Goal: Task Accomplishment & Management: Manage account settings

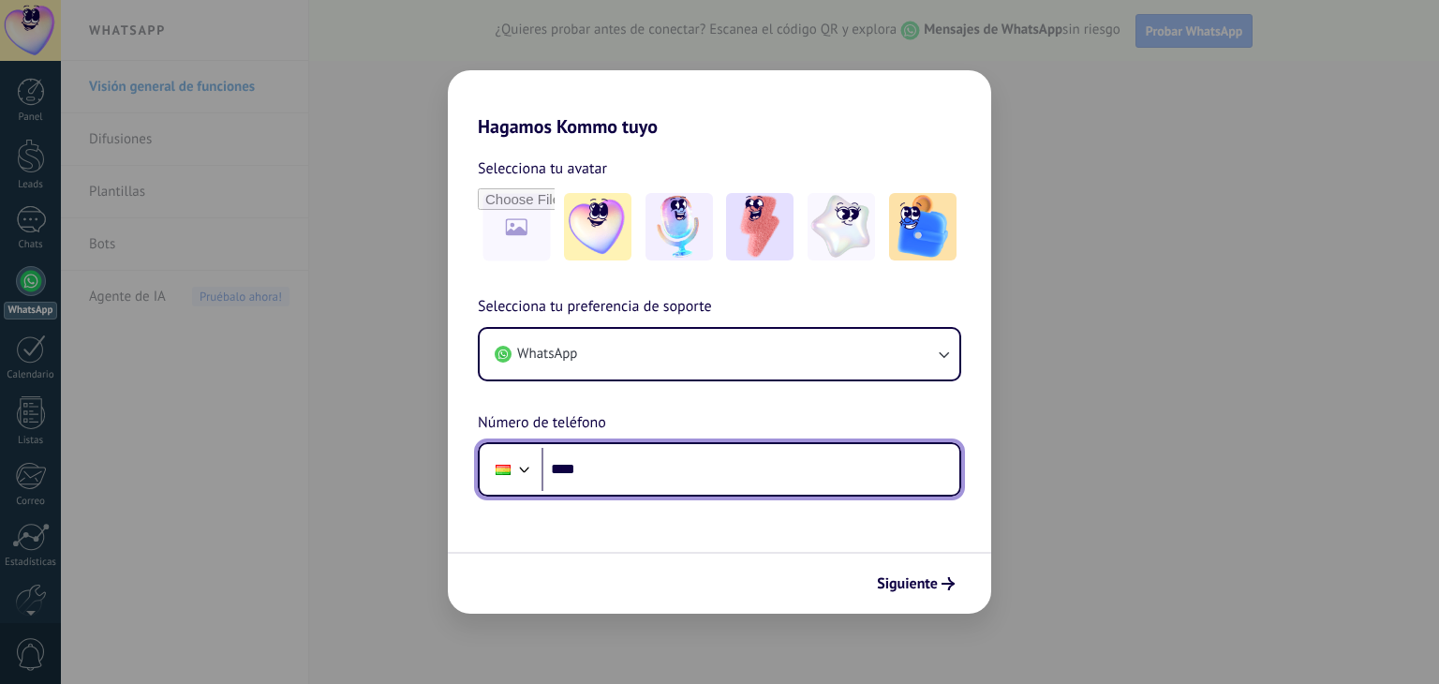
click at [663, 465] on input "****" at bounding box center [751, 469] width 418 height 43
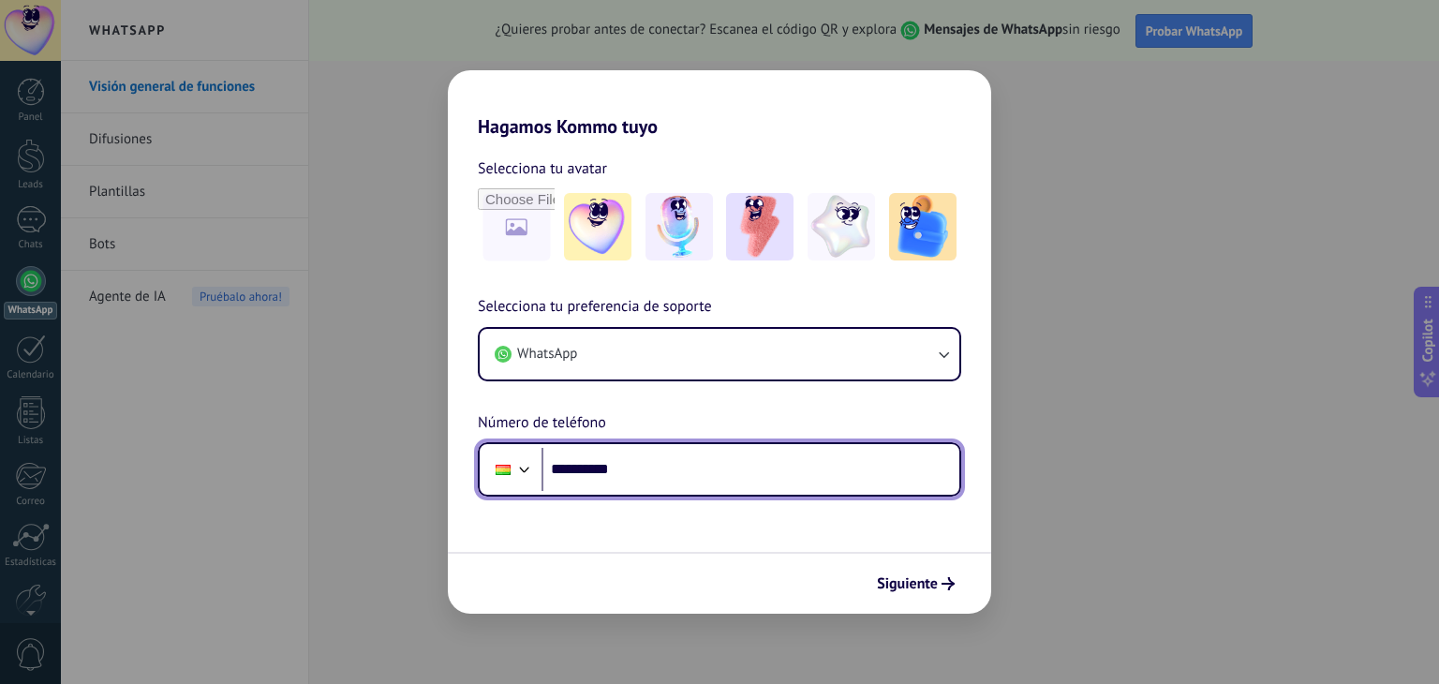
click at [659, 466] on input "**********" at bounding box center [751, 469] width 418 height 43
type input "**********"
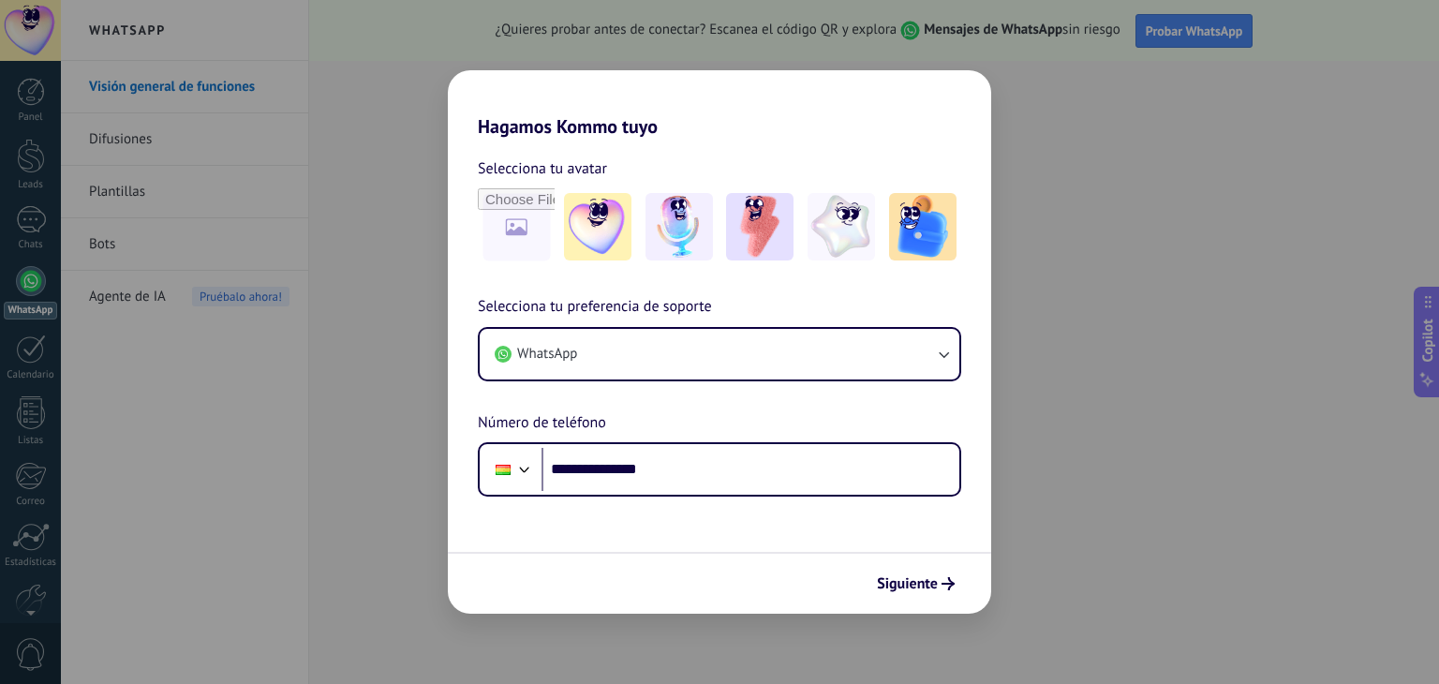
click at [900, 601] on div "Siguiente" at bounding box center [719, 583] width 543 height 62
click at [944, 585] on icon "submit" at bounding box center [948, 583] width 13 height 13
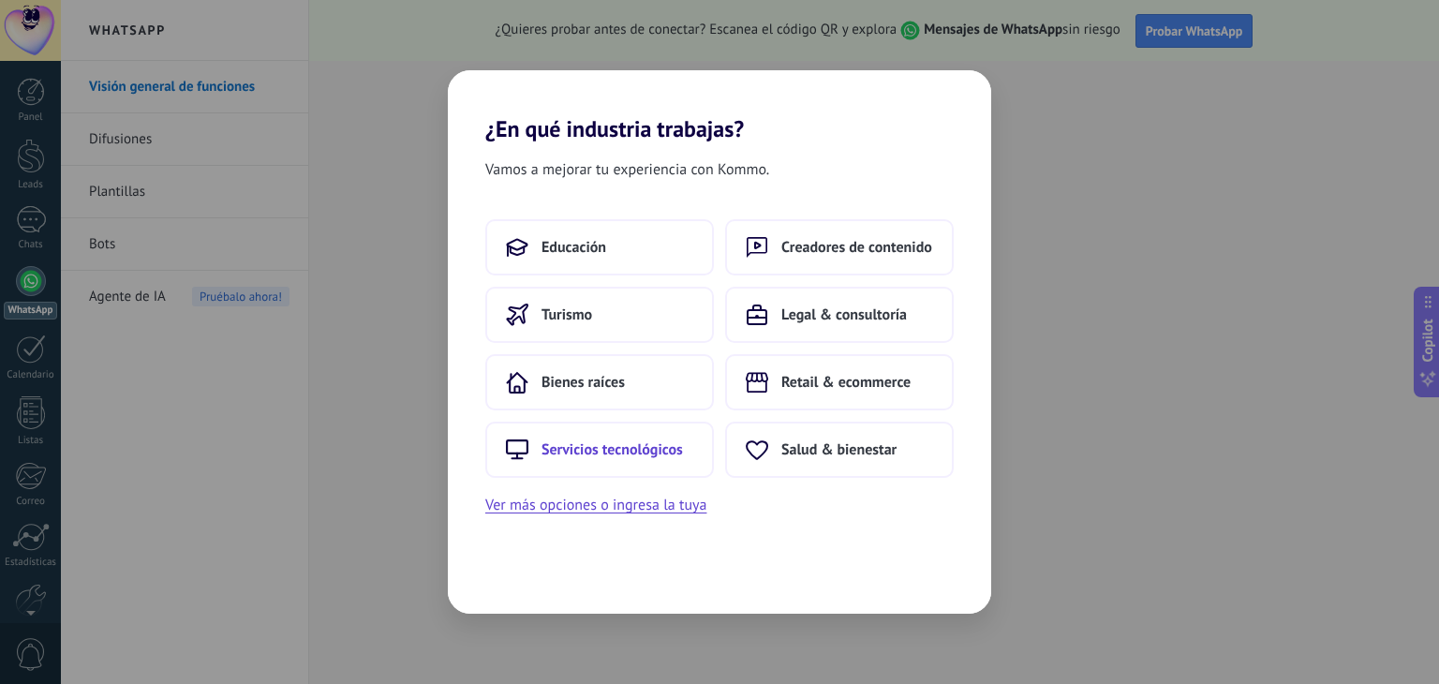
click at [601, 443] on span "Servicios tecnológicos" at bounding box center [612, 449] width 141 height 19
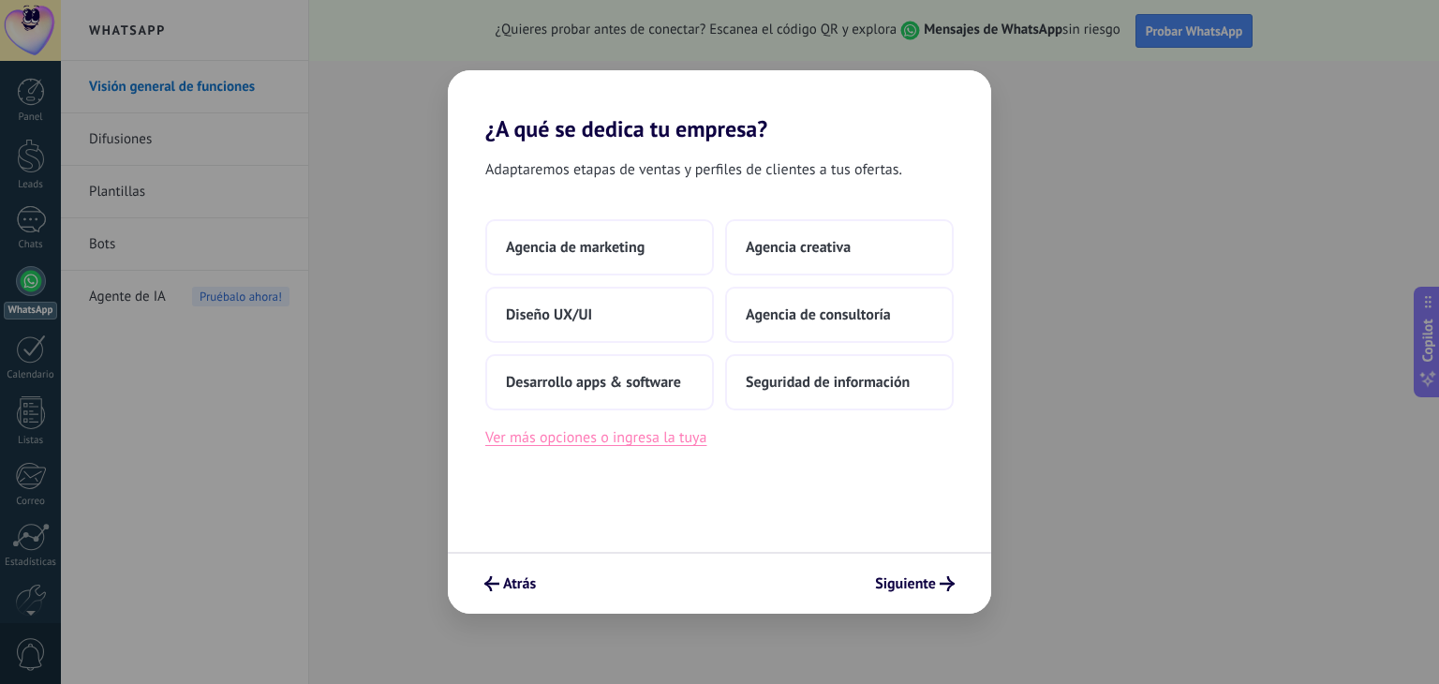
click at [630, 439] on button "Ver más opciones o ingresa la tuya" at bounding box center [595, 437] width 221 height 24
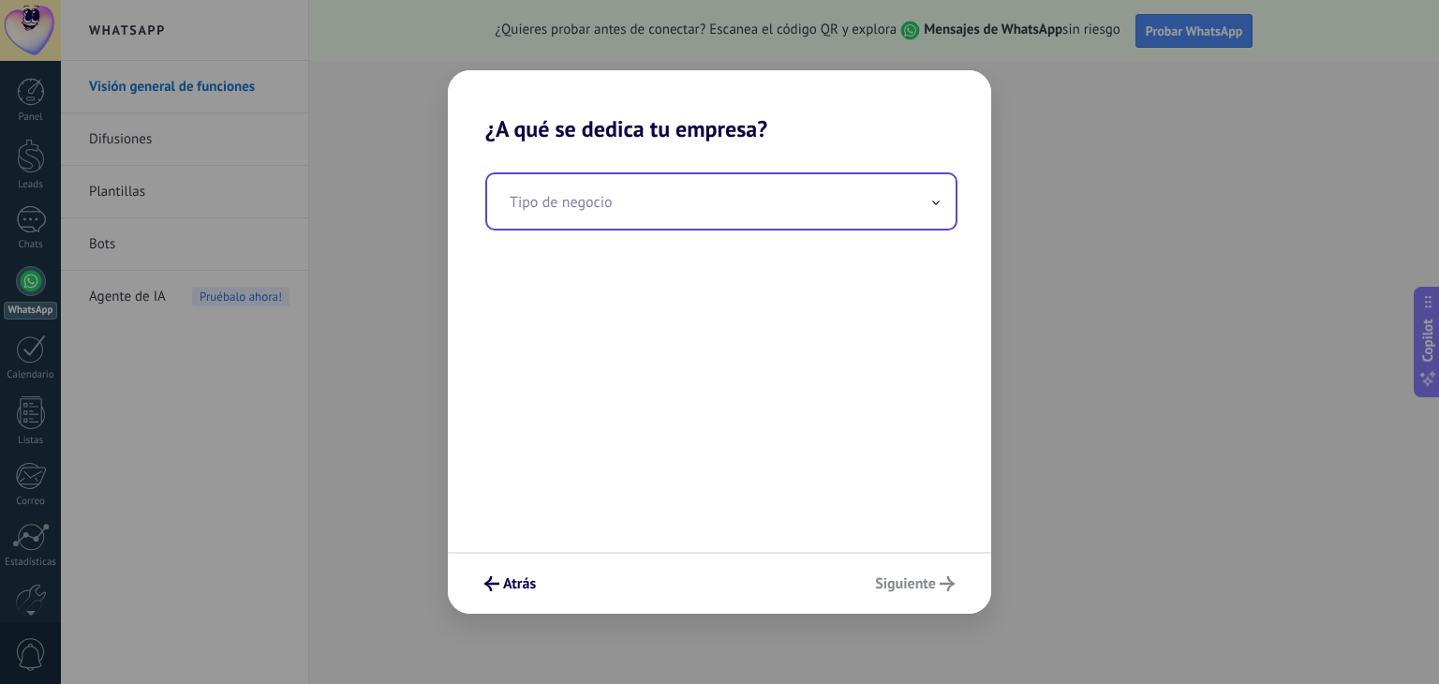
click at [603, 205] on input "text" at bounding box center [721, 201] width 469 height 54
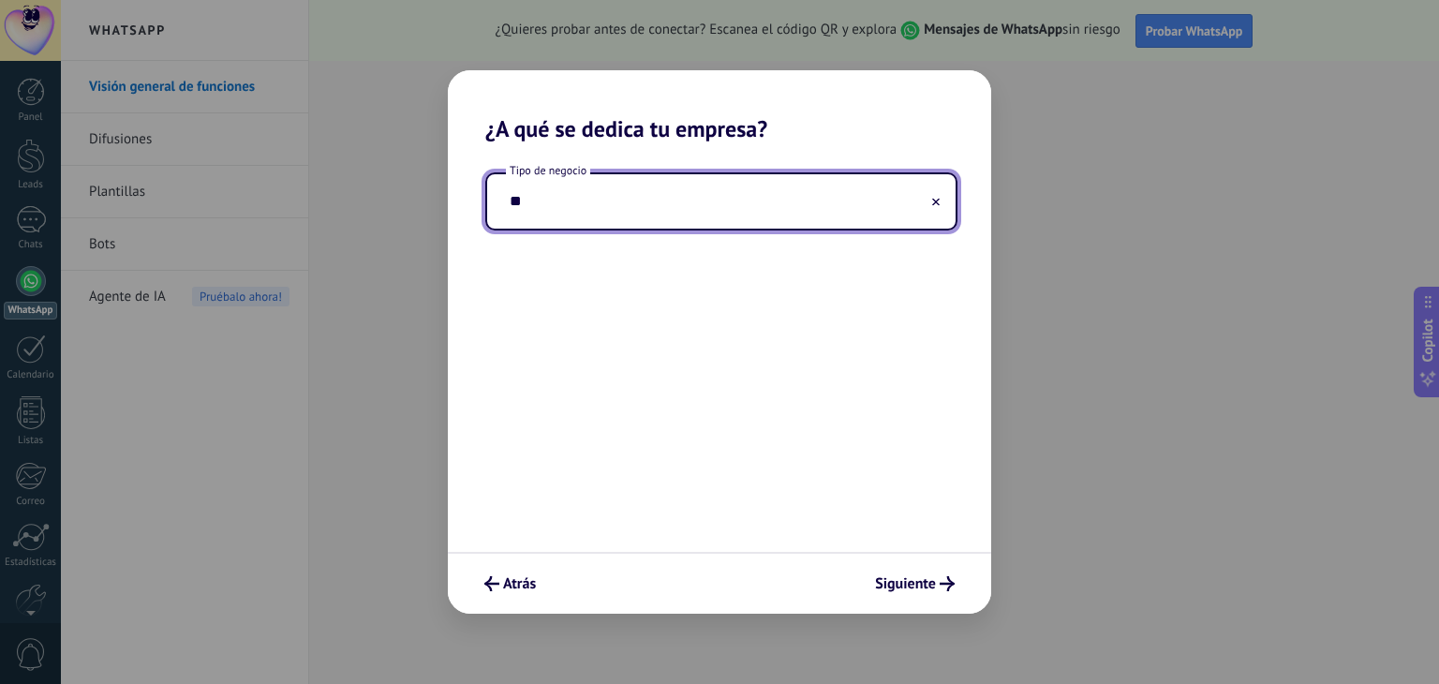
type input "*"
type input "**********"
click at [911, 580] on span "Siguiente" at bounding box center [905, 583] width 61 height 13
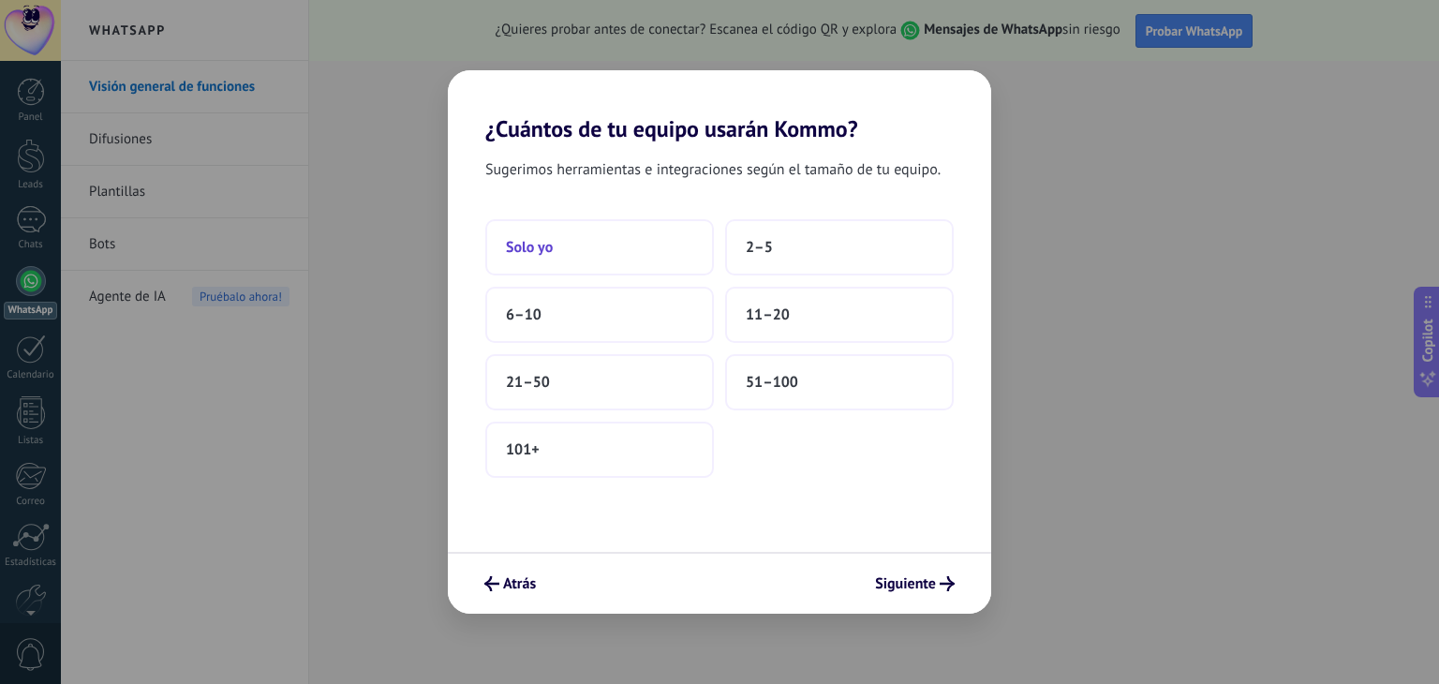
click at [631, 243] on button "Solo yo" at bounding box center [599, 247] width 229 height 56
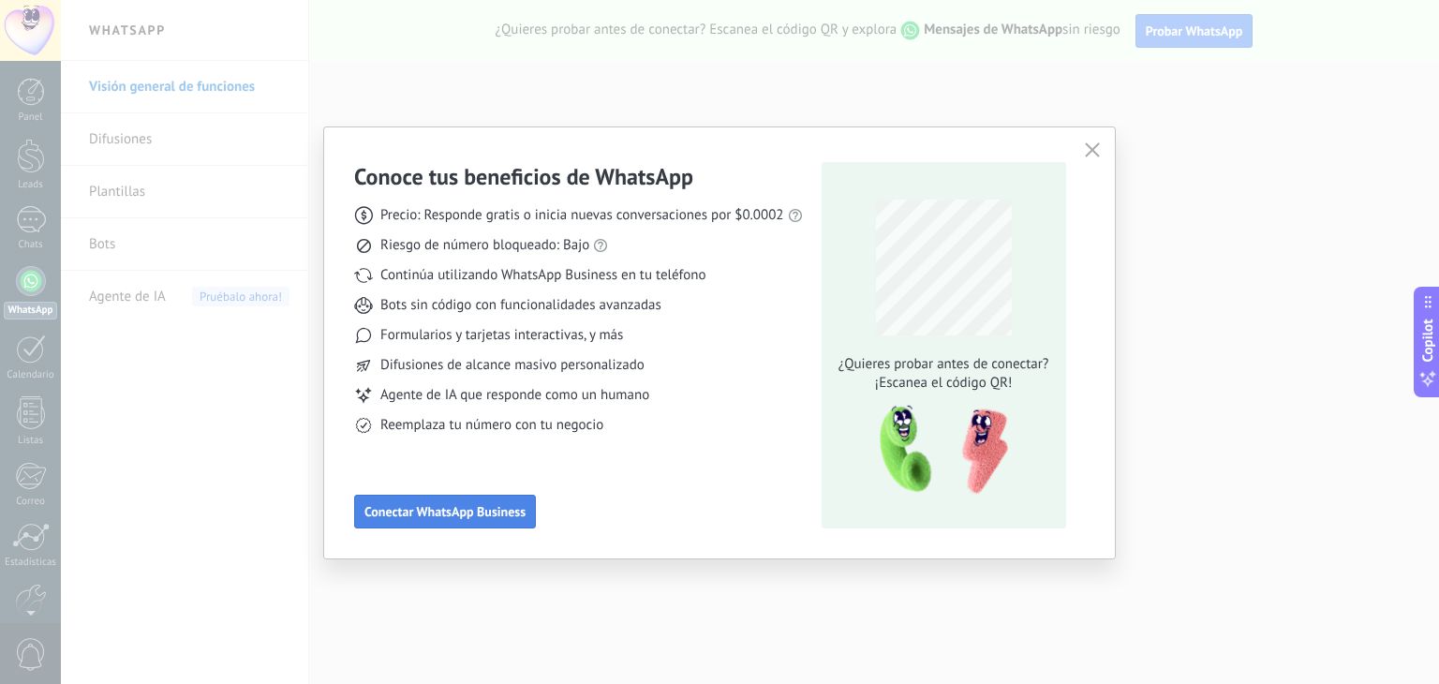
click at [491, 516] on span "Conectar WhatsApp Business" at bounding box center [444, 511] width 161 height 13
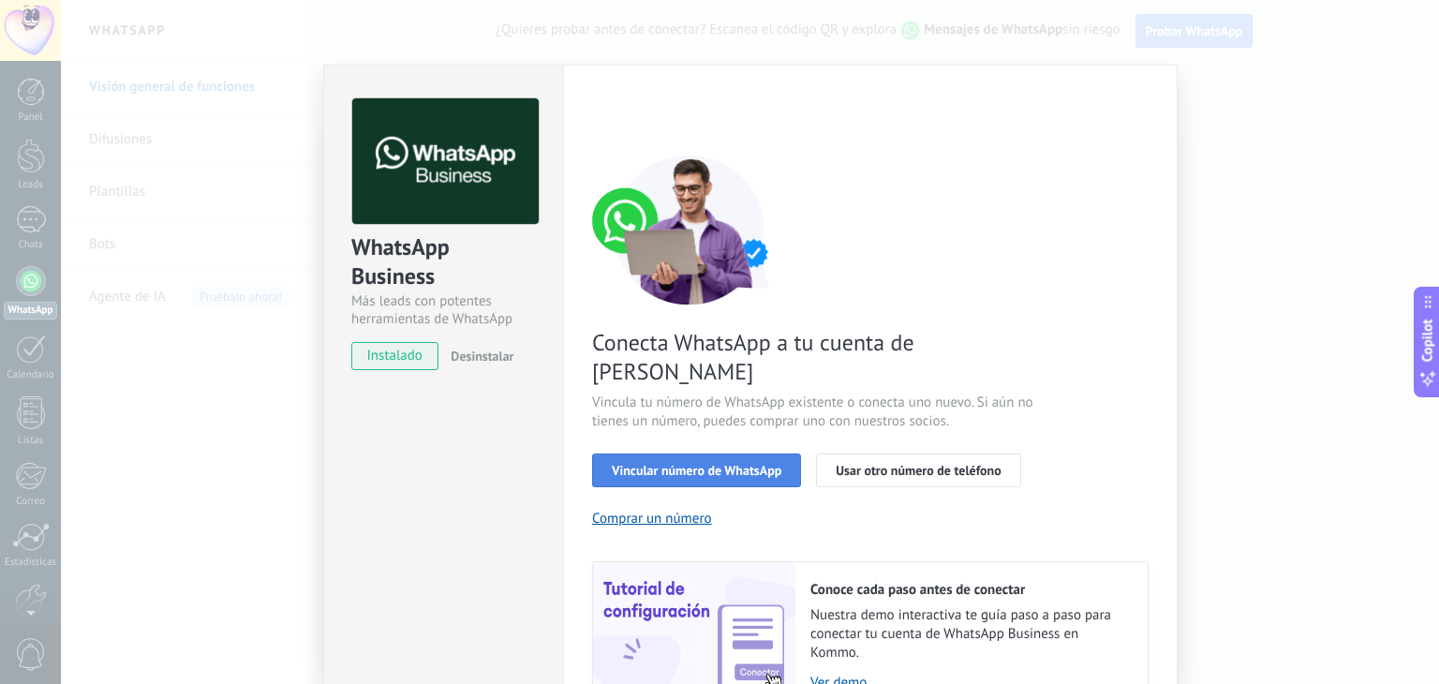
click at [662, 464] on span "Vincular número de WhatsApp" at bounding box center [697, 470] width 170 height 13
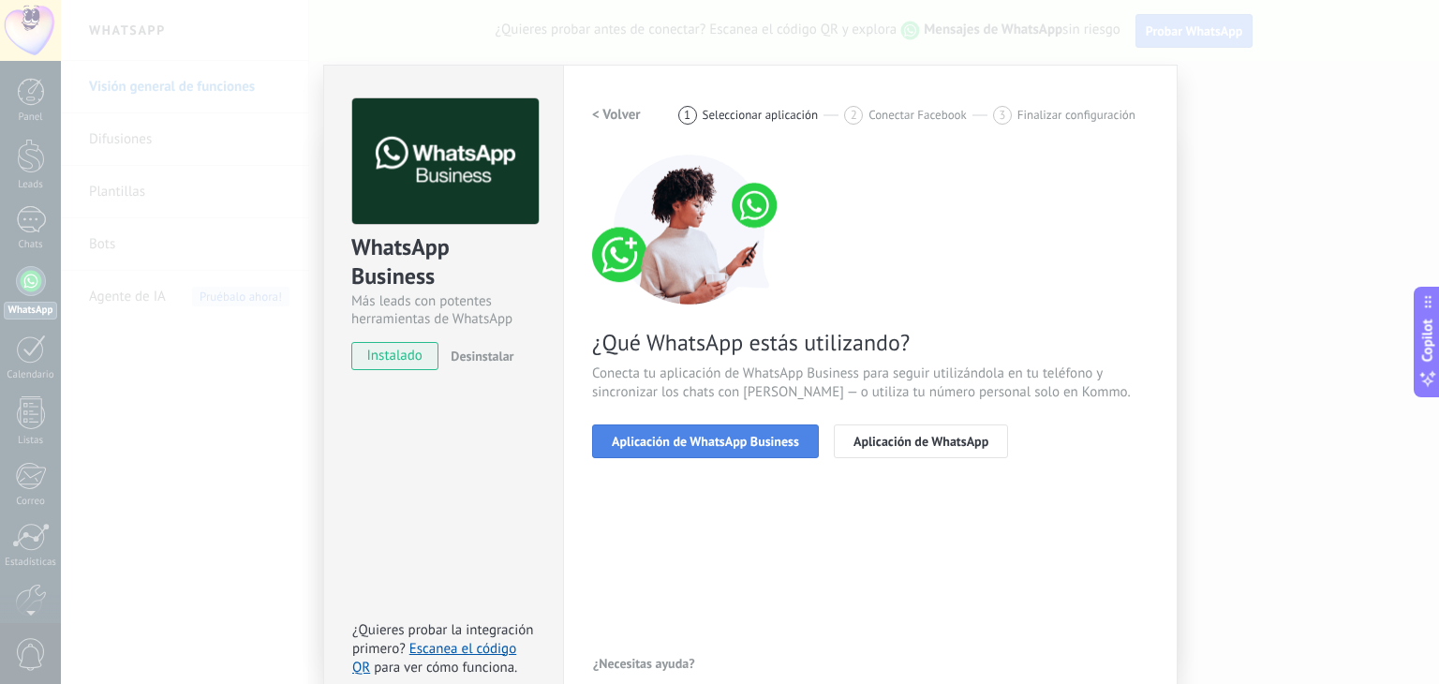
click at [683, 448] on button "Aplicación de WhatsApp Business" at bounding box center [705, 441] width 227 height 34
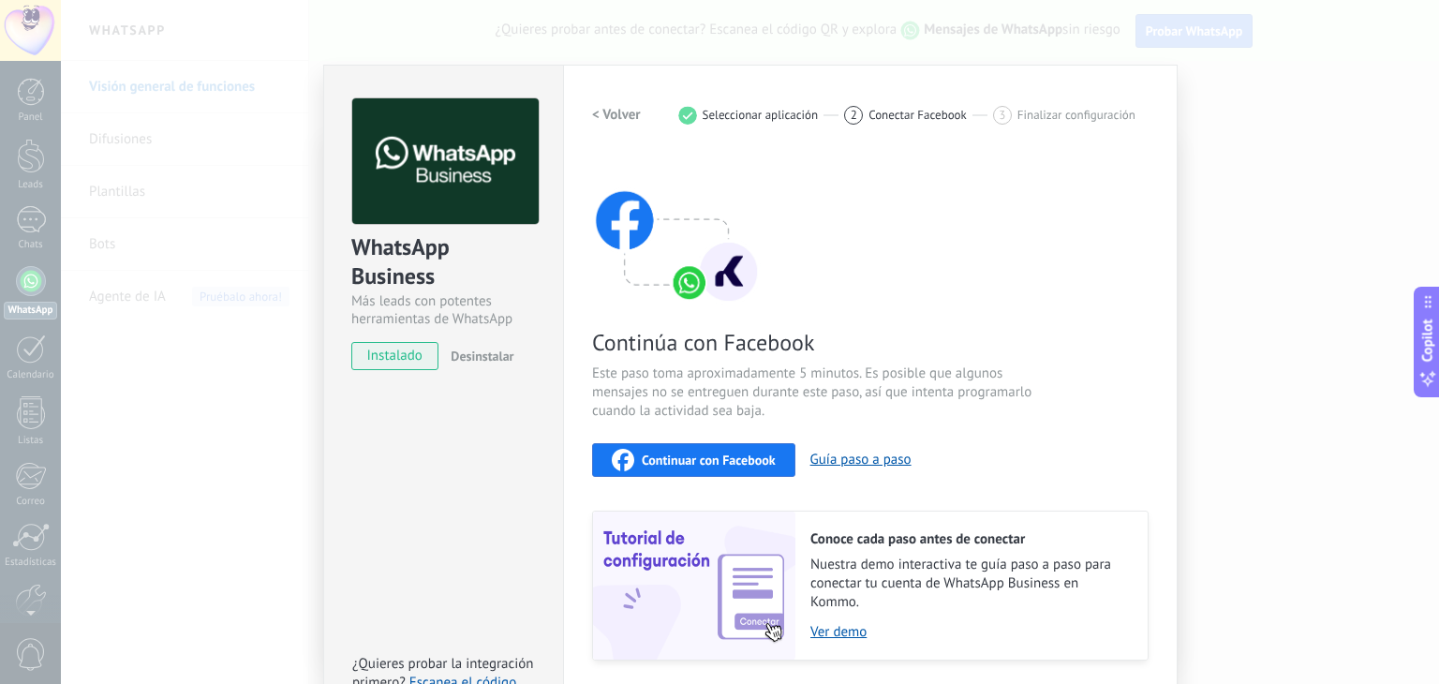
click at [690, 460] on span "Continuar con Facebook" at bounding box center [709, 460] width 134 height 13
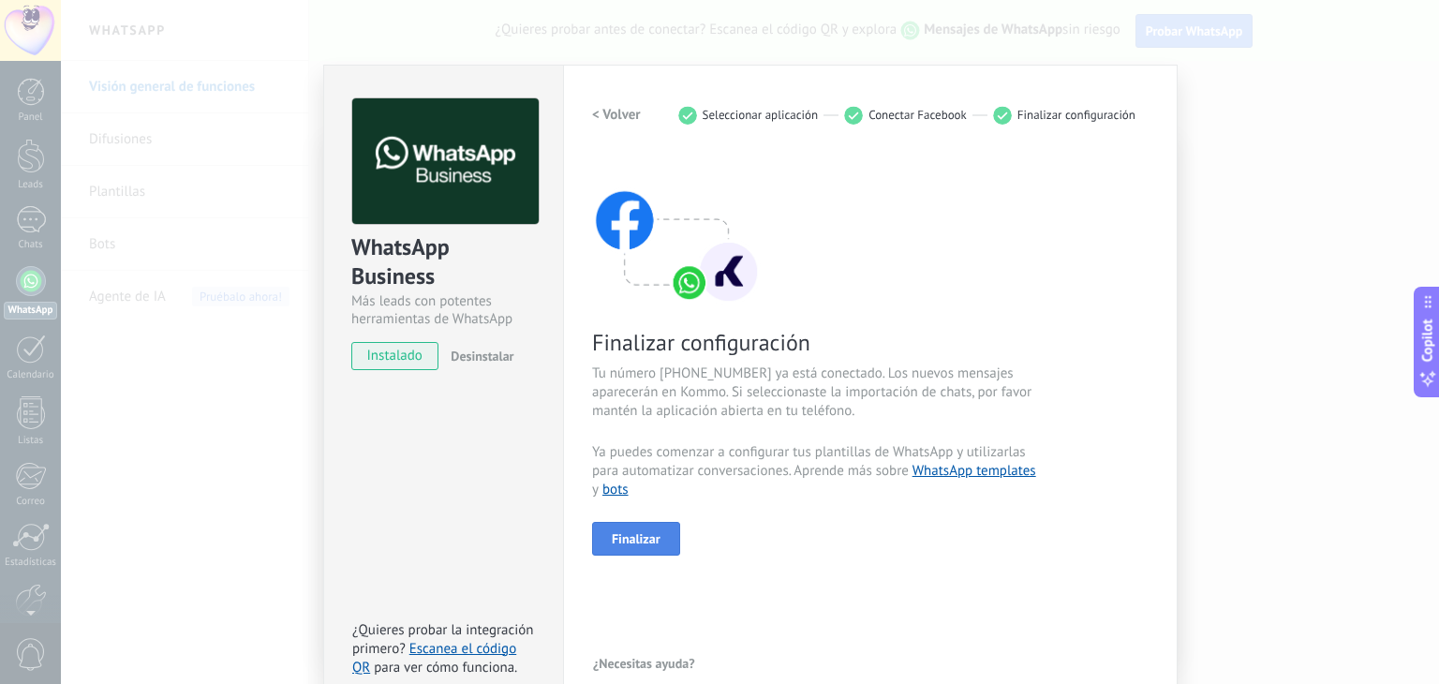
click at [601, 540] on button "Finalizar" at bounding box center [636, 539] width 88 height 34
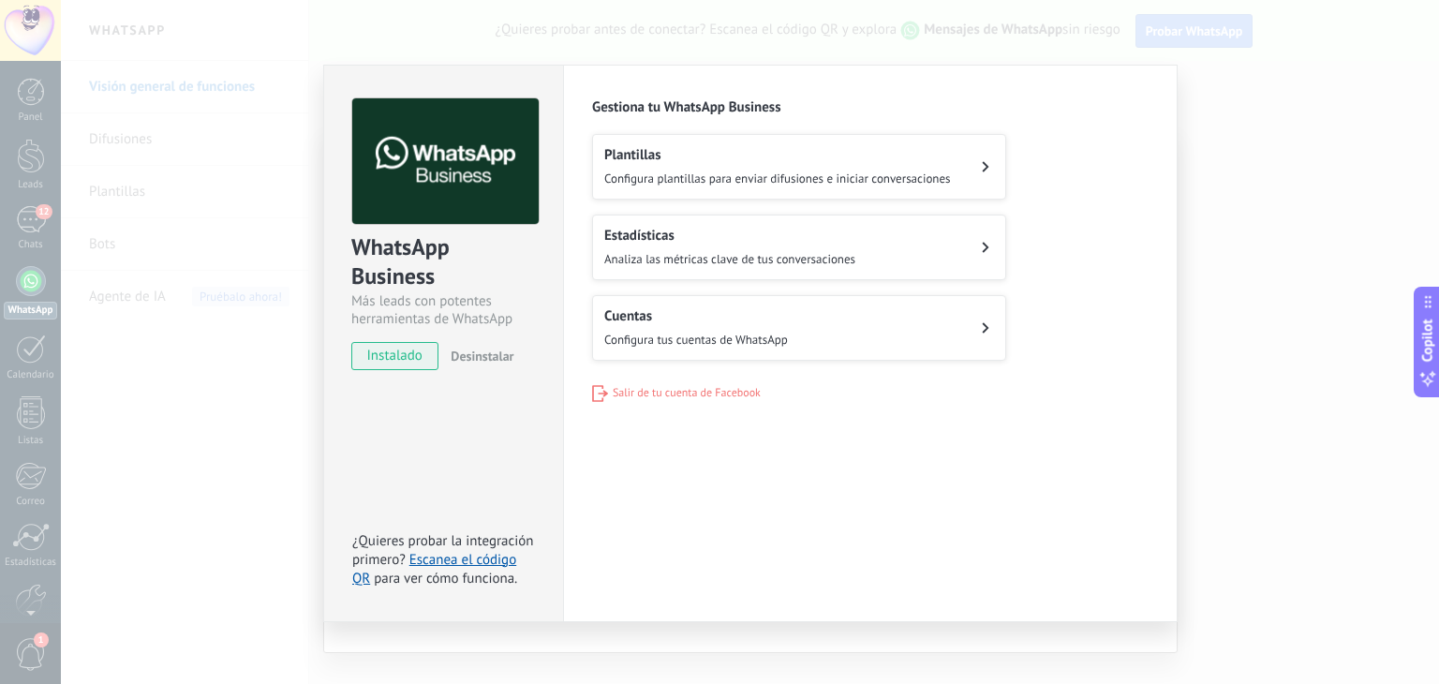
click at [989, 162] on icon at bounding box center [985, 166] width 7 height 11
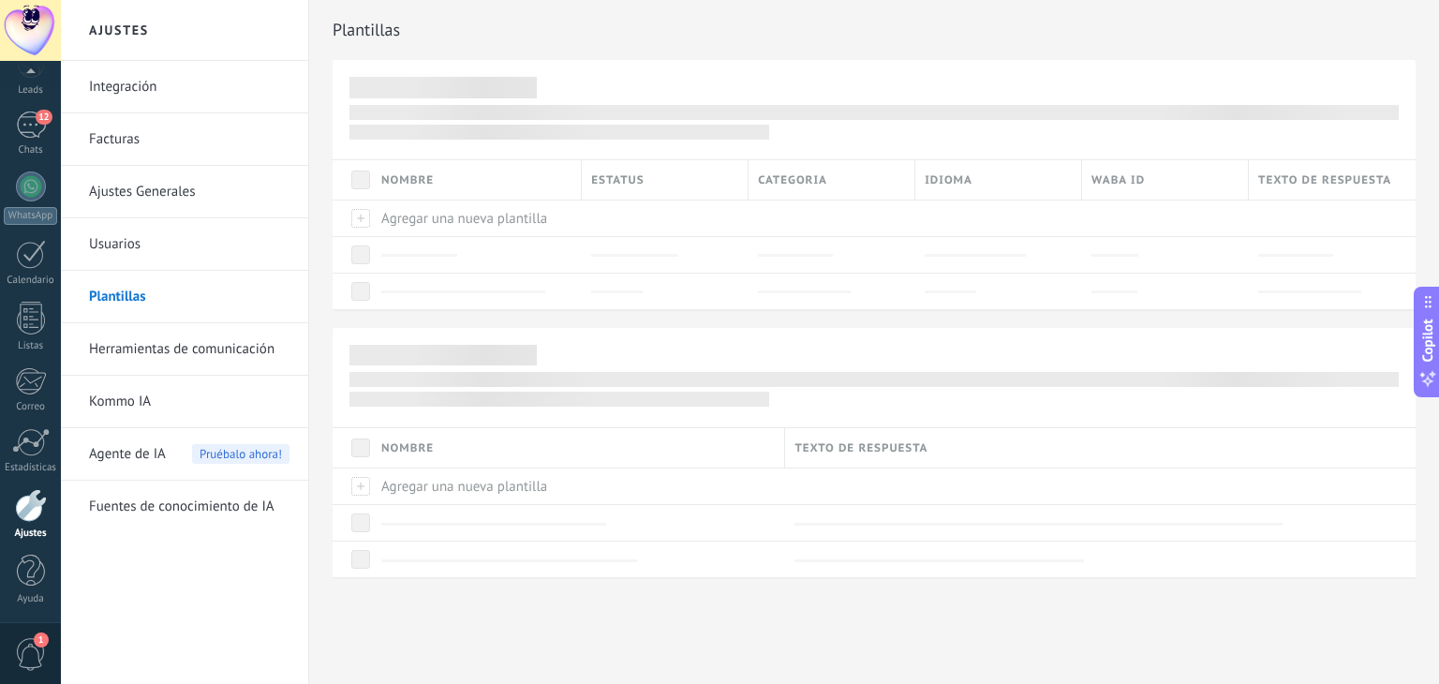
scroll to position [9, 0]
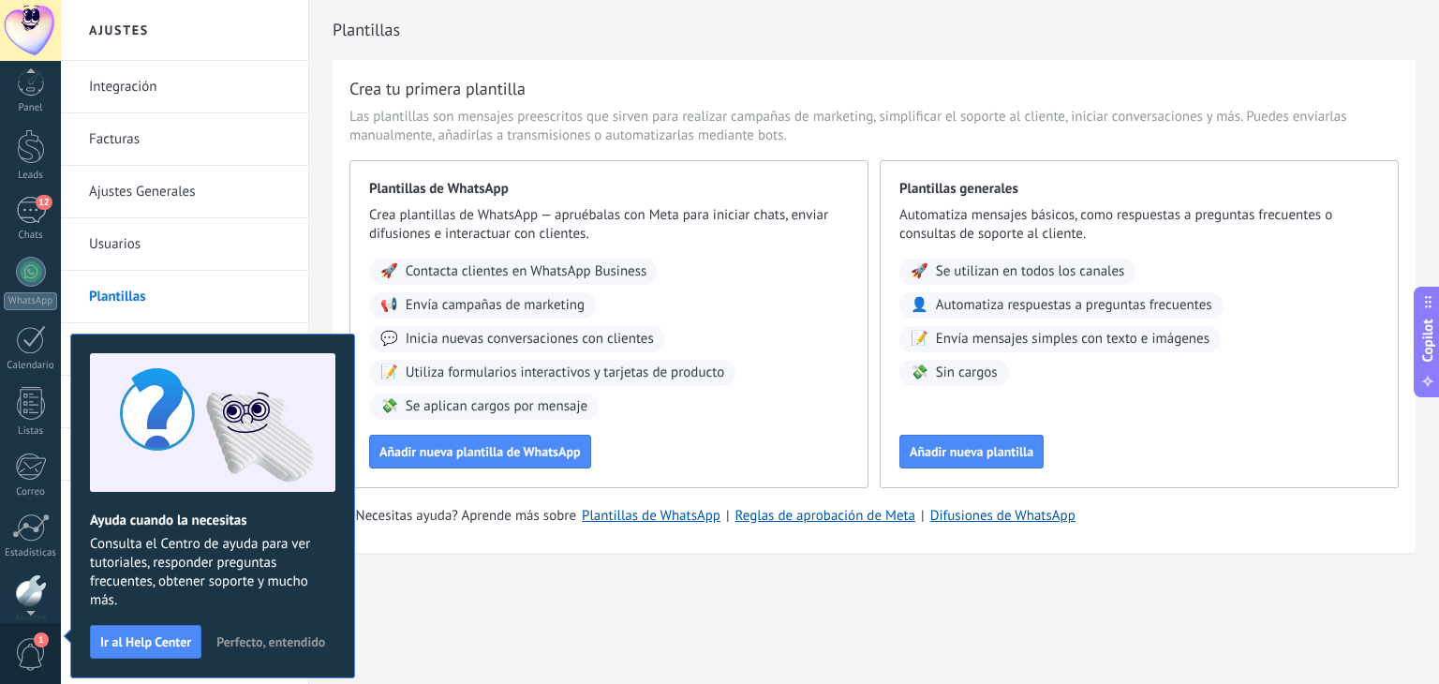
click at [288, 641] on span "Perfecto, entendido" at bounding box center [270, 641] width 109 height 13
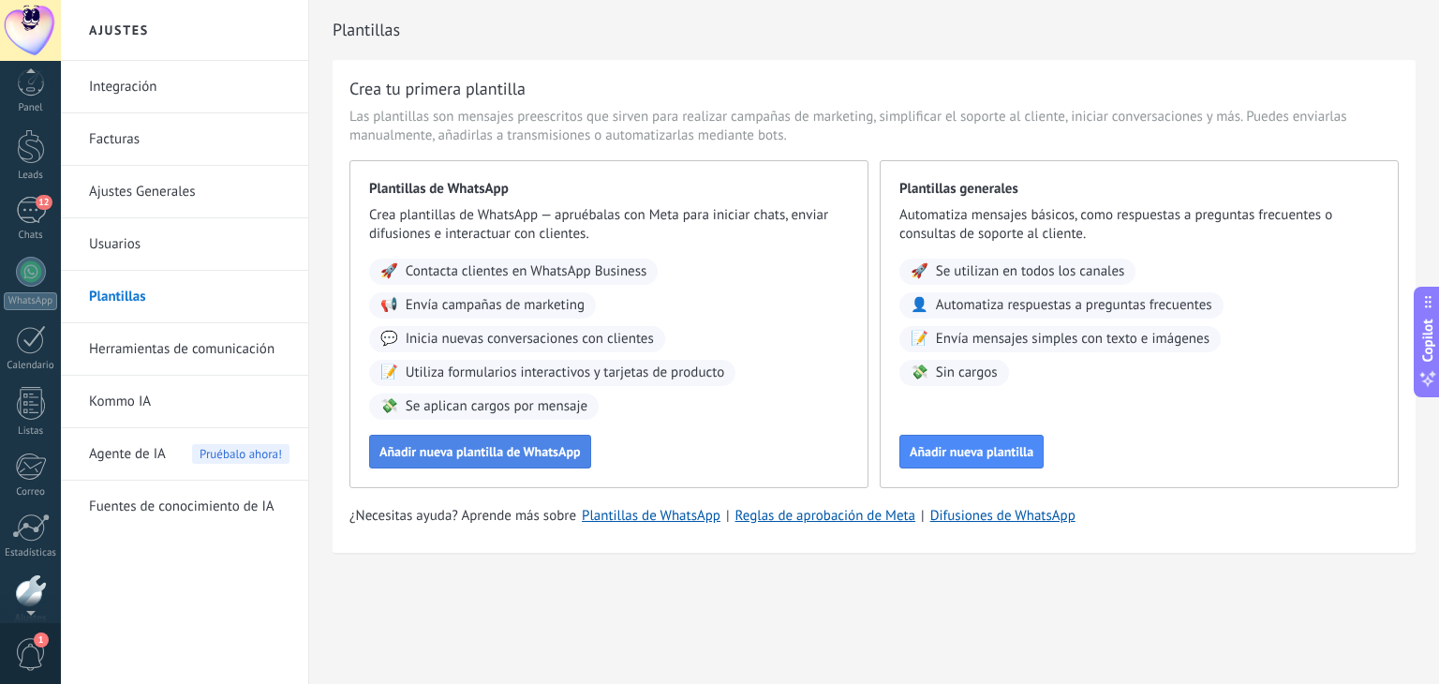
click at [507, 447] on span "Añadir nueva plantilla de WhatsApp" at bounding box center [479, 451] width 201 height 13
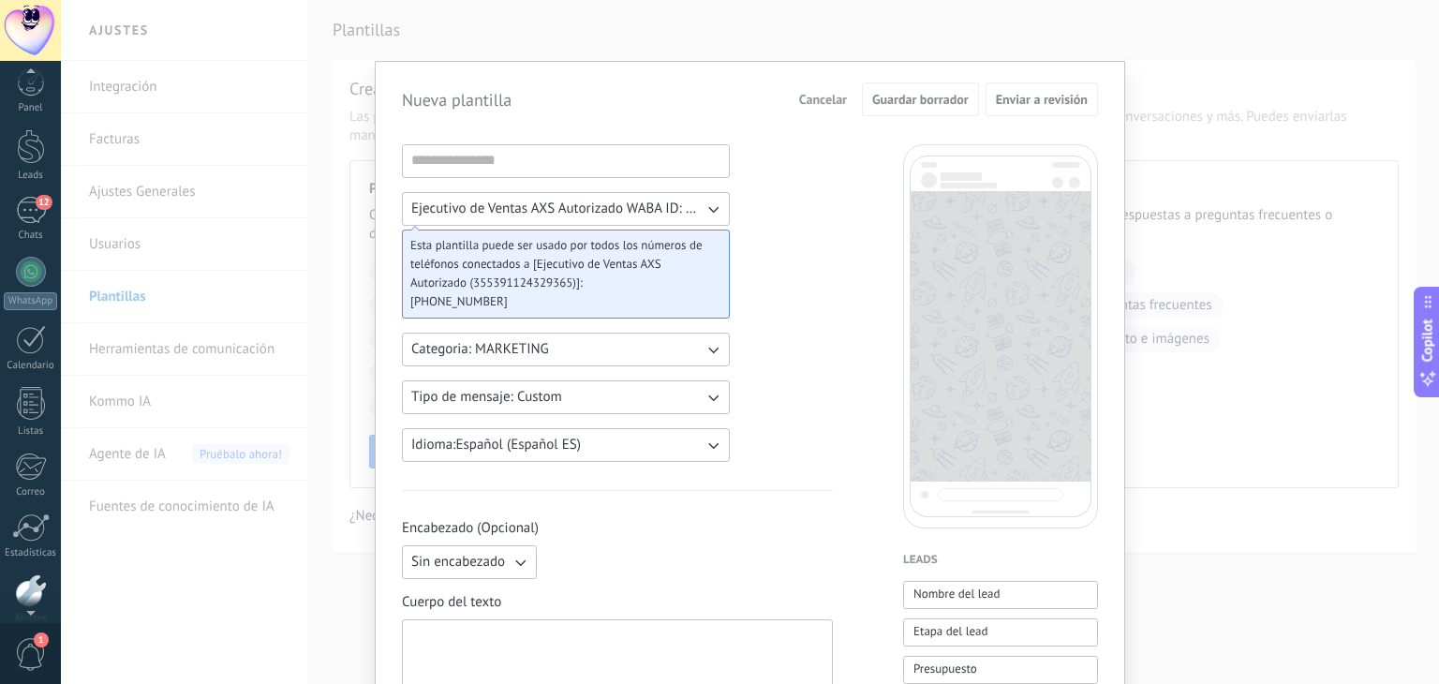
click at [642, 342] on button "Categoria: MARKETING" at bounding box center [566, 350] width 328 height 34
click at [596, 375] on li "MARKETING" at bounding box center [560, 381] width 338 height 32
click at [588, 393] on button "Tipo de mensaje: Custom" at bounding box center [566, 397] width 328 height 34
click at [588, 393] on li "Custom" at bounding box center [560, 397] width 338 height 32
click at [588, 451] on button "Idioma: Español (Español ES)" at bounding box center [566, 445] width 328 height 34
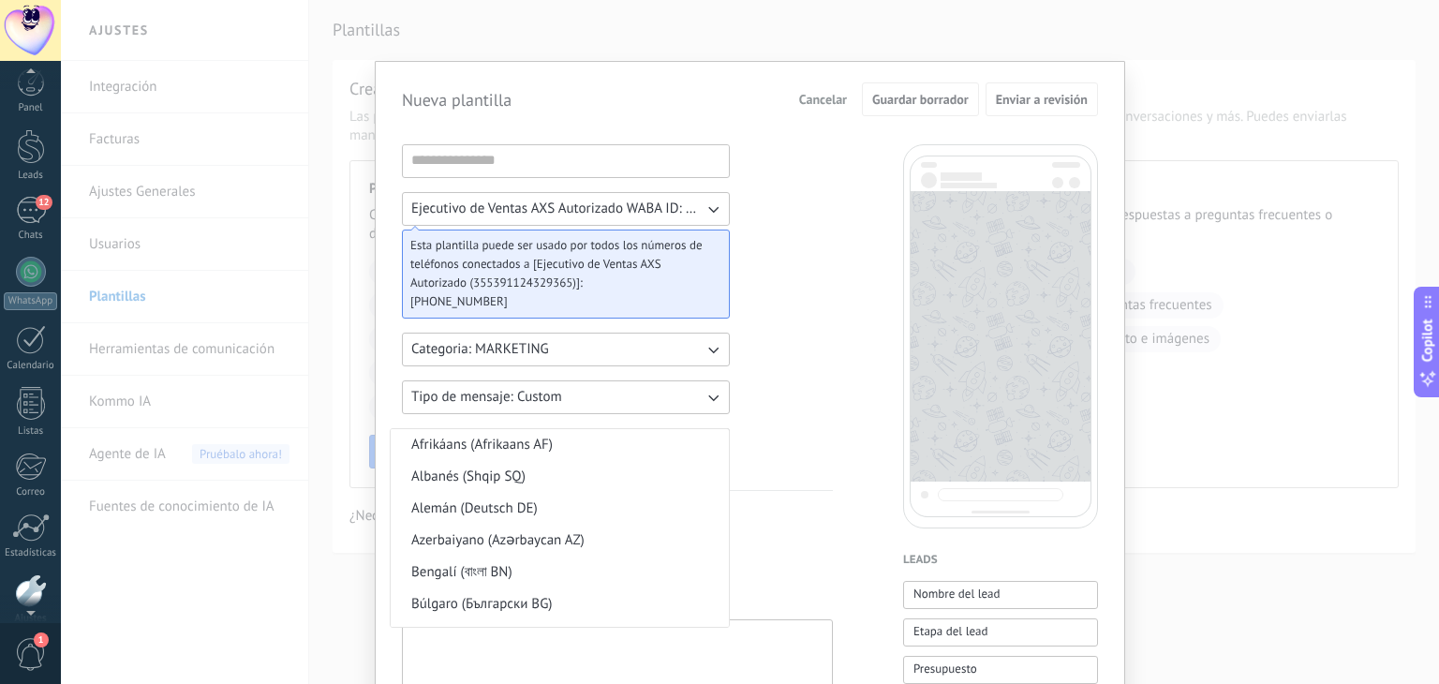
scroll to position [458, 0]
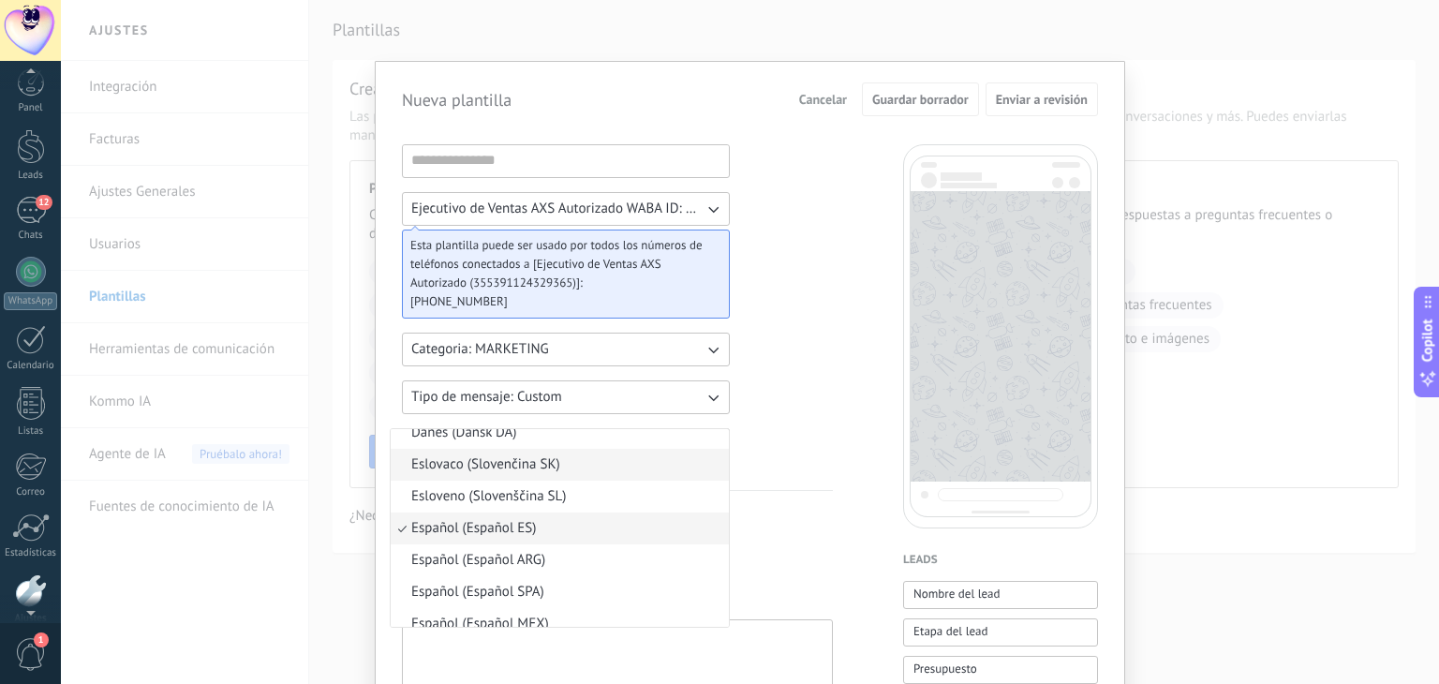
click at [588, 451] on li "Eslovaco (Slovenčina SK)" at bounding box center [560, 465] width 338 height 32
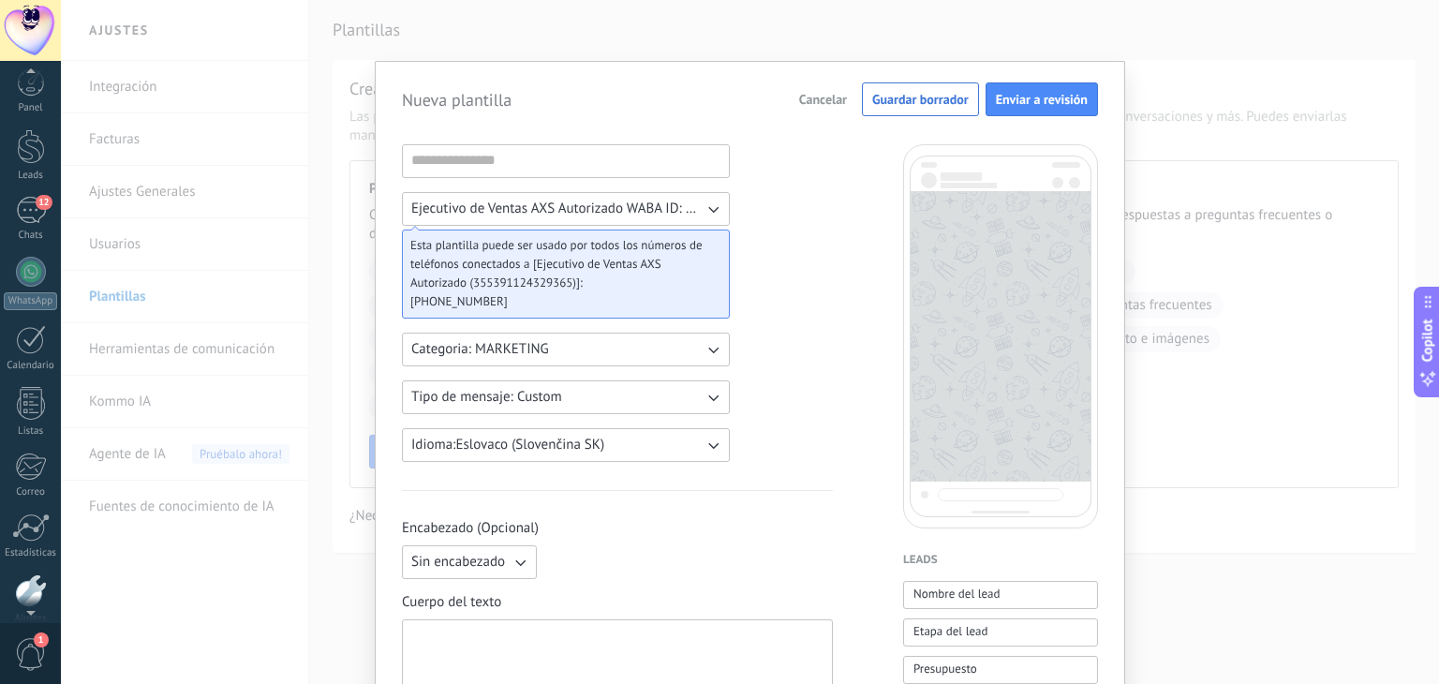
click at [642, 209] on span "Ejecutivo de Ventas AXS Autorizado WABA ID: 355391124329365" at bounding box center [557, 209] width 292 height 19
click at [642, 209] on span "Ejecutivo de Ventas AXS Autorizado WABA ID: 355391124329365" at bounding box center [567, 209] width 312 height 19
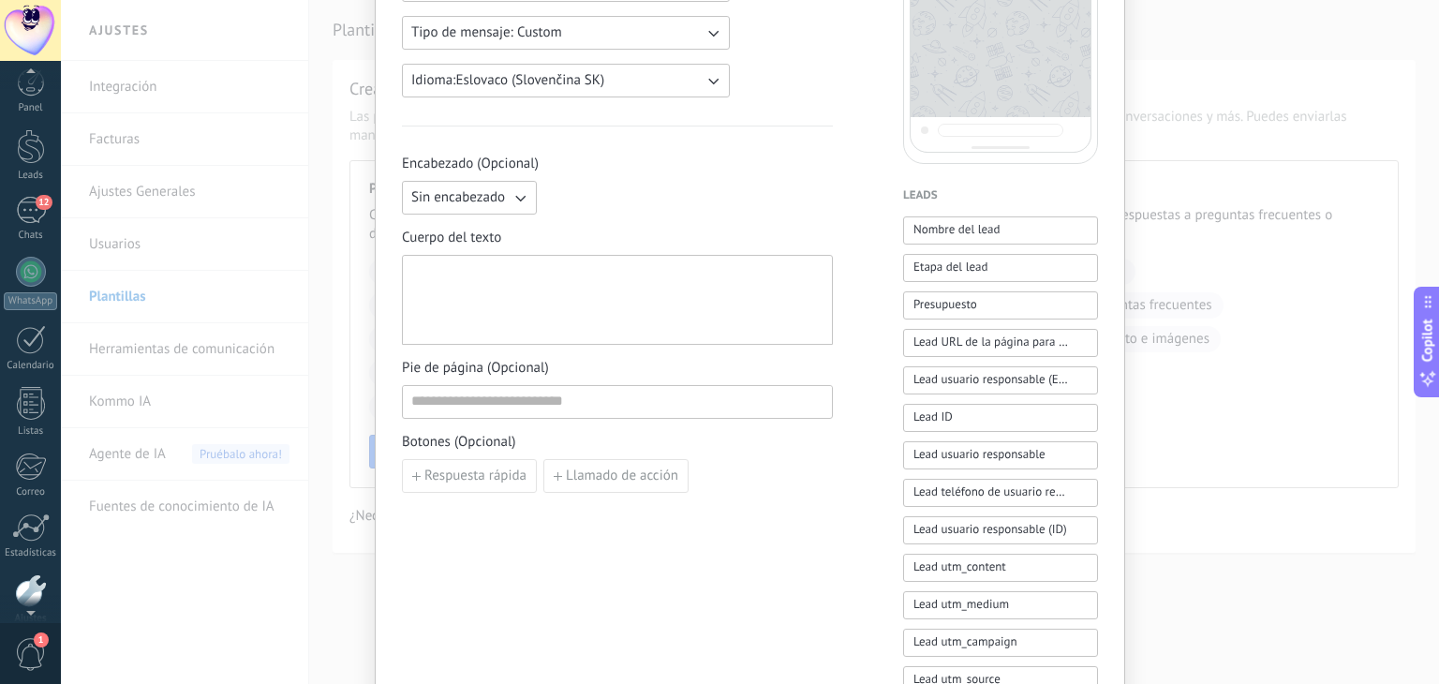
scroll to position [375, 0]
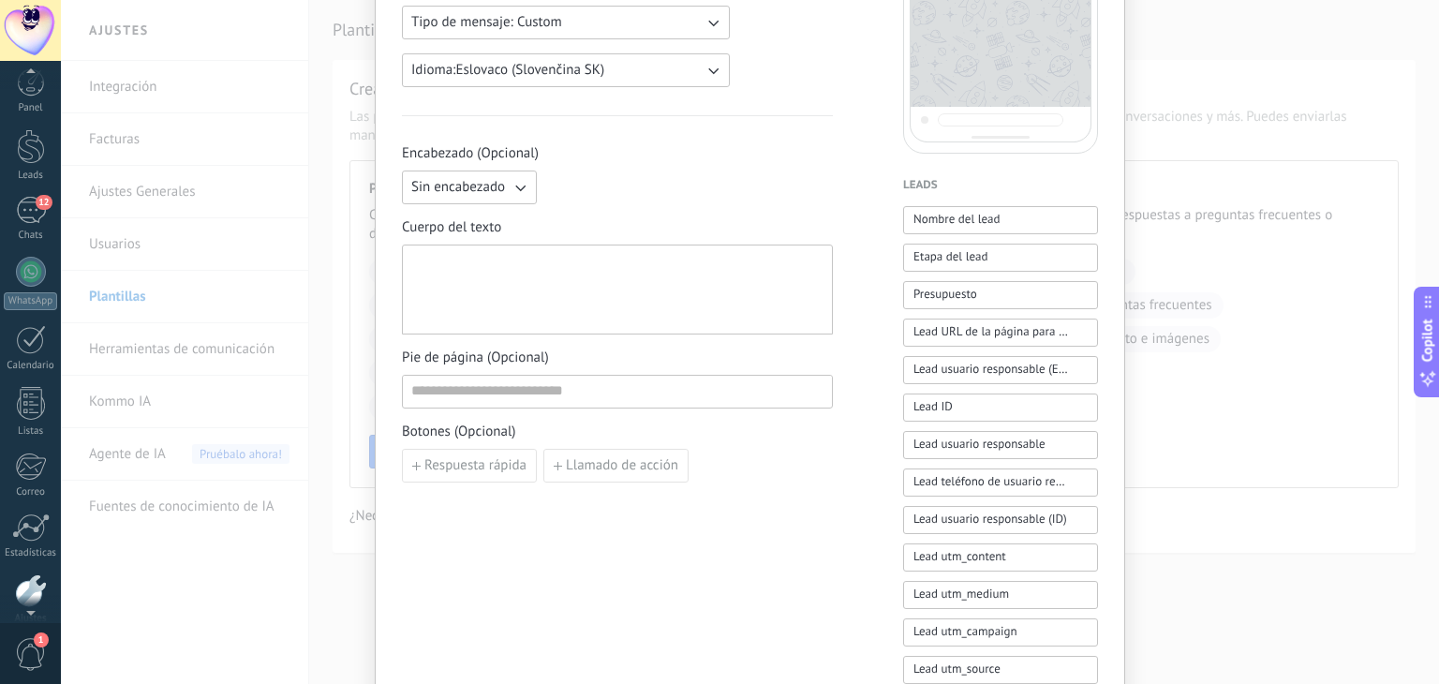
click at [450, 265] on div at bounding box center [617, 290] width 412 height 74
click at [495, 193] on span "Sin encabezado" at bounding box center [458, 187] width 94 height 19
click at [411, 222] on span "Texto" at bounding box center [427, 219] width 32 height 19
click at [506, 185] on button "Texto" at bounding box center [469, 188] width 135 height 34
click at [456, 183] on span "Sin encabezado" at bounding box center [458, 187] width 94 height 19
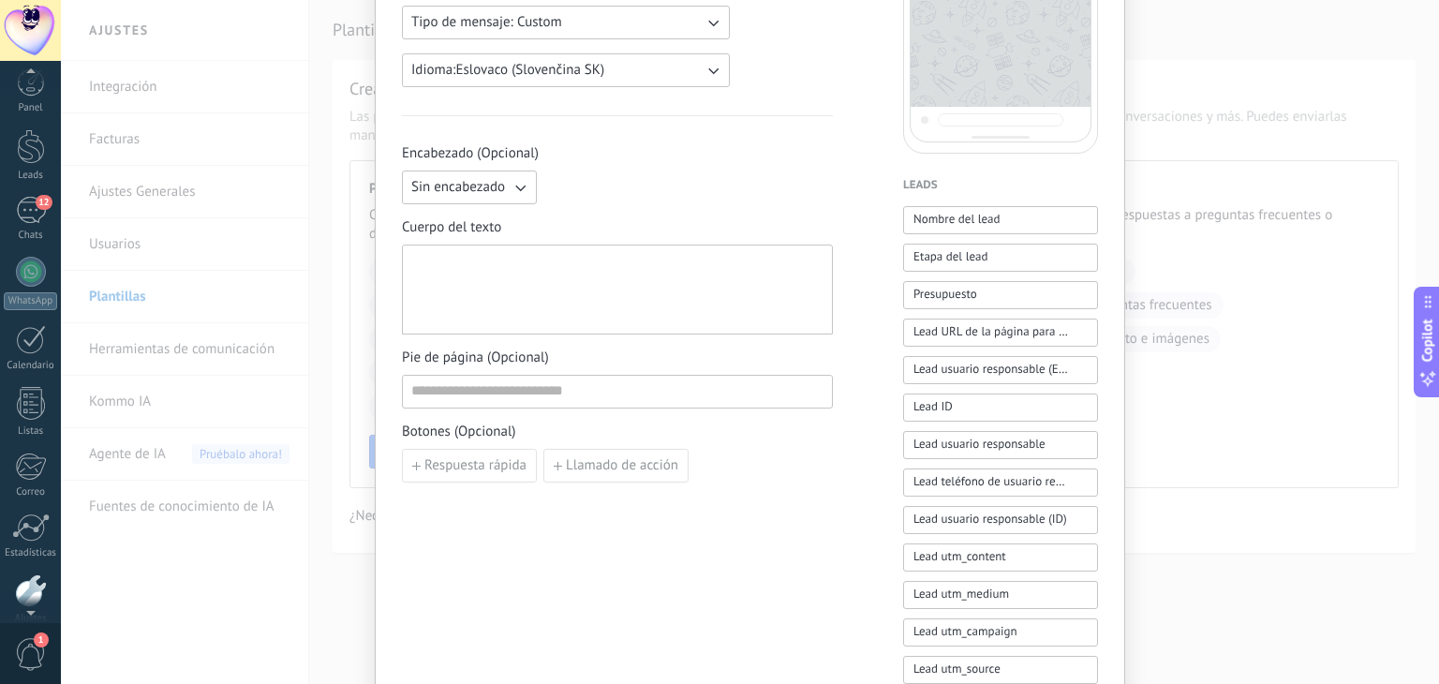
click at [506, 183] on button "Sin encabezado" at bounding box center [469, 188] width 135 height 34
click at [469, 256] on span "Imagen o archivo" at bounding box center [463, 251] width 104 height 19
click at [498, 182] on span "Imagen o archivo" at bounding box center [460, 187] width 99 height 19
click at [454, 196] on li "Sin encabezado" at bounding box center [463, 187] width 145 height 32
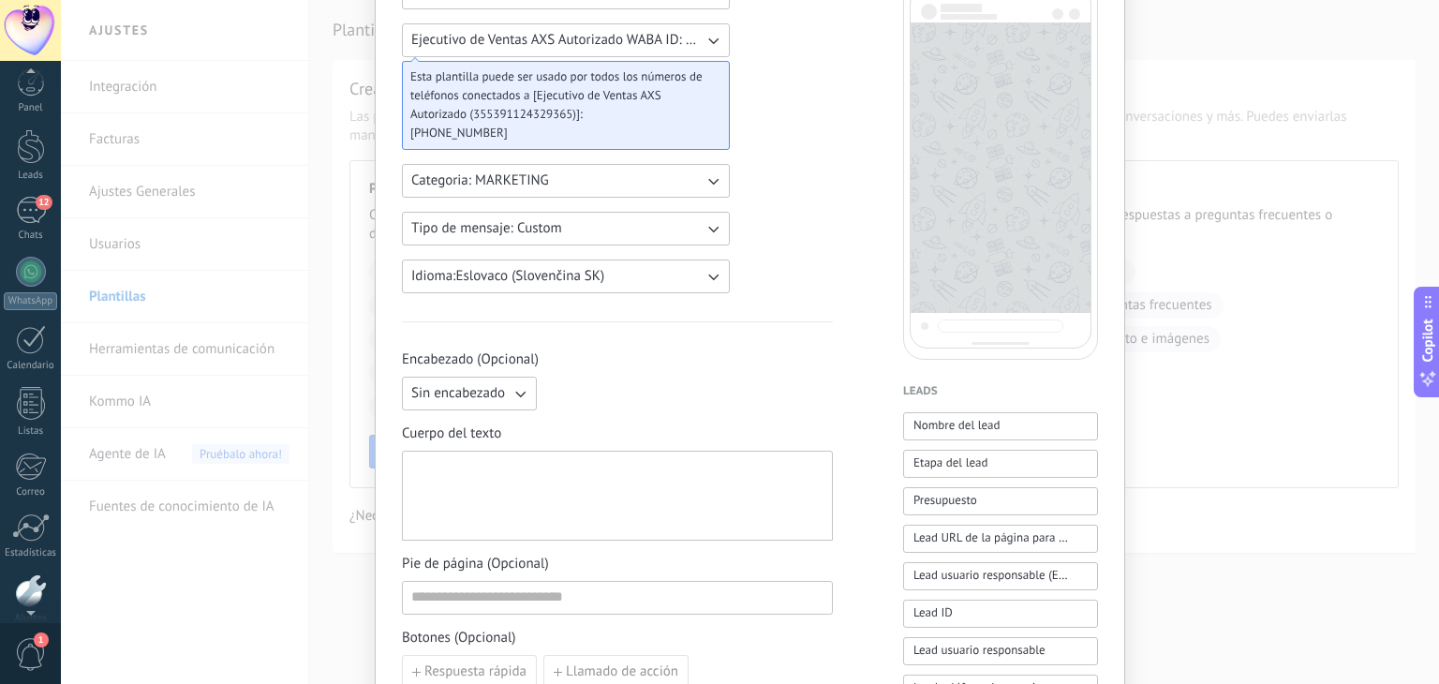
scroll to position [0, 0]
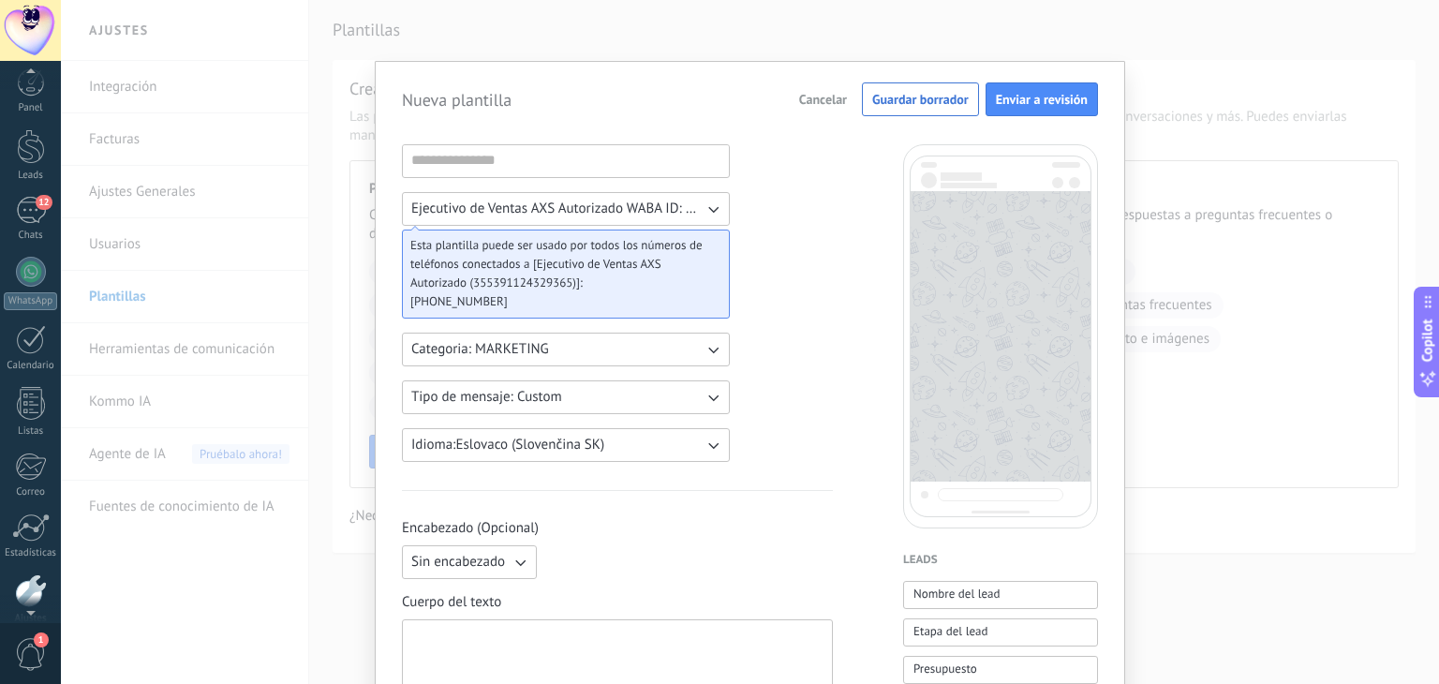
click at [802, 98] on span "Cancelar" at bounding box center [823, 99] width 48 height 13
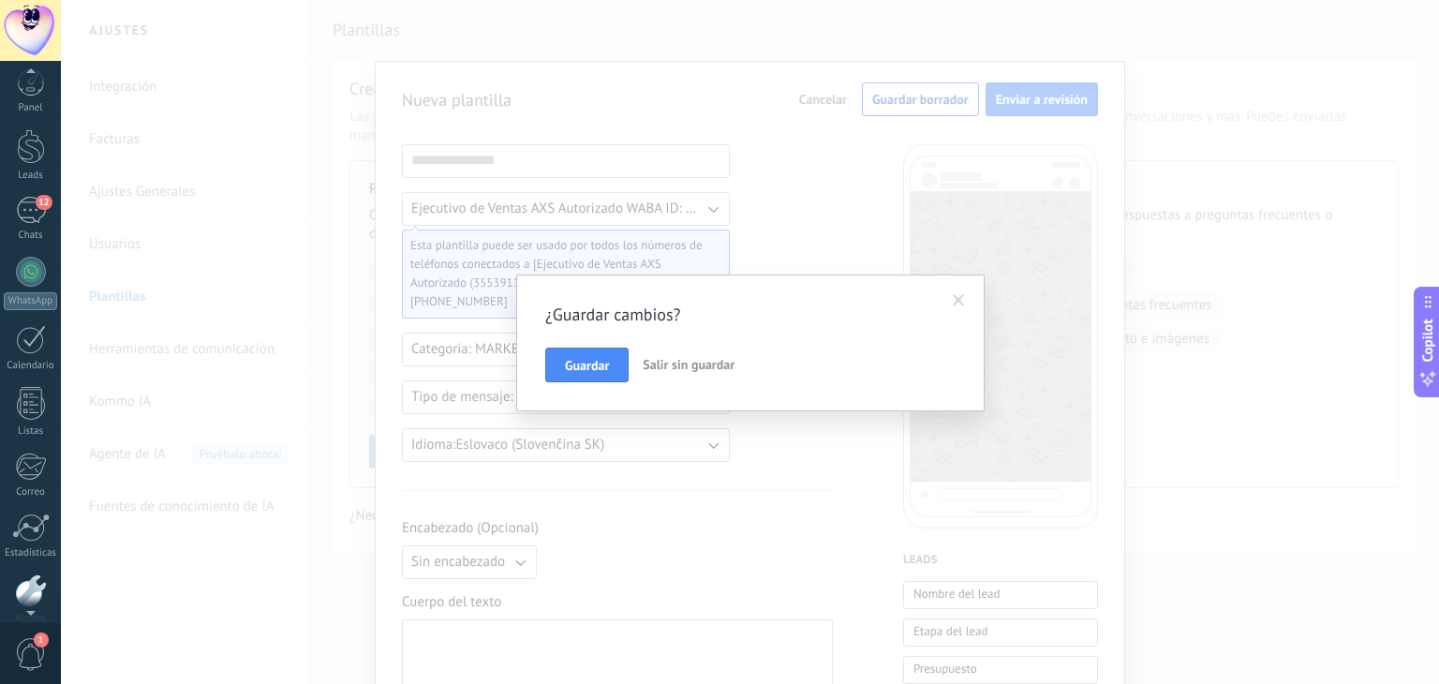
click at [671, 364] on span "Salir sin guardar" at bounding box center [689, 364] width 92 height 17
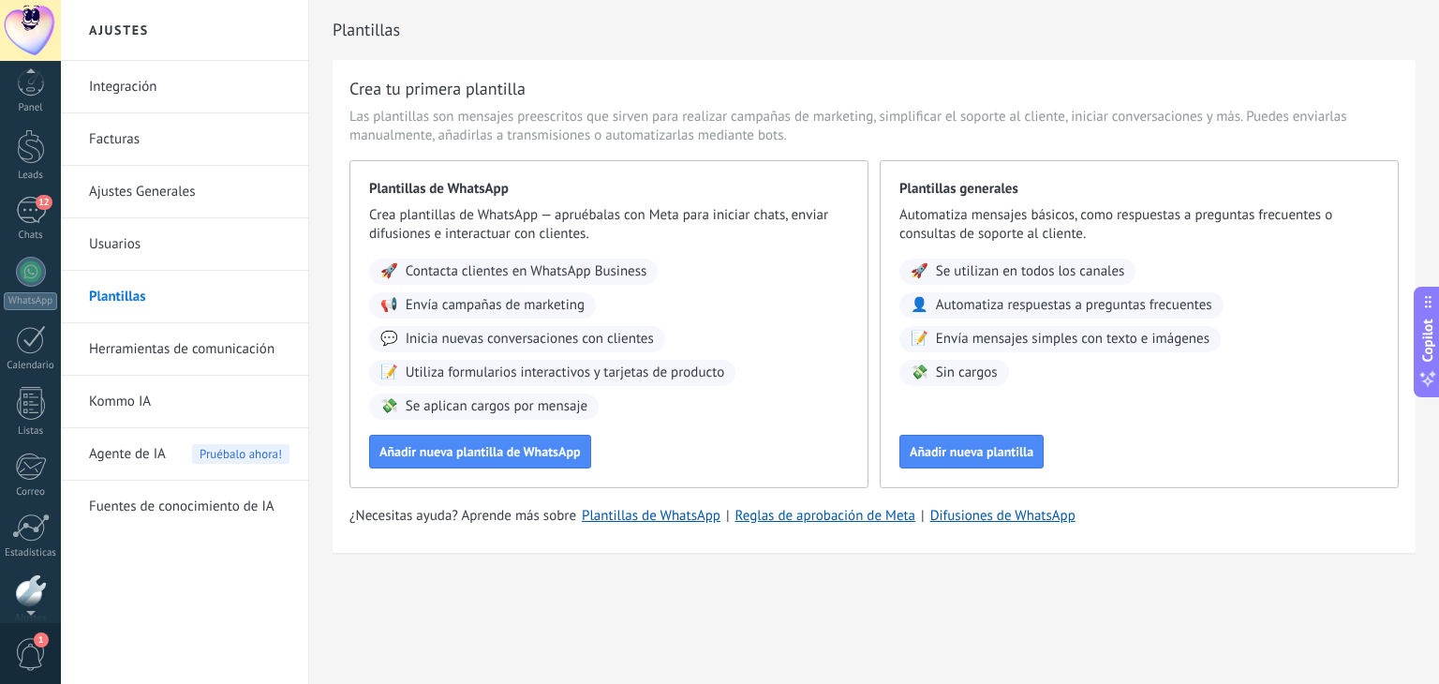
click at [123, 464] on span "Agente de IA" at bounding box center [127, 454] width 77 height 52
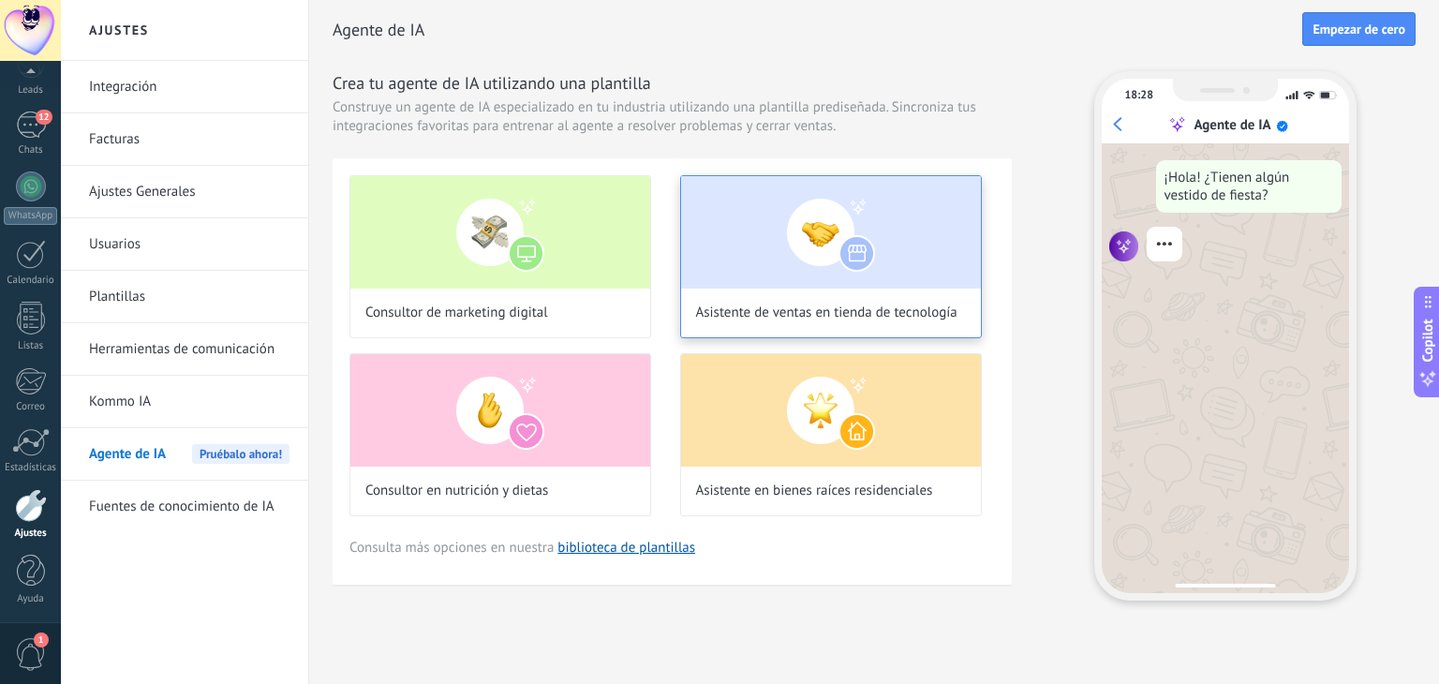
click at [810, 231] on img at bounding box center [831, 232] width 300 height 112
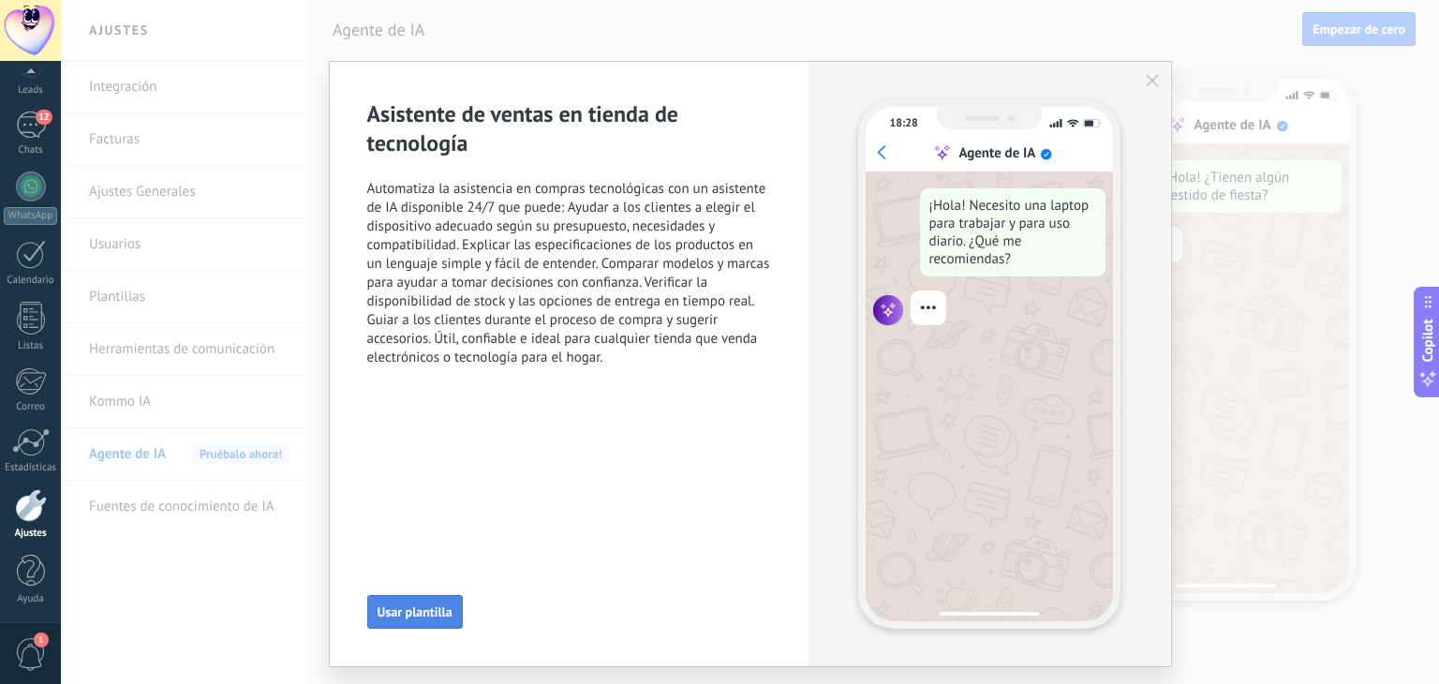
click at [386, 613] on span "Usar plantilla" at bounding box center [415, 611] width 75 height 13
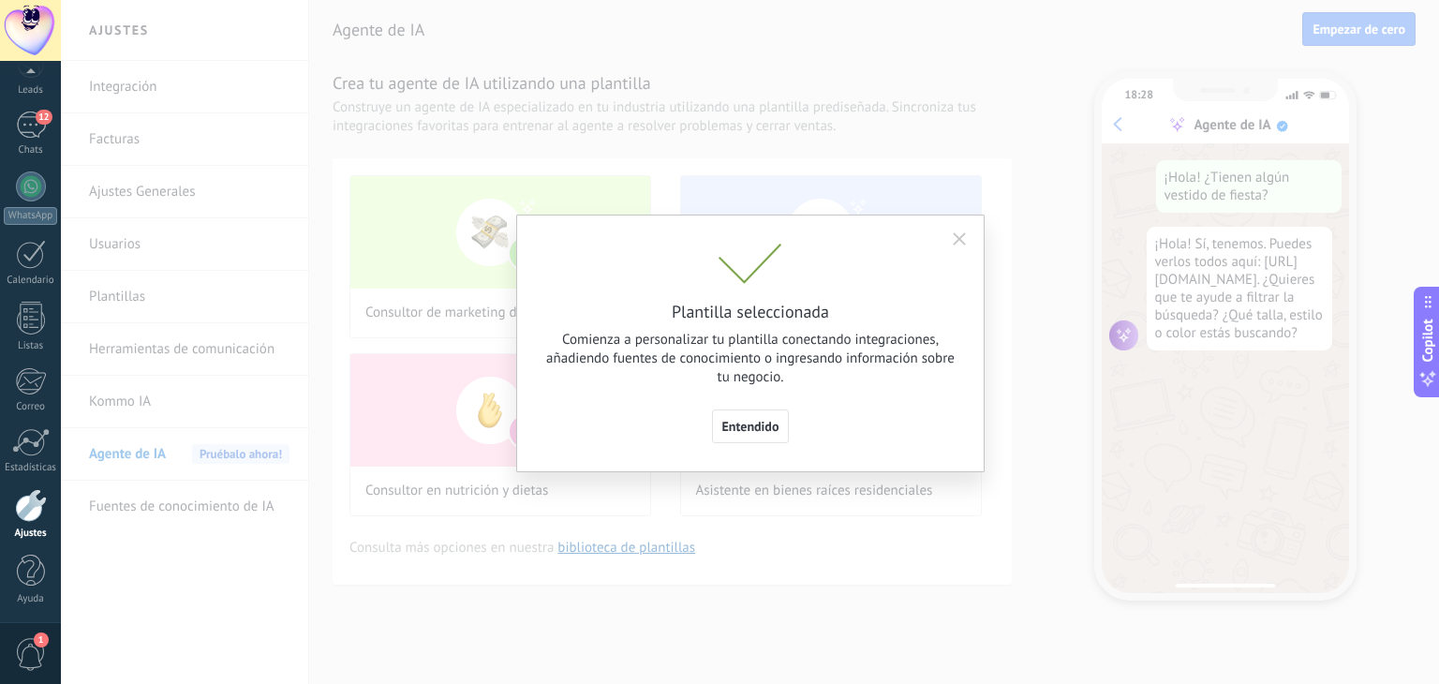
click at [765, 421] on span "Entendido" at bounding box center [750, 426] width 57 height 13
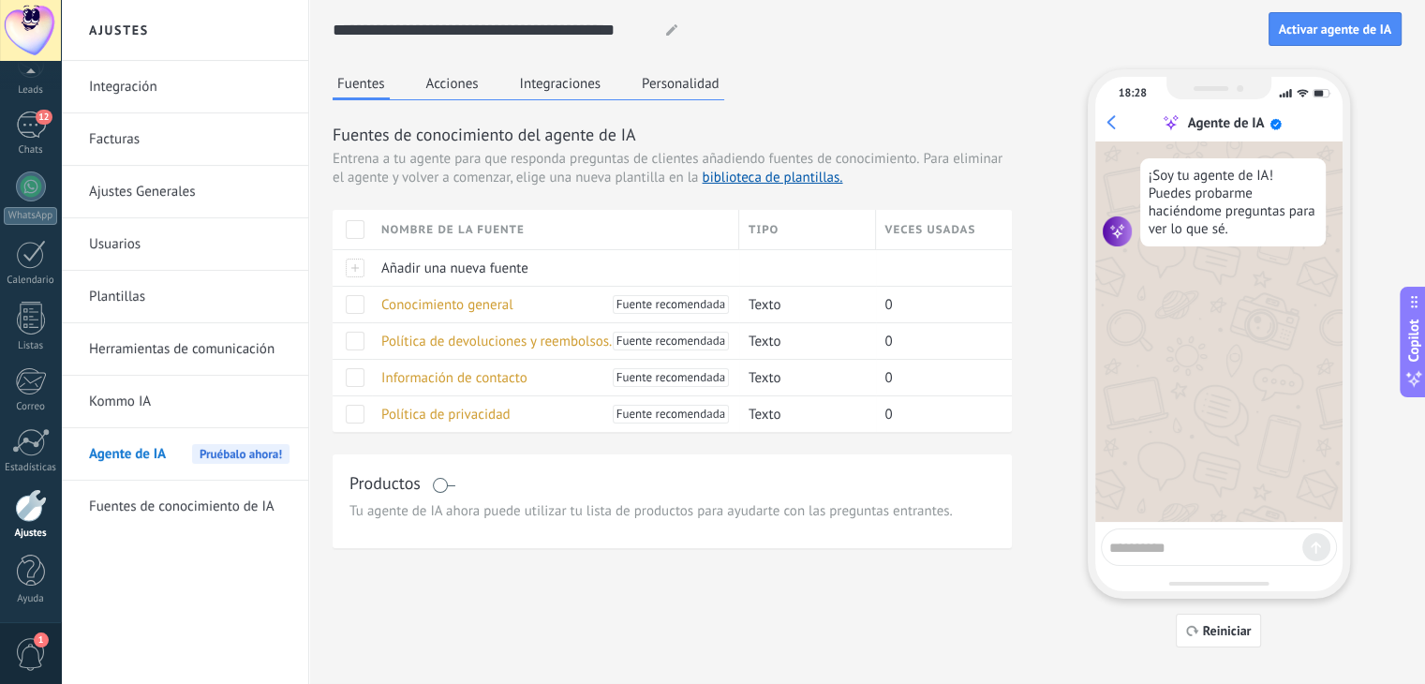
click at [1169, 546] on textarea at bounding box center [1205, 544] width 193 height 23
type textarea "**********"
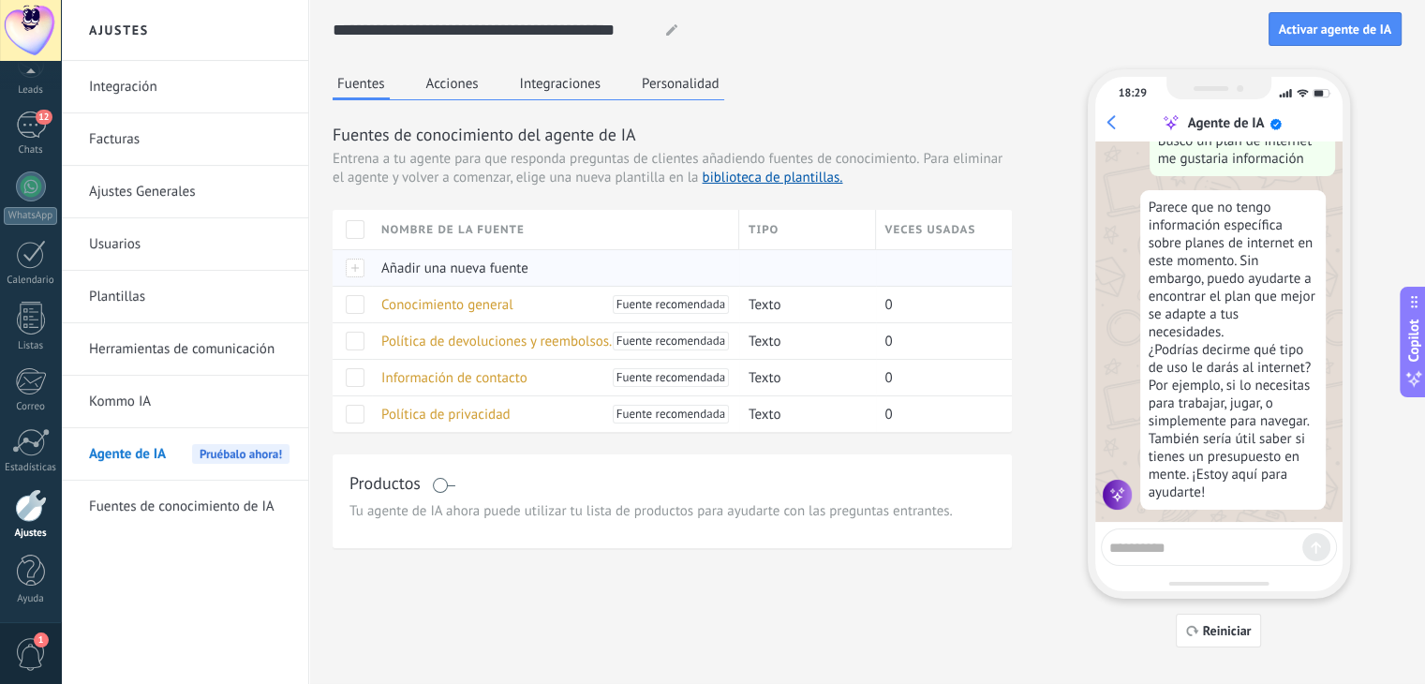
scroll to position [152, 0]
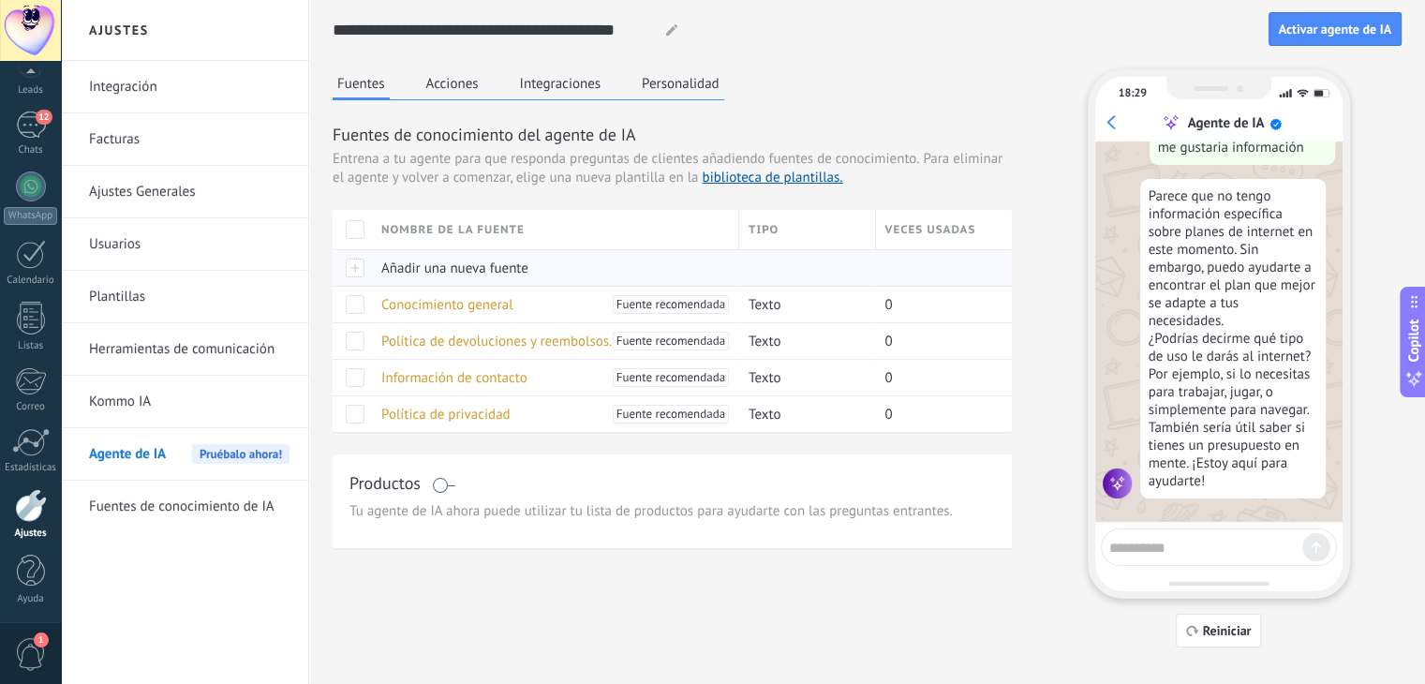
click at [359, 272] on div at bounding box center [352, 267] width 39 height 37
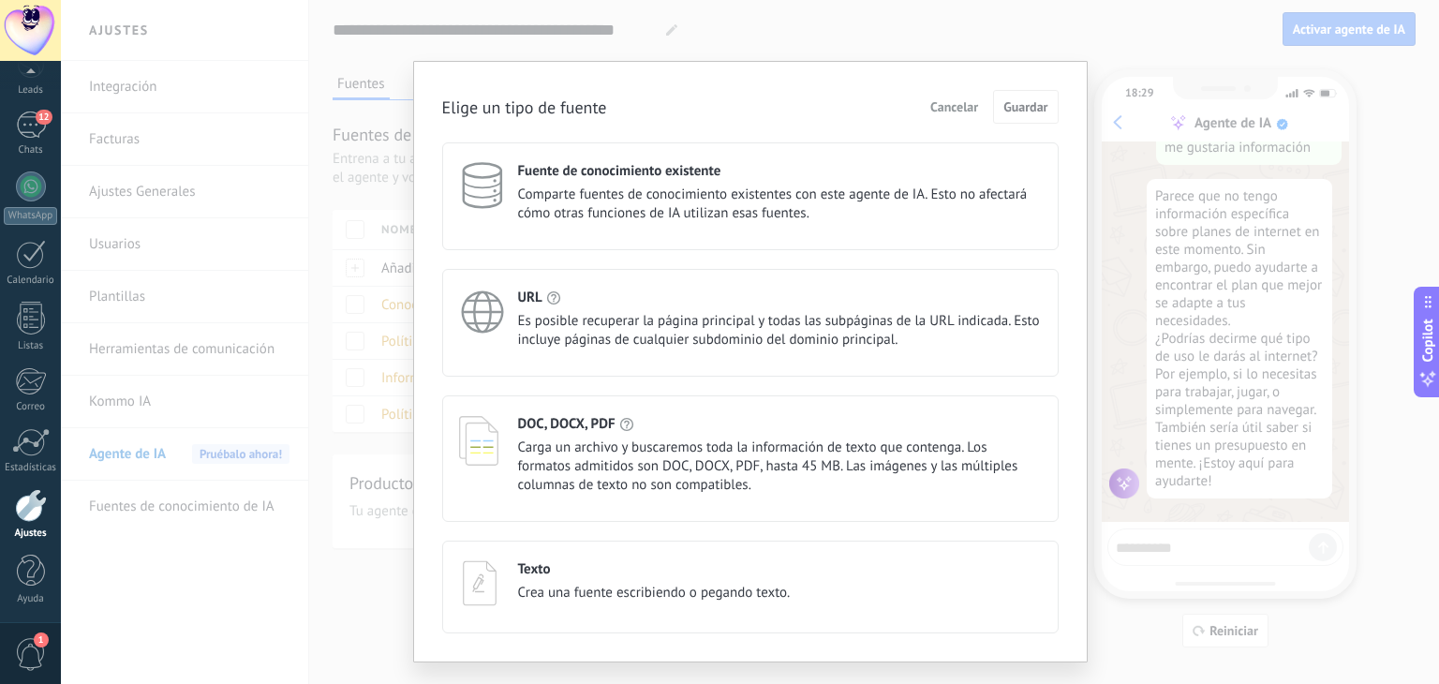
click at [939, 112] on span "Cancelar" at bounding box center [954, 106] width 48 height 13
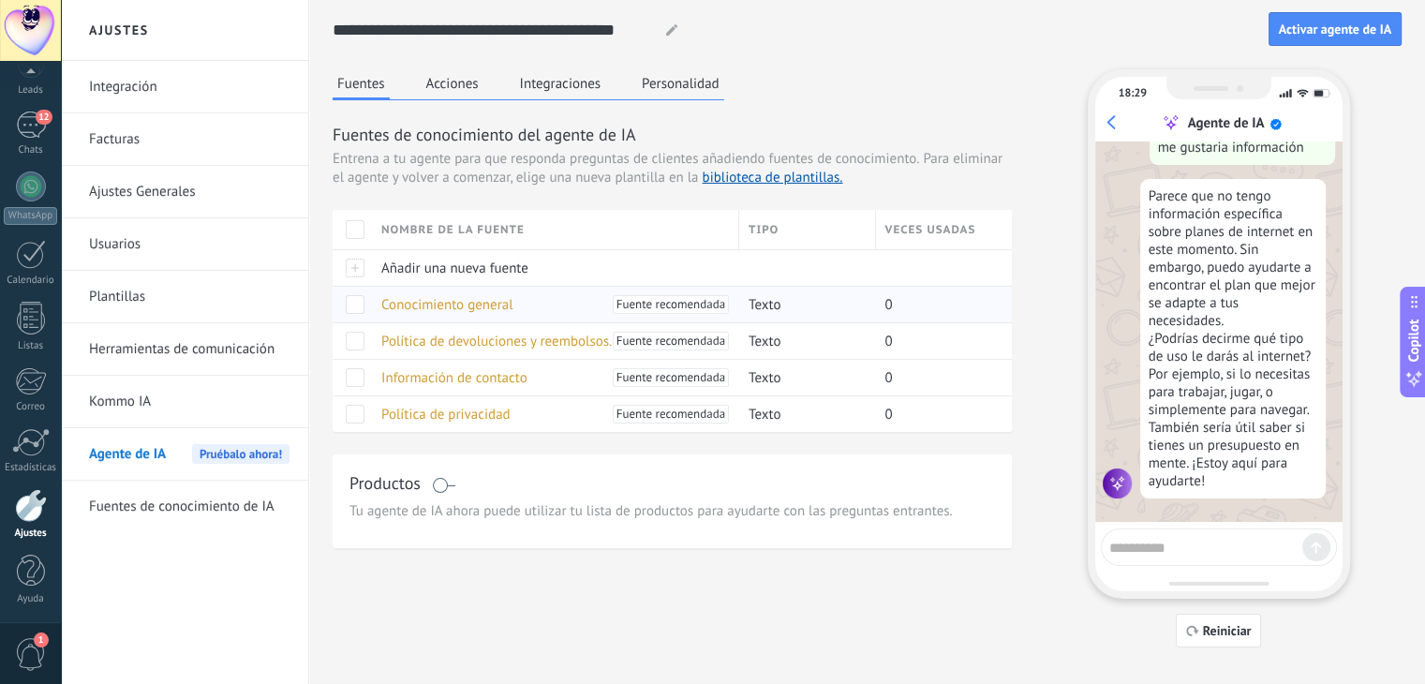
click at [361, 301] on span at bounding box center [355, 304] width 19 height 19
click at [353, 301] on span at bounding box center [355, 304] width 19 height 19
click at [513, 374] on span "Información de contacto" at bounding box center [454, 378] width 146 height 18
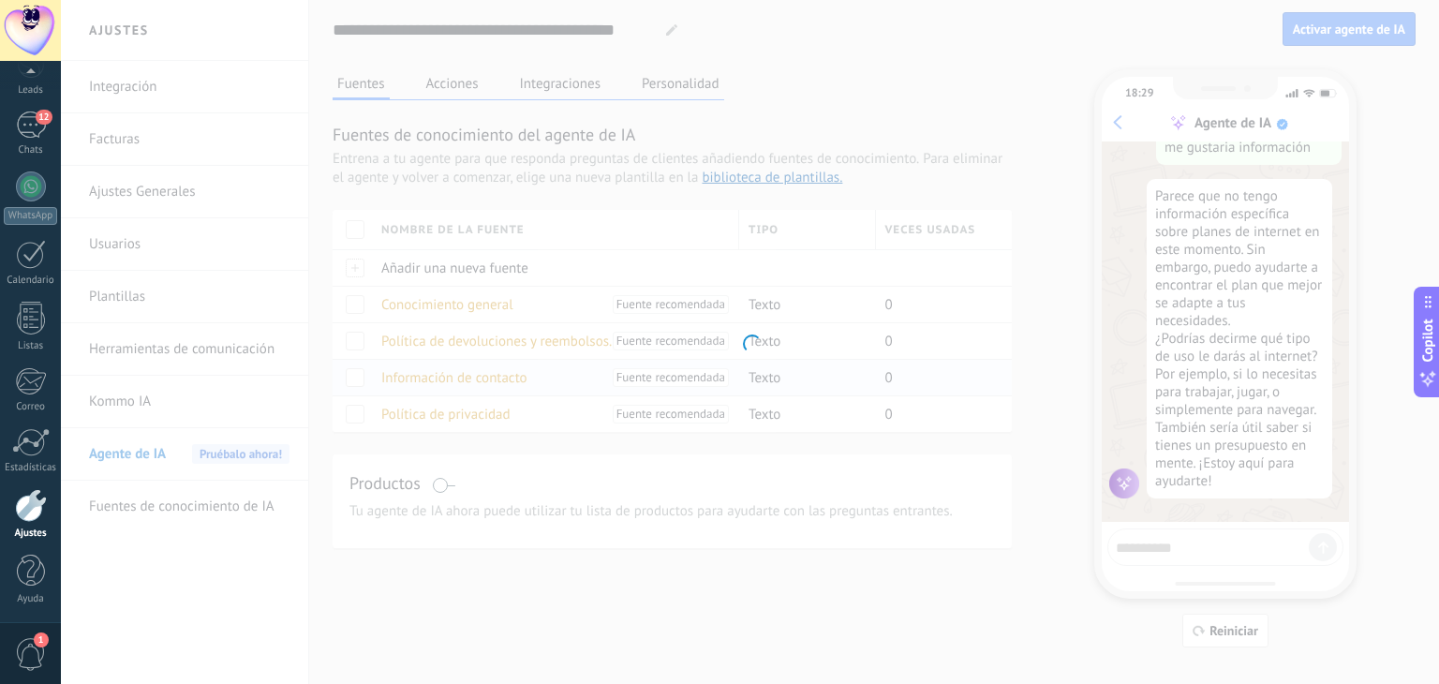
type textarea "**********"
type input "**********"
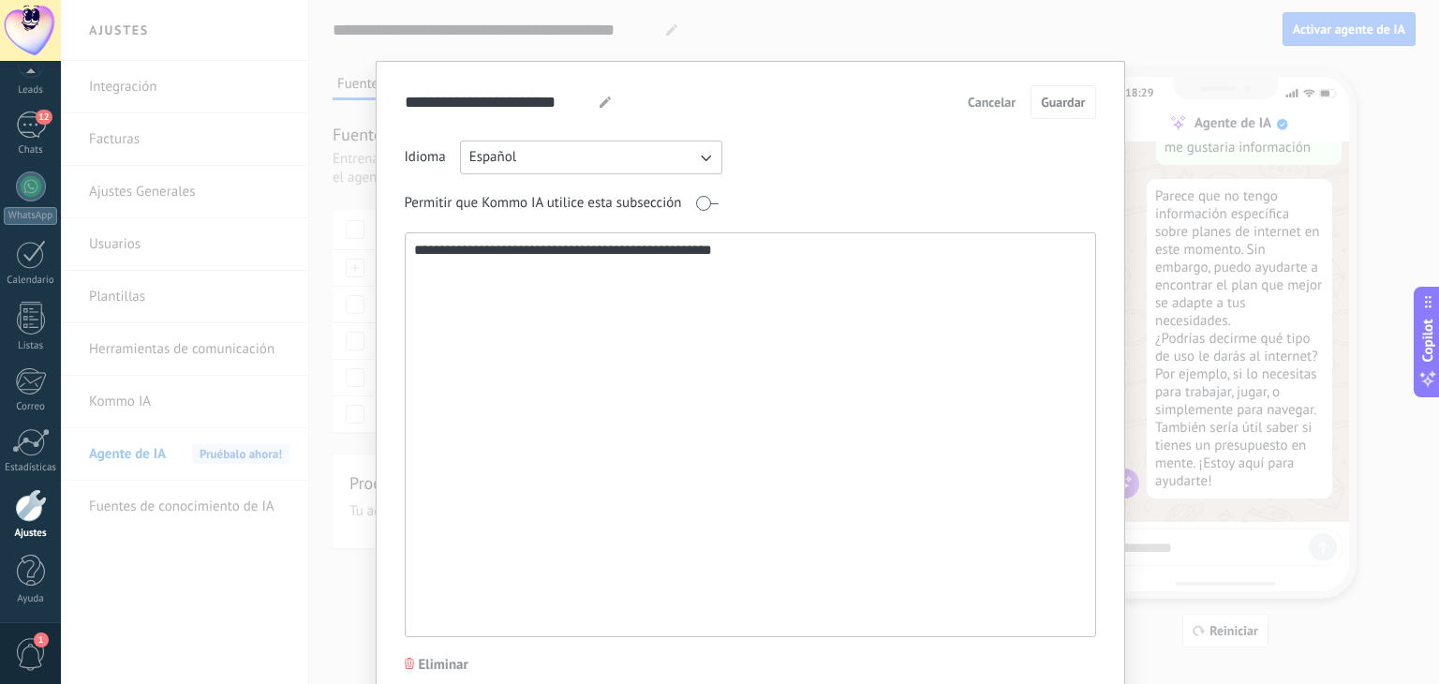
click at [937, 98] on div "**********" at bounding box center [751, 102] width 692 height 34
click at [989, 109] on span "Cancelar" at bounding box center [992, 102] width 48 height 13
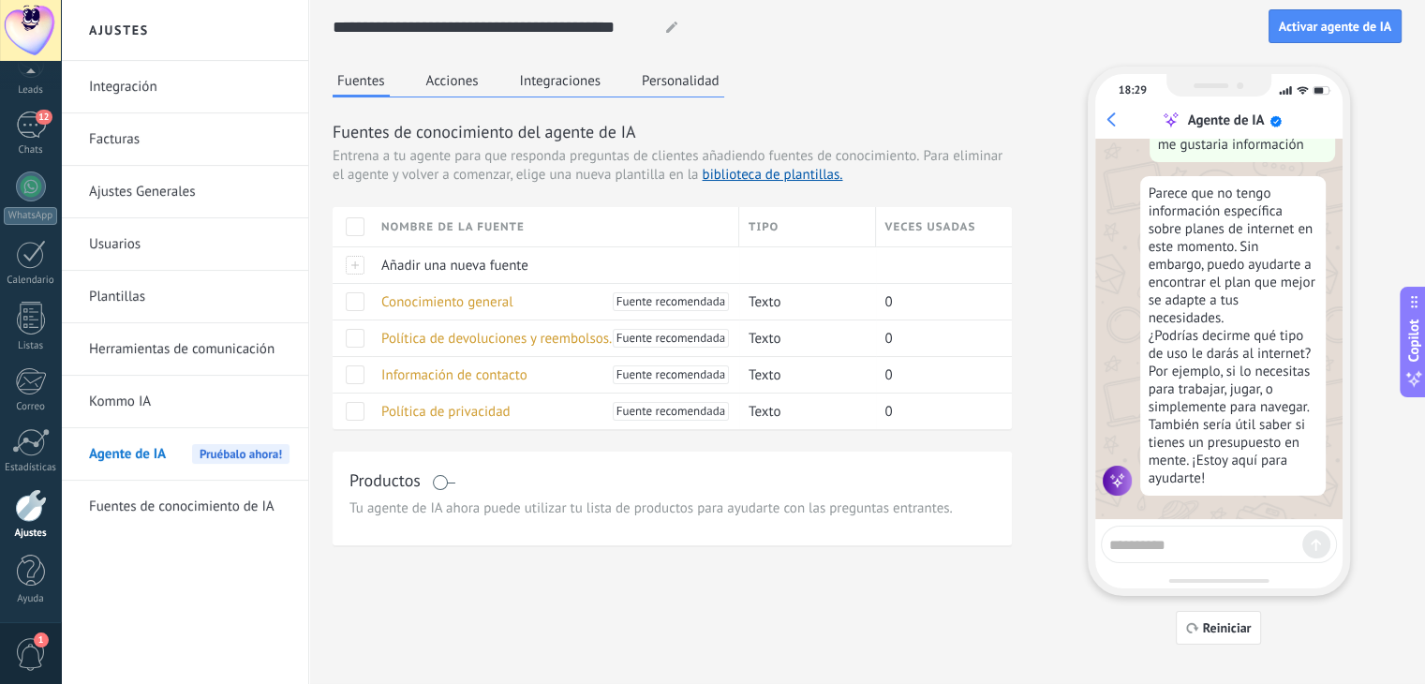
scroll to position [0, 0]
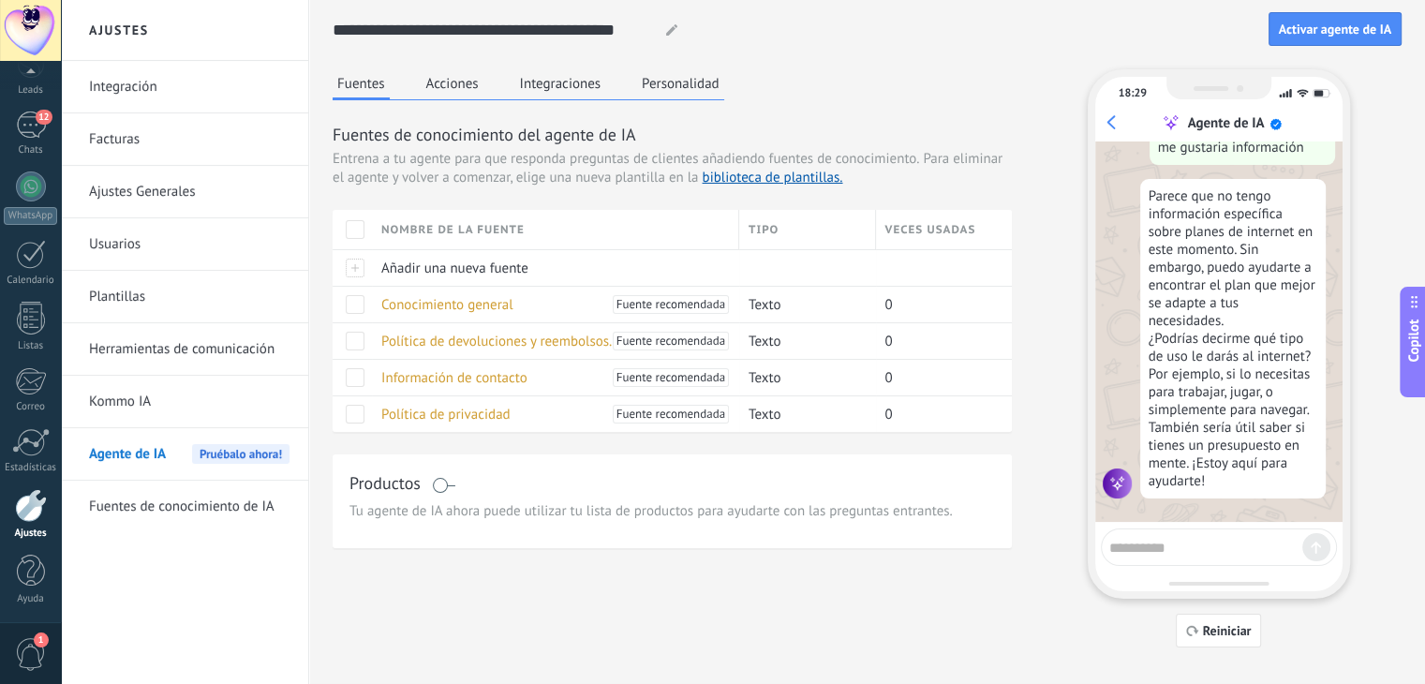
click at [454, 80] on button "Acciones" at bounding box center [453, 83] width 62 height 28
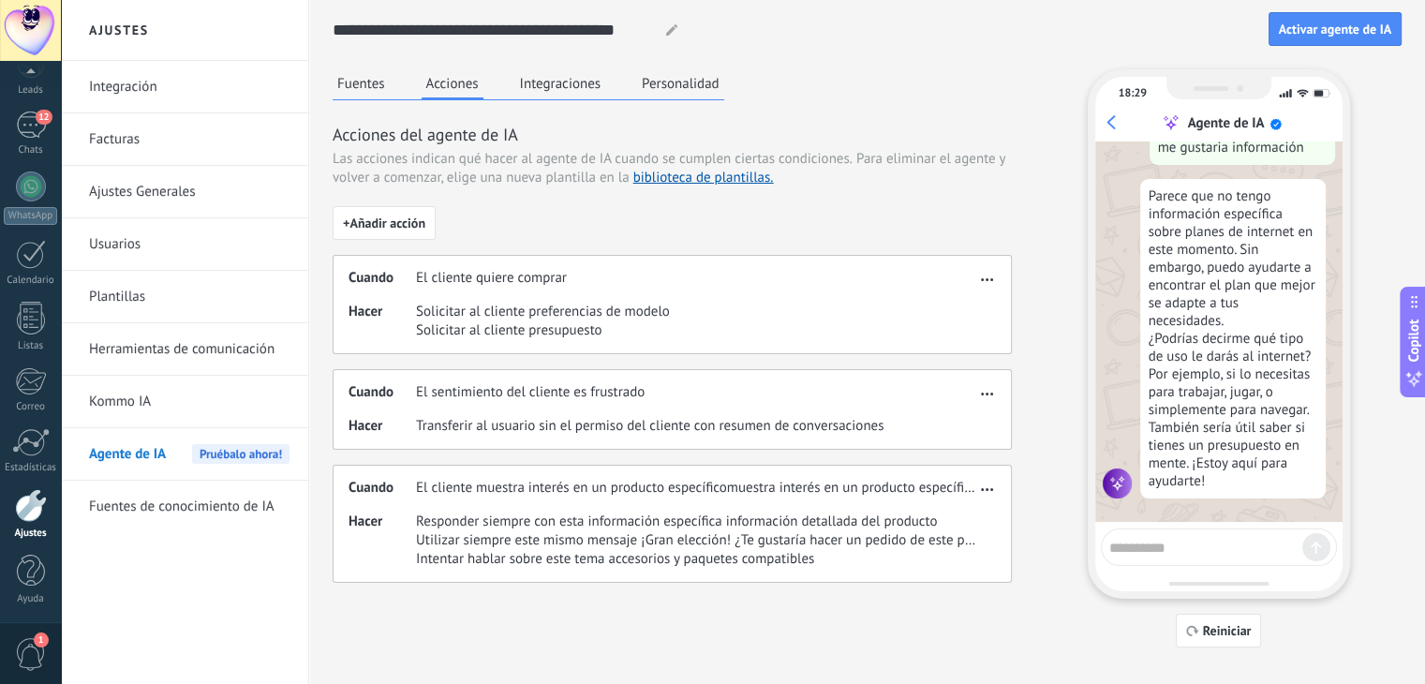
click at [497, 322] on span "Solicitar al cliente presupuesto" at bounding box center [543, 330] width 254 height 19
click at [994, 278] on button "button" at bounding box center [987, 276] width 22 height 22
click at [923, 312] on div "Editar" at bounding box center [948, 307] width 98 height 37
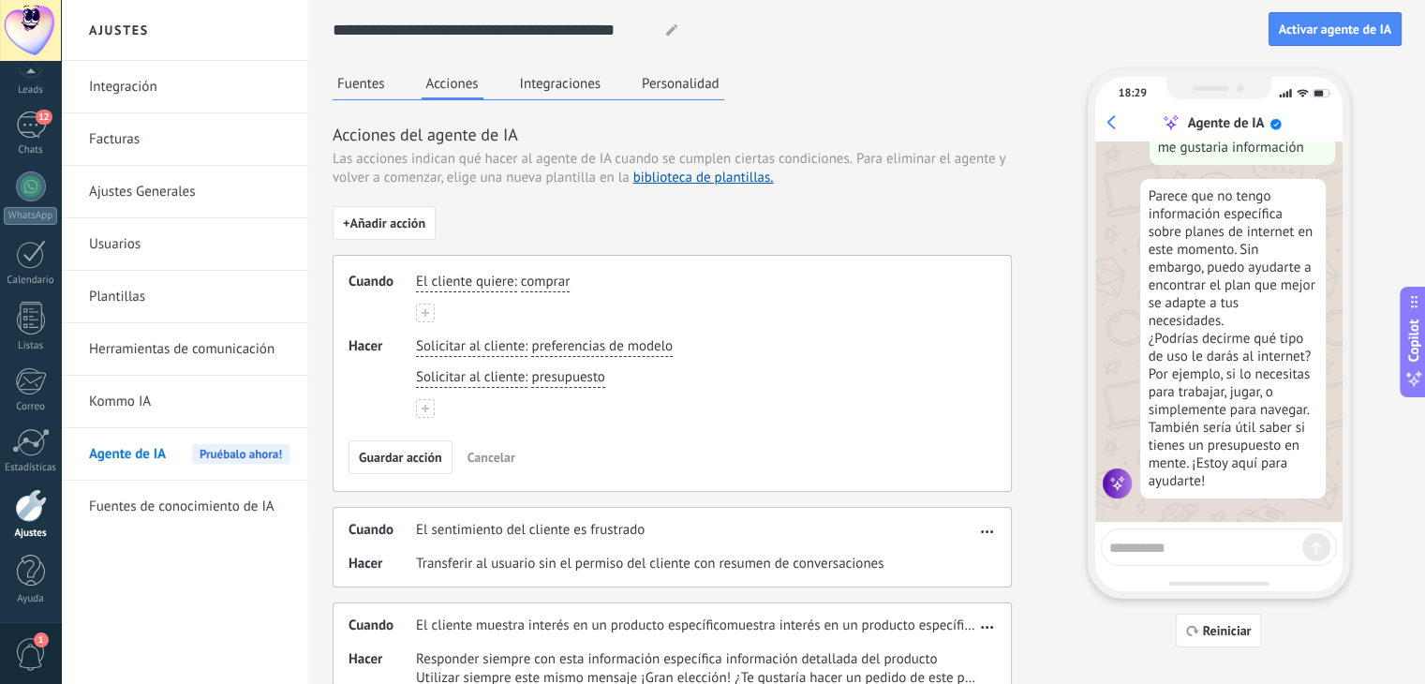
click at [489, 458] on span "Cancelar" at bounding box center [492, 457] width 48 height 13
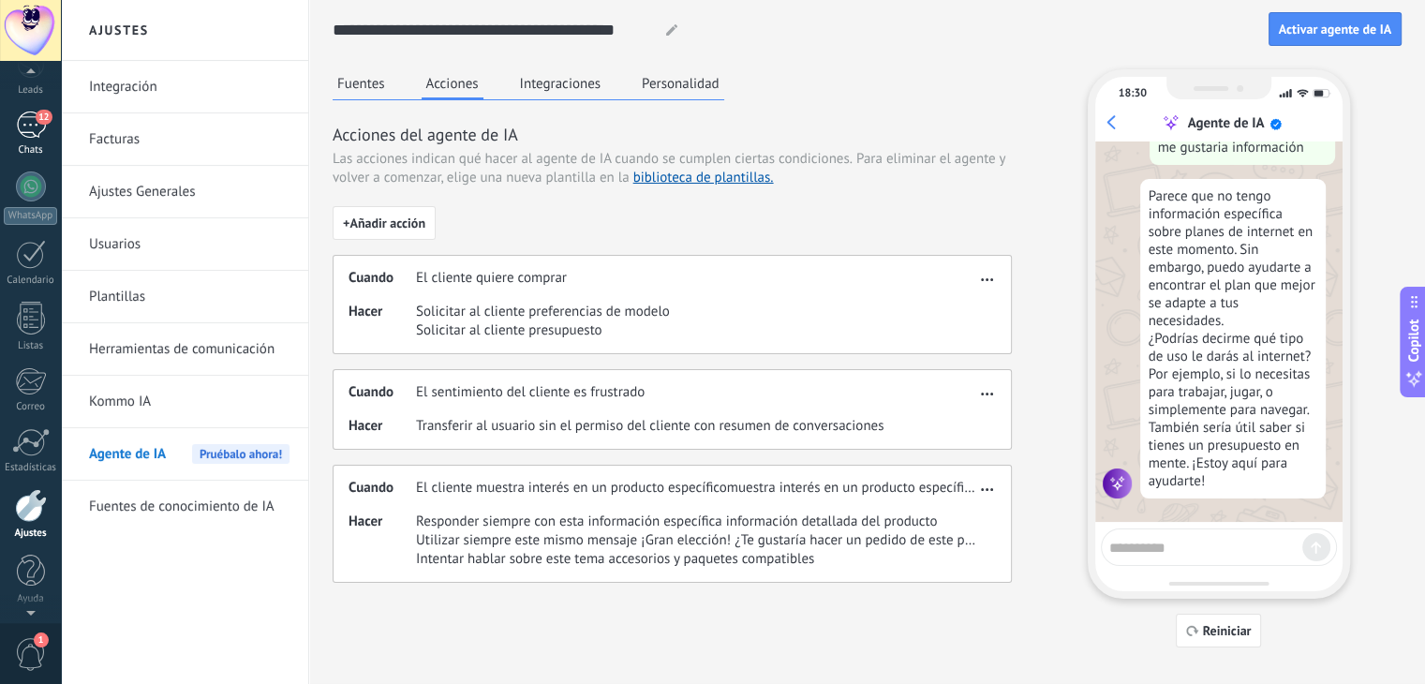
click at [30, 126] on div "12" at bounding box center [31, 125] width 30 height 27
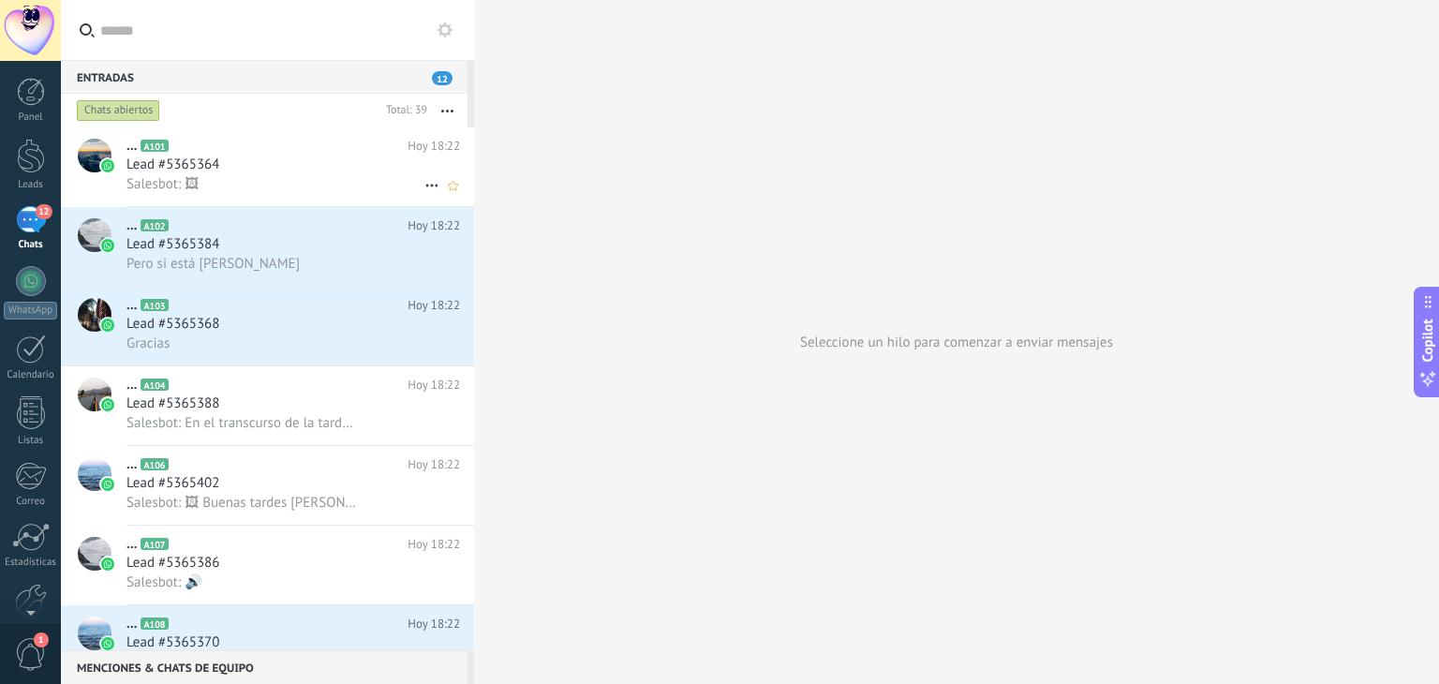
click at [330, 207] on div "... A102 [DATE] 18:22 Lead #5365384 Pero si está [PERSON_NAME]" at bounding box center [300, 246] width 348 height 79
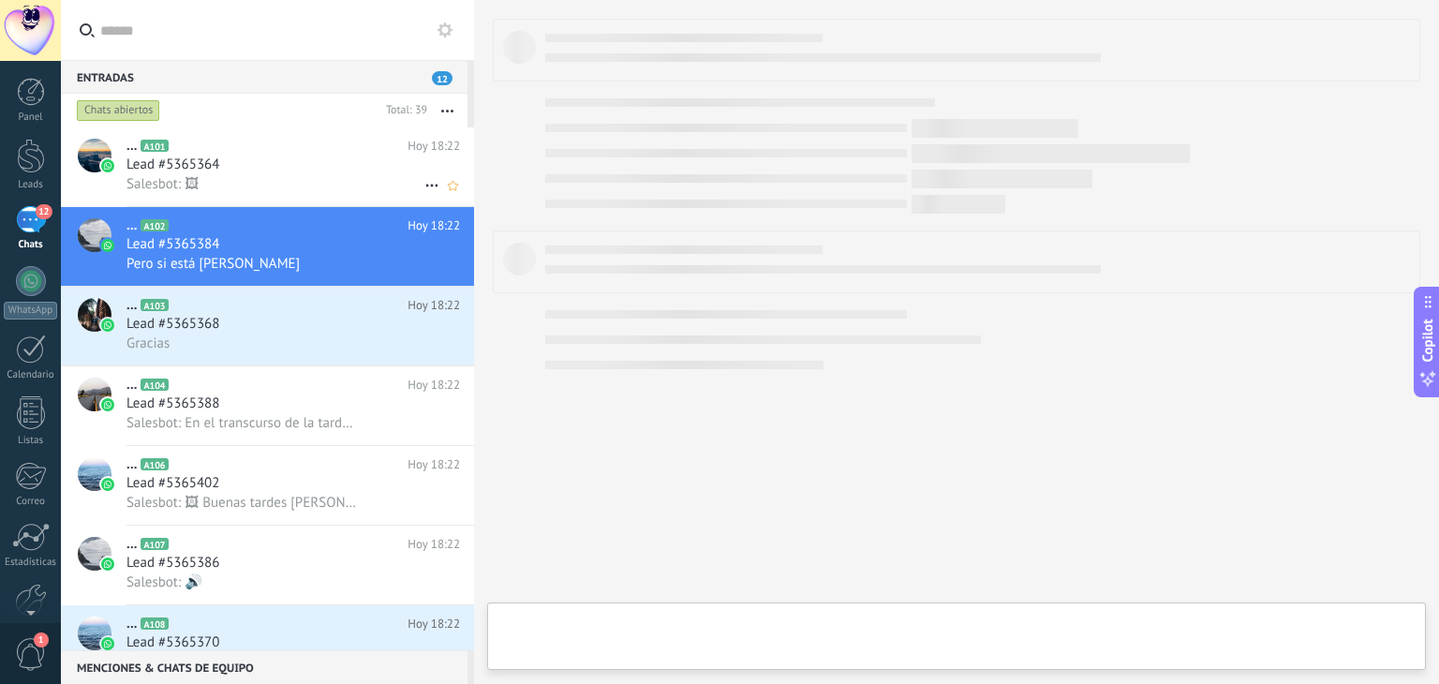
click at [292, 175] on div "Salesbot: 🖼" at bounding box center [293, 184] width 334 height 20
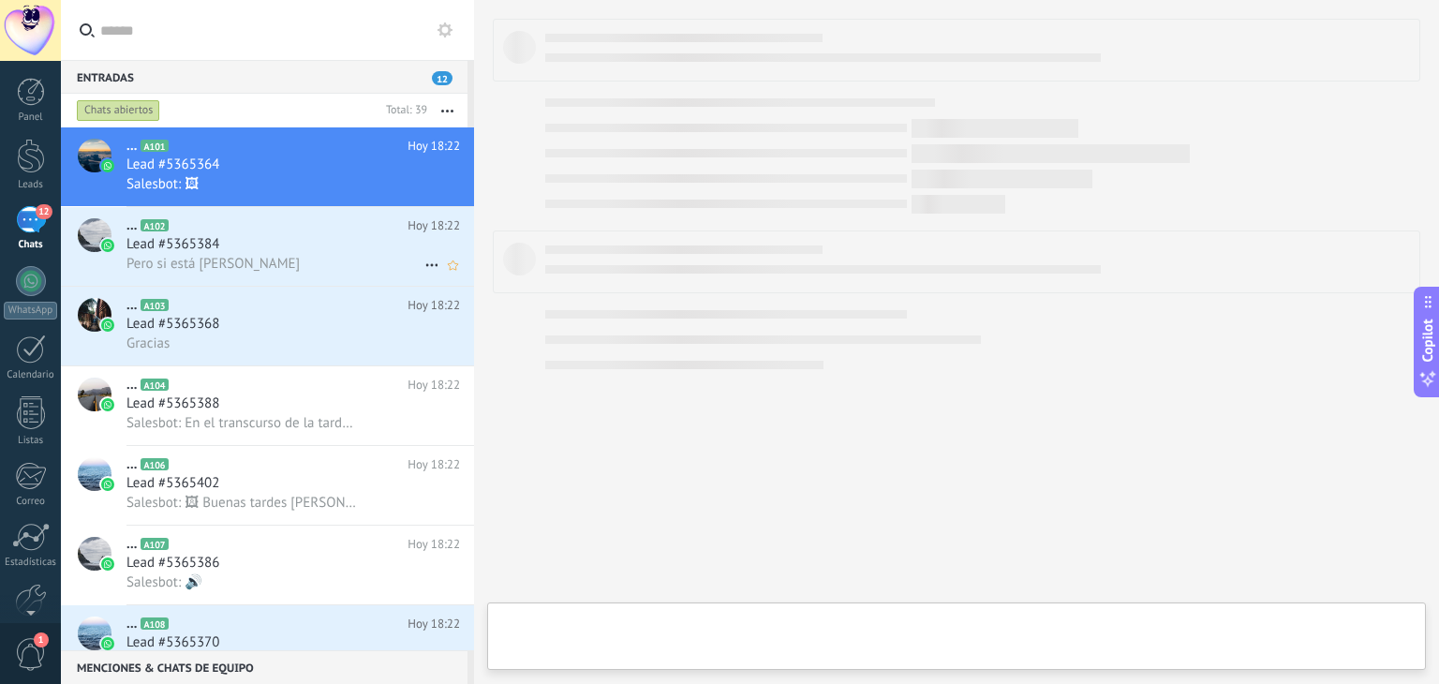
click at [290, 248] on div "Lead #5365384" at bounding box center [293, 244] width 334 height 19
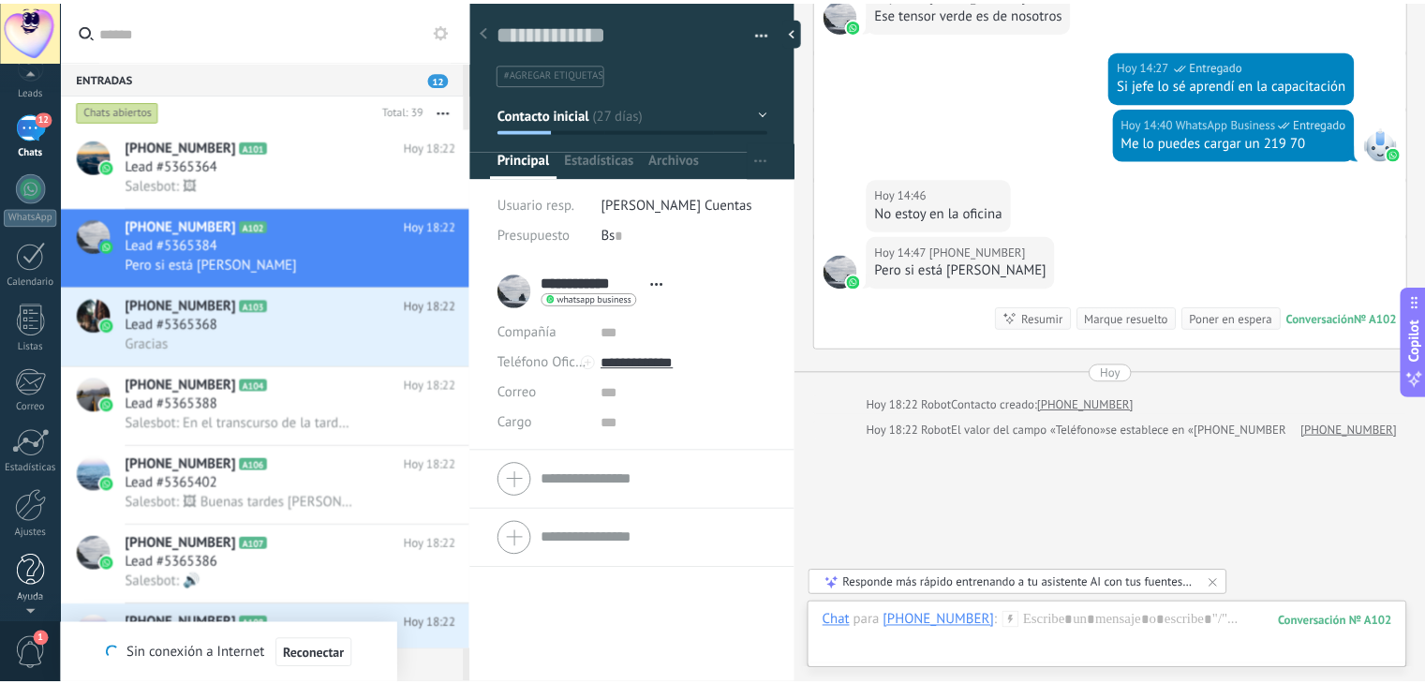
scroll to position [95, 0]
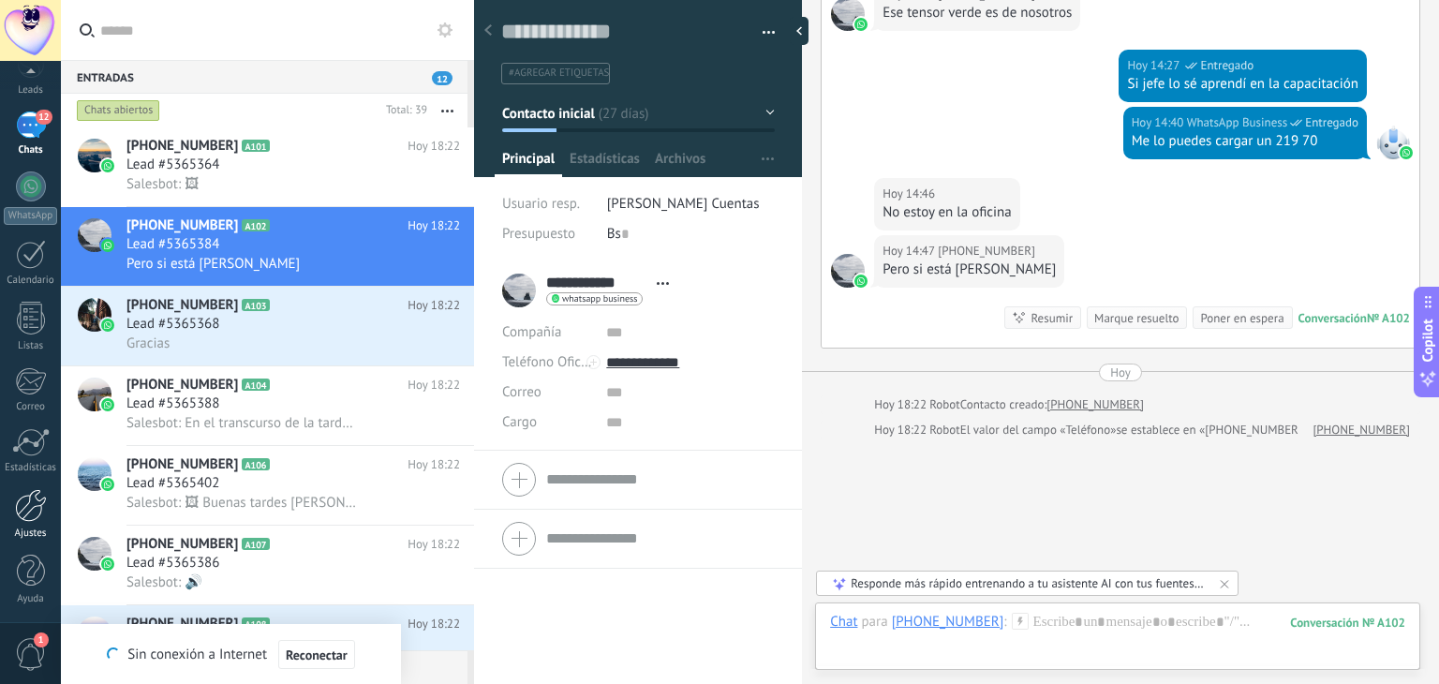
click at [25, 503] on div at bounding box center [31, 505] width 32 height 33
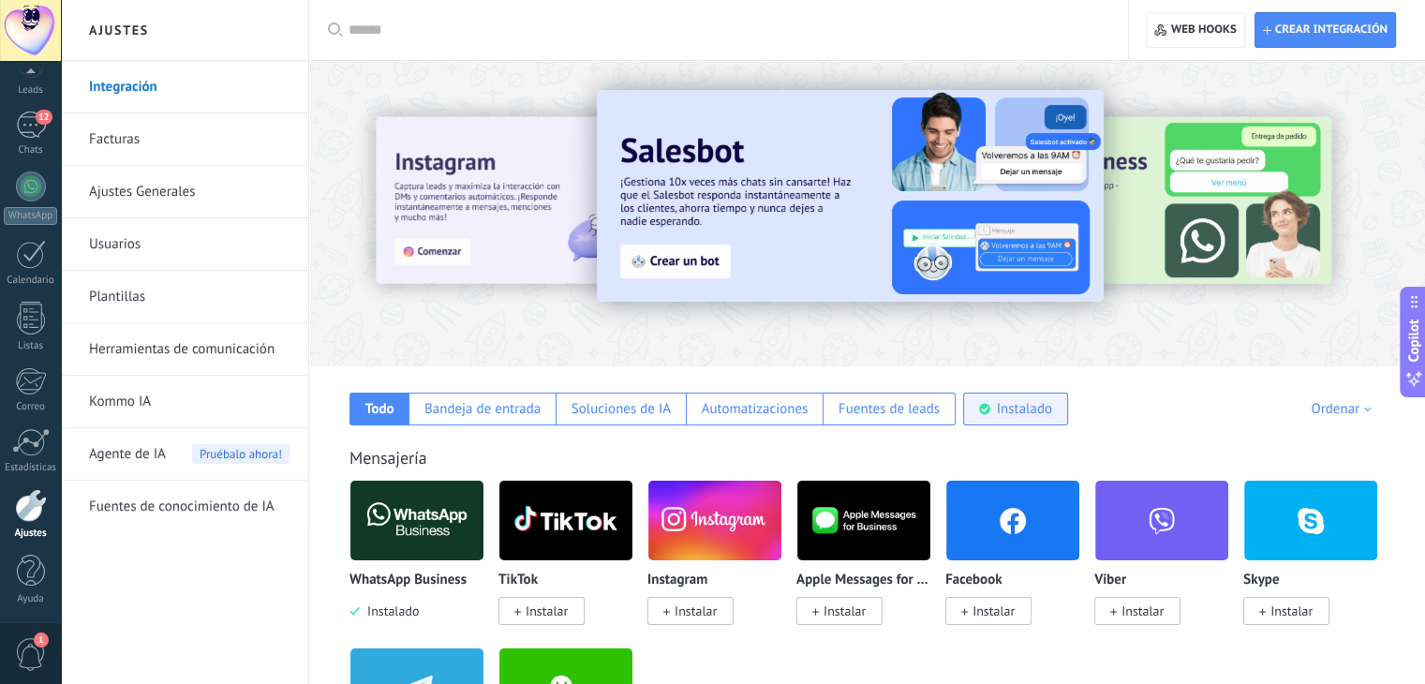
click at [988, 406] on use at bounding box center [984, 409] width 11 height 11
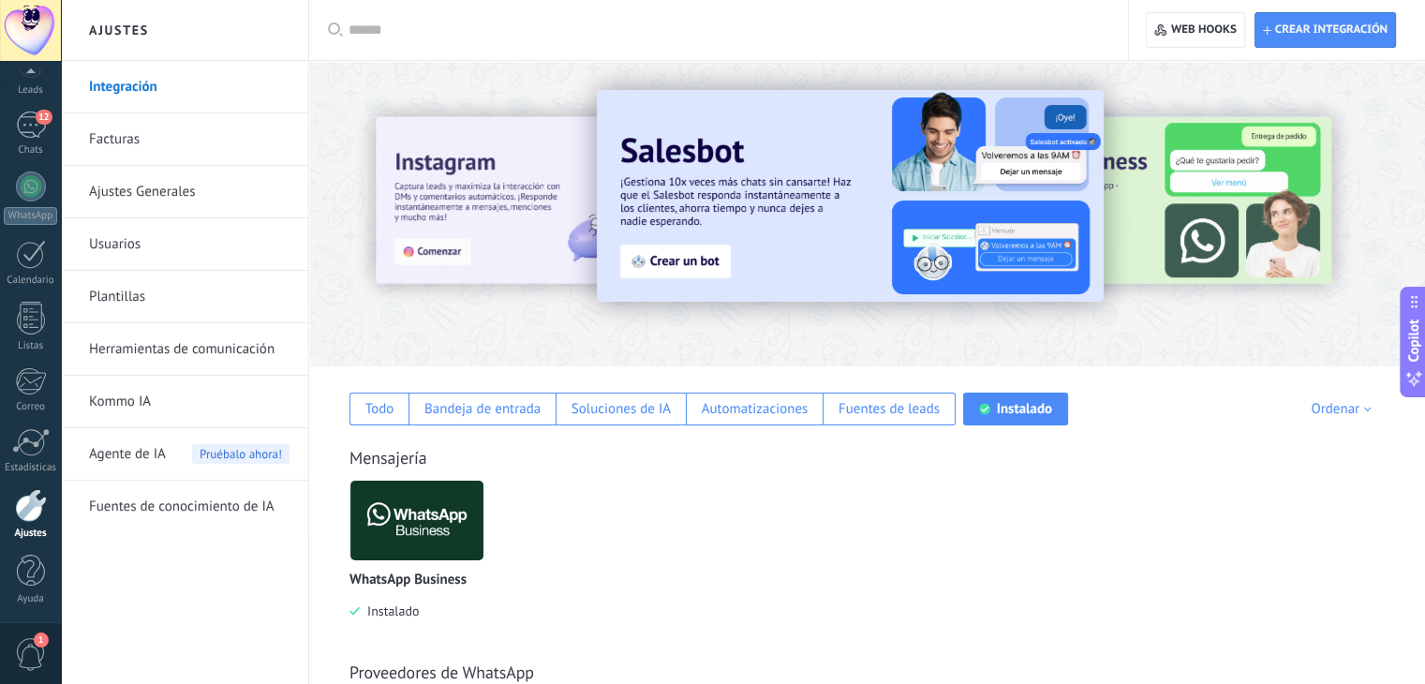
click at [988, 406] on use at bounding box center [984, 409] width 11 height 11
click at [374, 406] on div "Todo" at bounding box center [379, 409] width 29 height 18
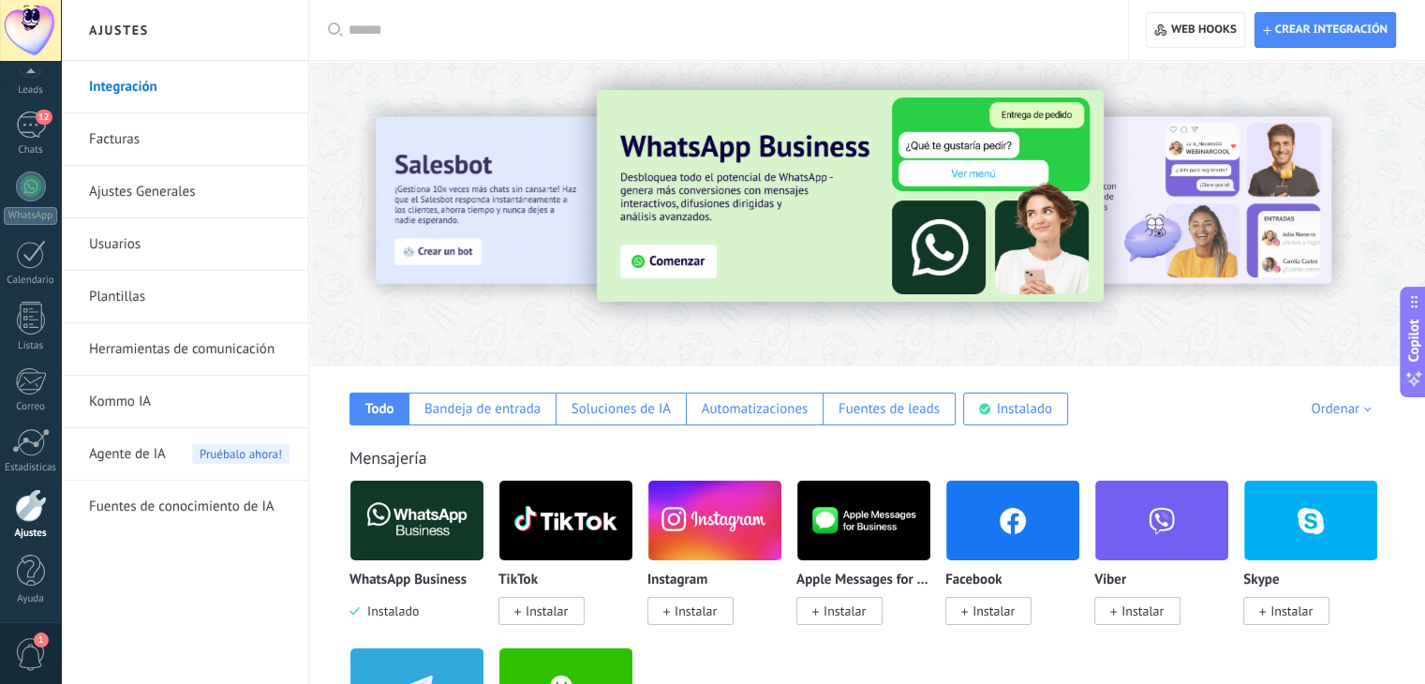
click at [34, 646] on span "1" at bounding box center [31, 654] width 32 height 33
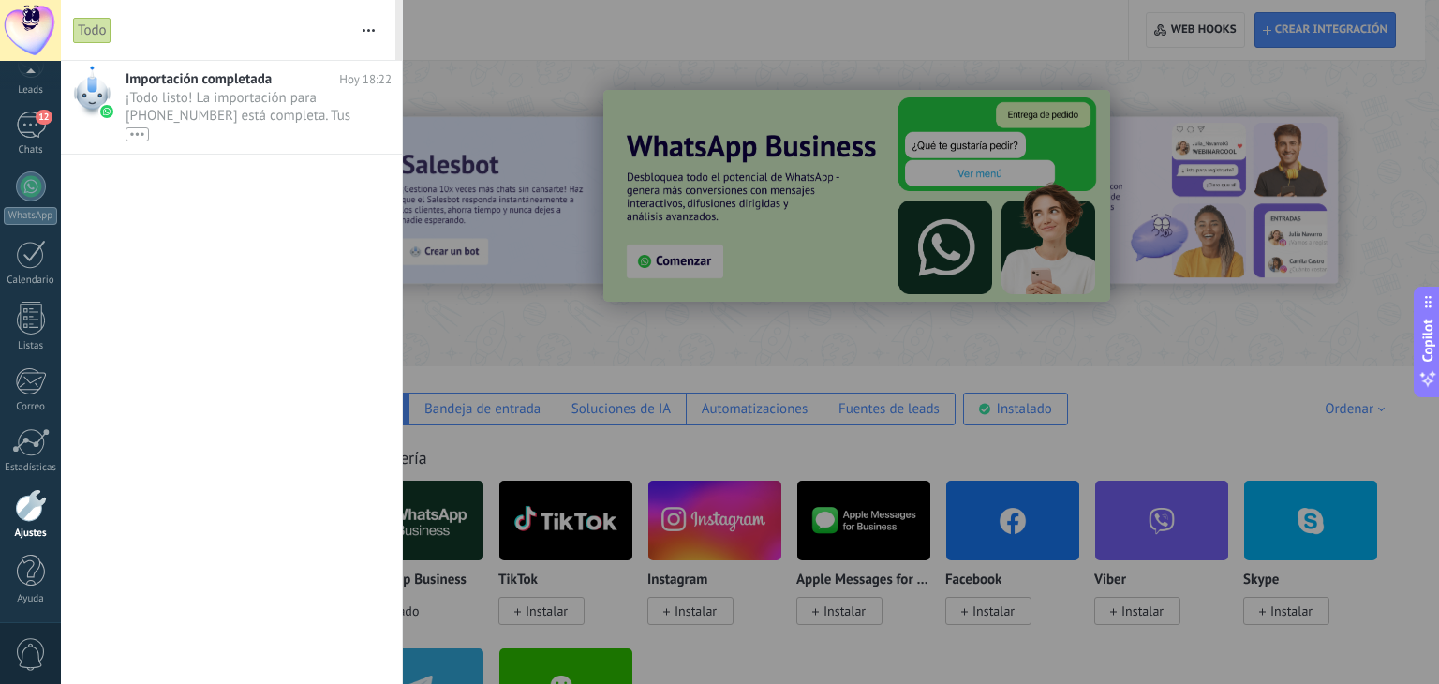
click at [34, 645] on span "0" at bounding box center [31, 654] width 32 height 33
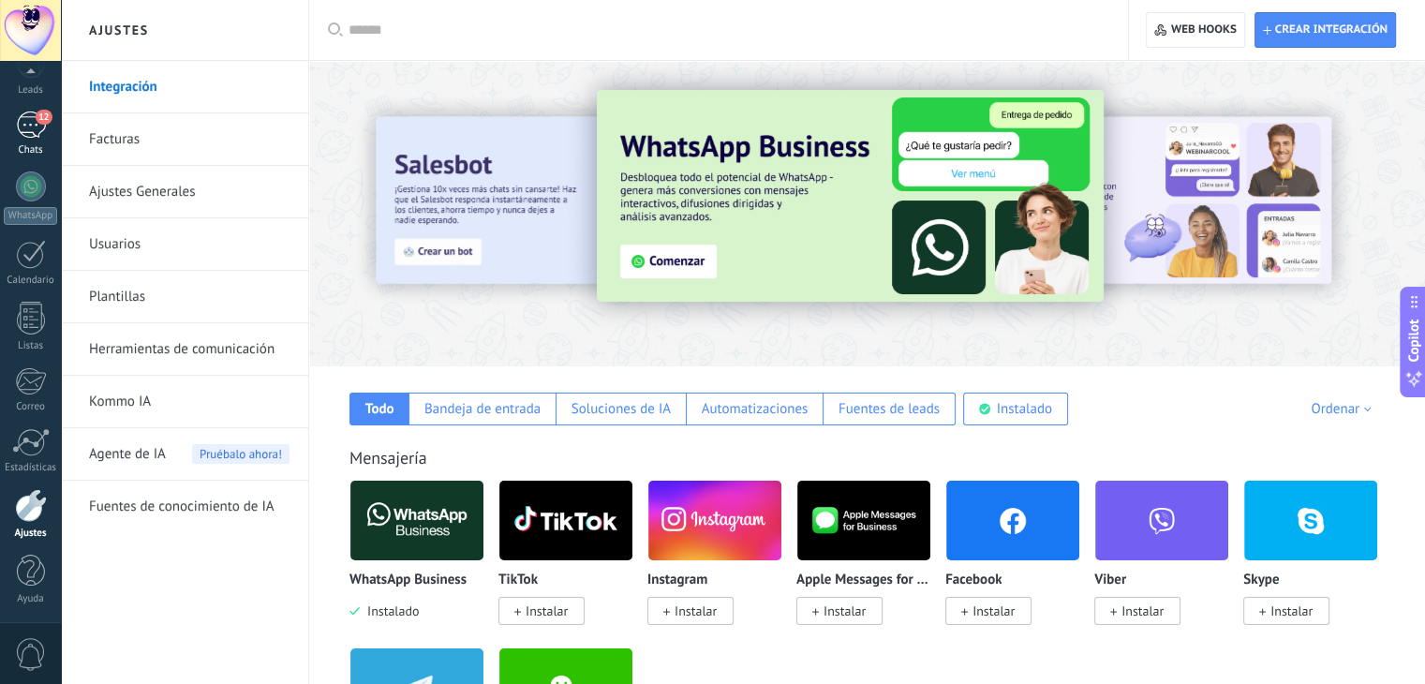
click at [36, 113] on span "12" at bounding box center [44, 117] width 16 height 15
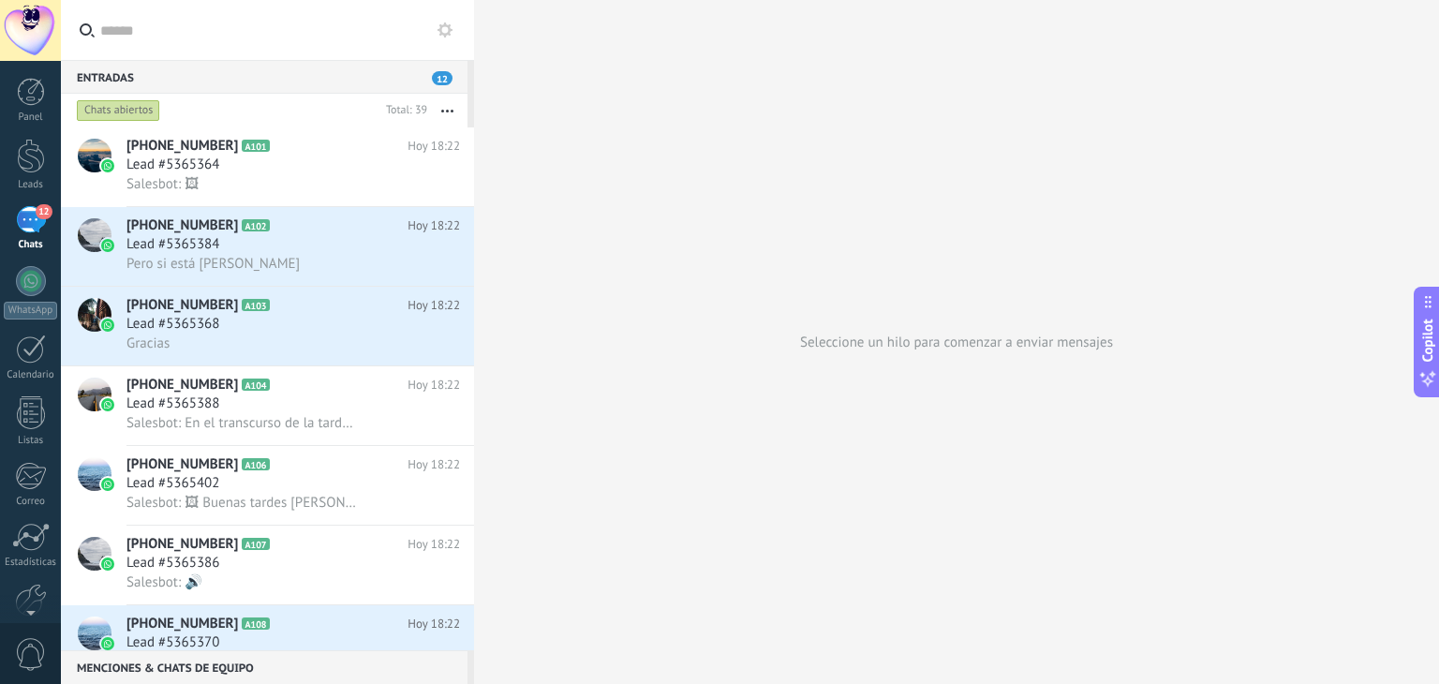
click at [449, 33] on use at bounding box center [445, 29] width 15 height 15
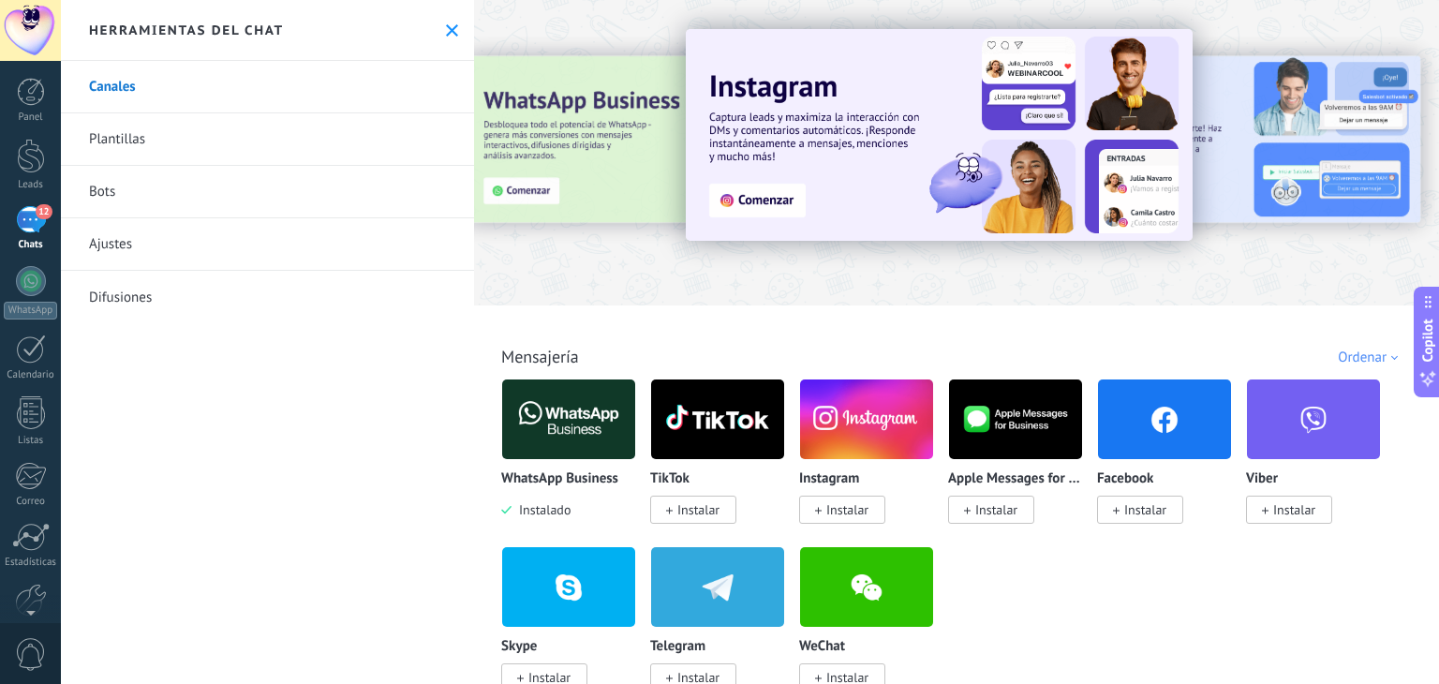
click at [105, 242] on link "Ajustes" at bounding box center [267, 244] width 413 height 52
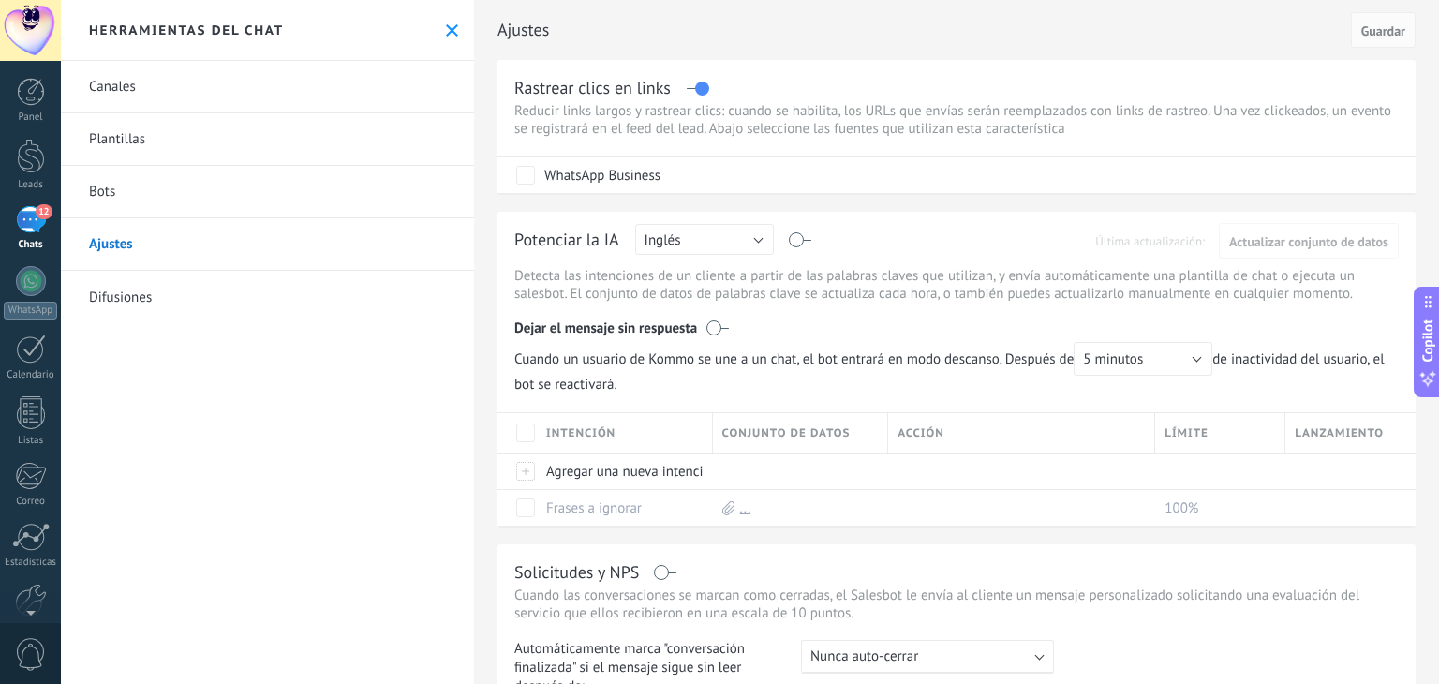
click at [199, 188] on link "Bots" at bounding box center [267, 192] width 413 height 52
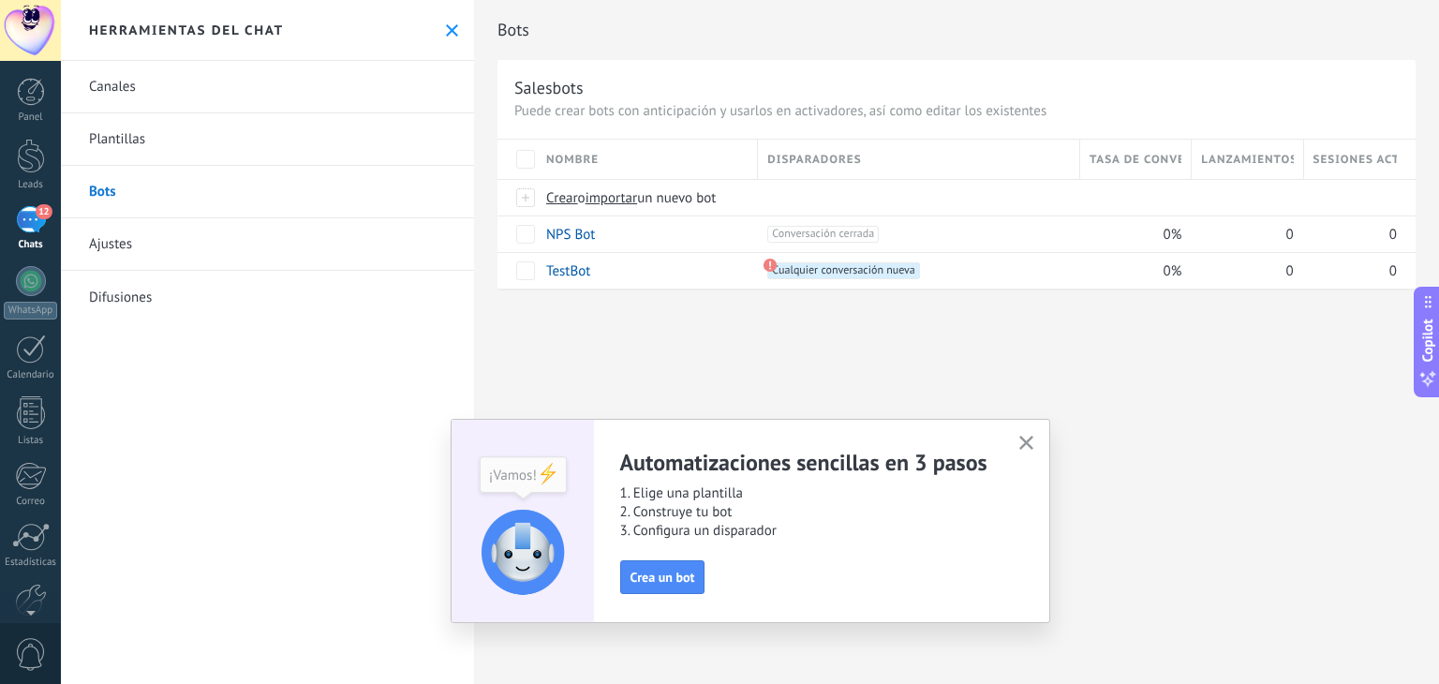
click at [134, 140] on link "Plantillas" at bounding box center [267, 139] width 413 height 52
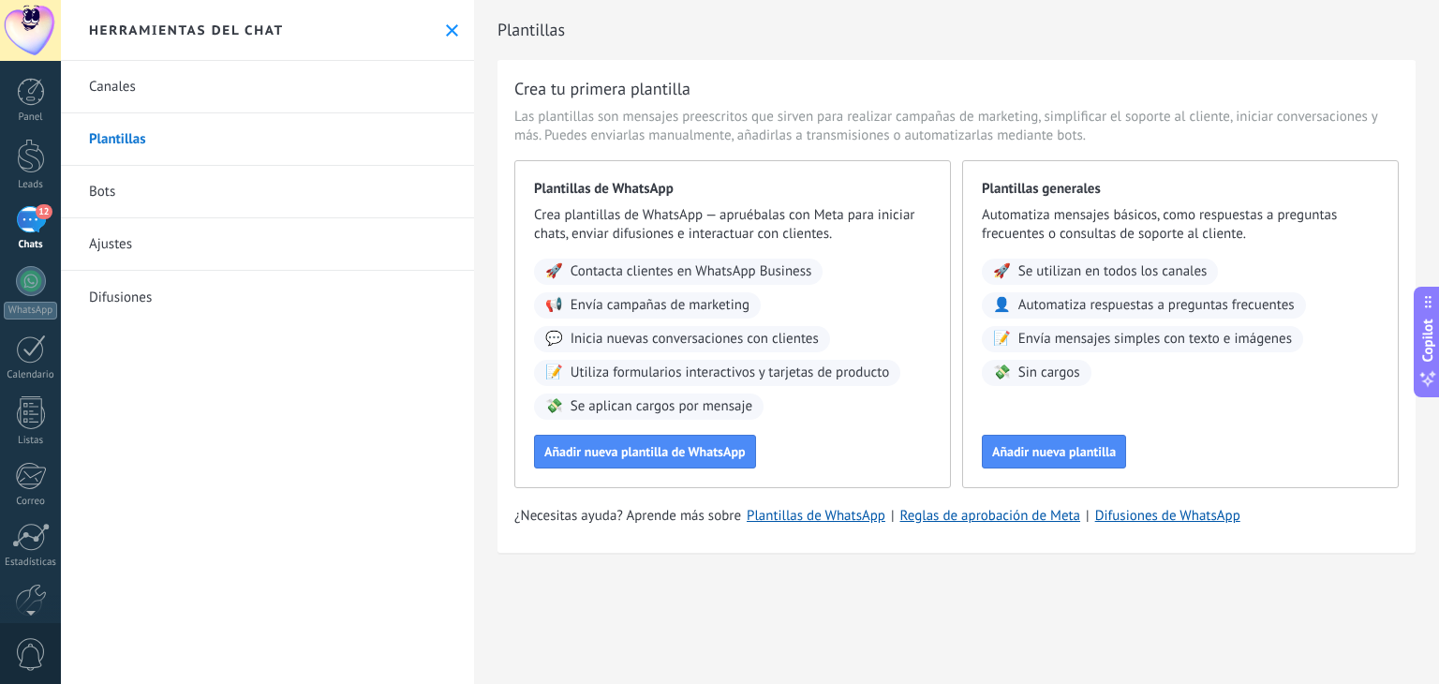
click at [137, 87] on link "Canales" at bounding box center [267, 87] width 413 height 52
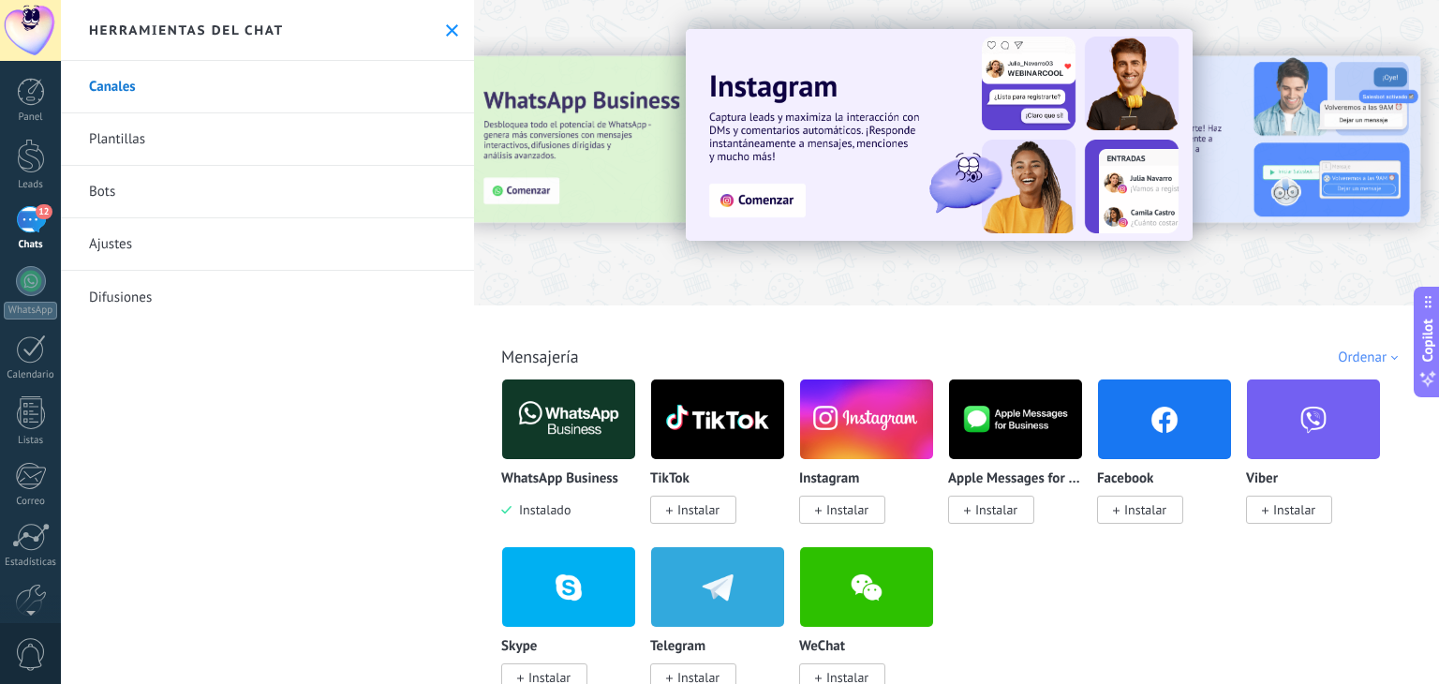
click at [446, 30] on icon at bounding box center [452, 30] width 12 height 12
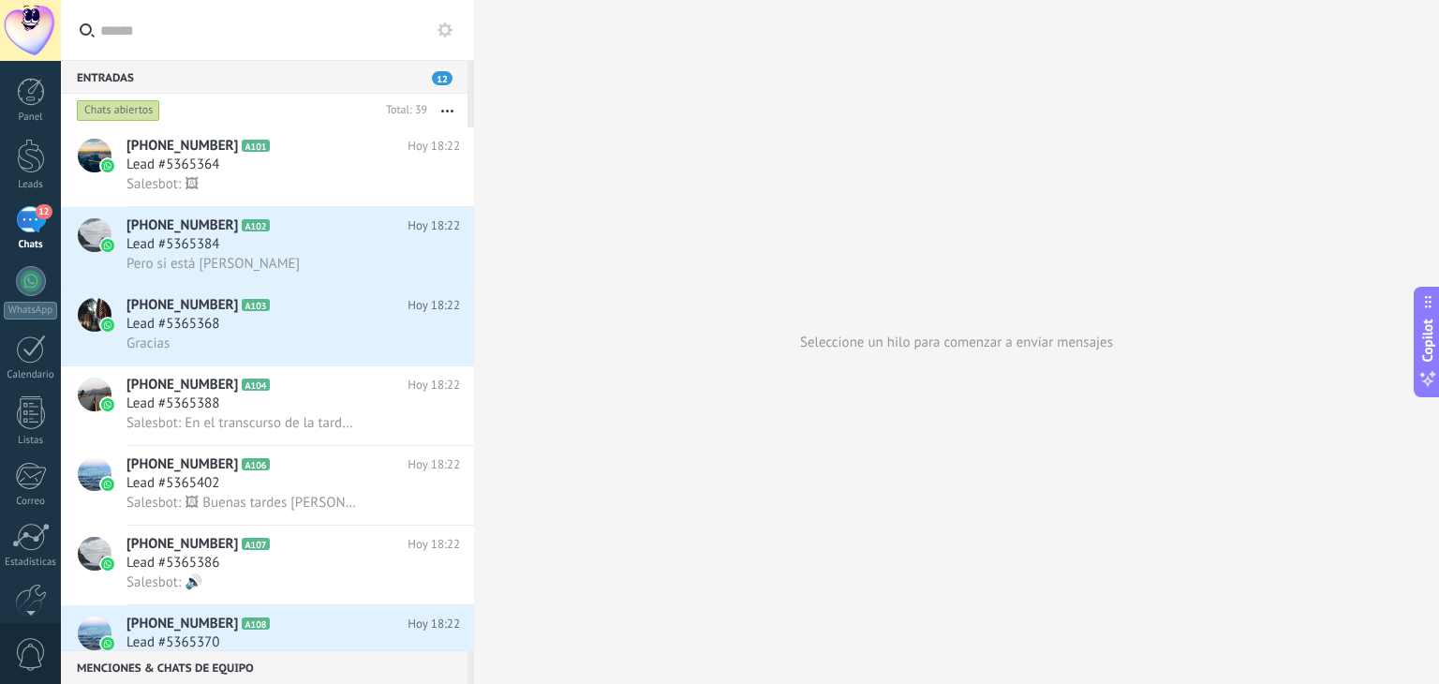
click at [448, 33] on use at bounding box center [445, 29] width 15 height 15
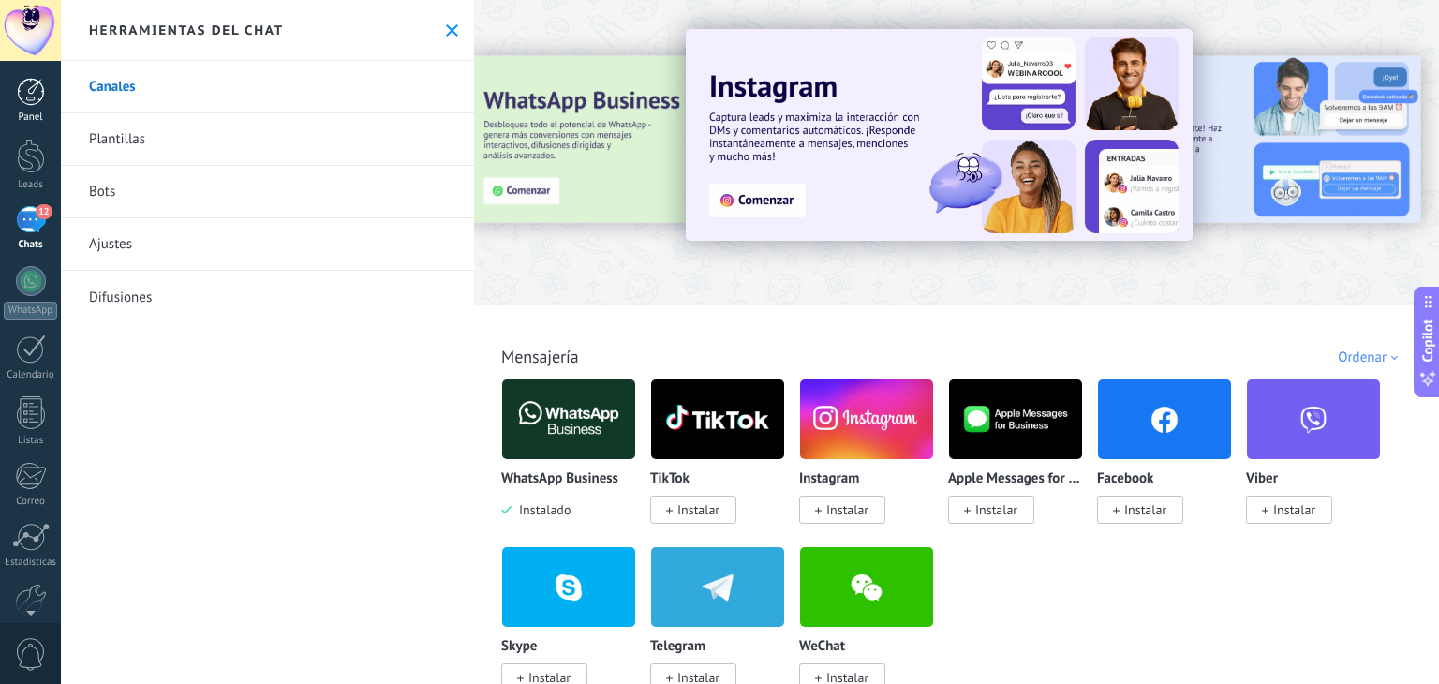
click at [36, 82] on div at bounding box center [31, 92] width 28 height 28
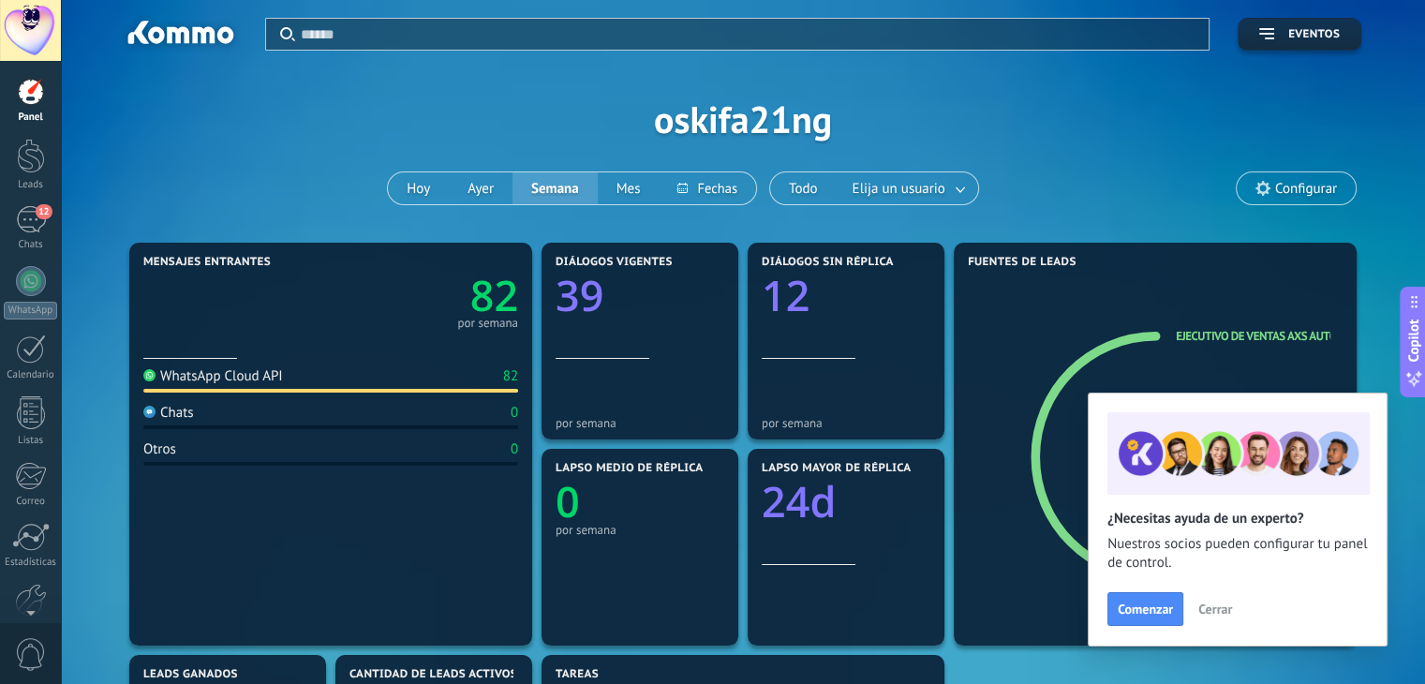
click at [1215, 610] on span "Cerrar" at bounding box center [1215, 609] width 34 height 13
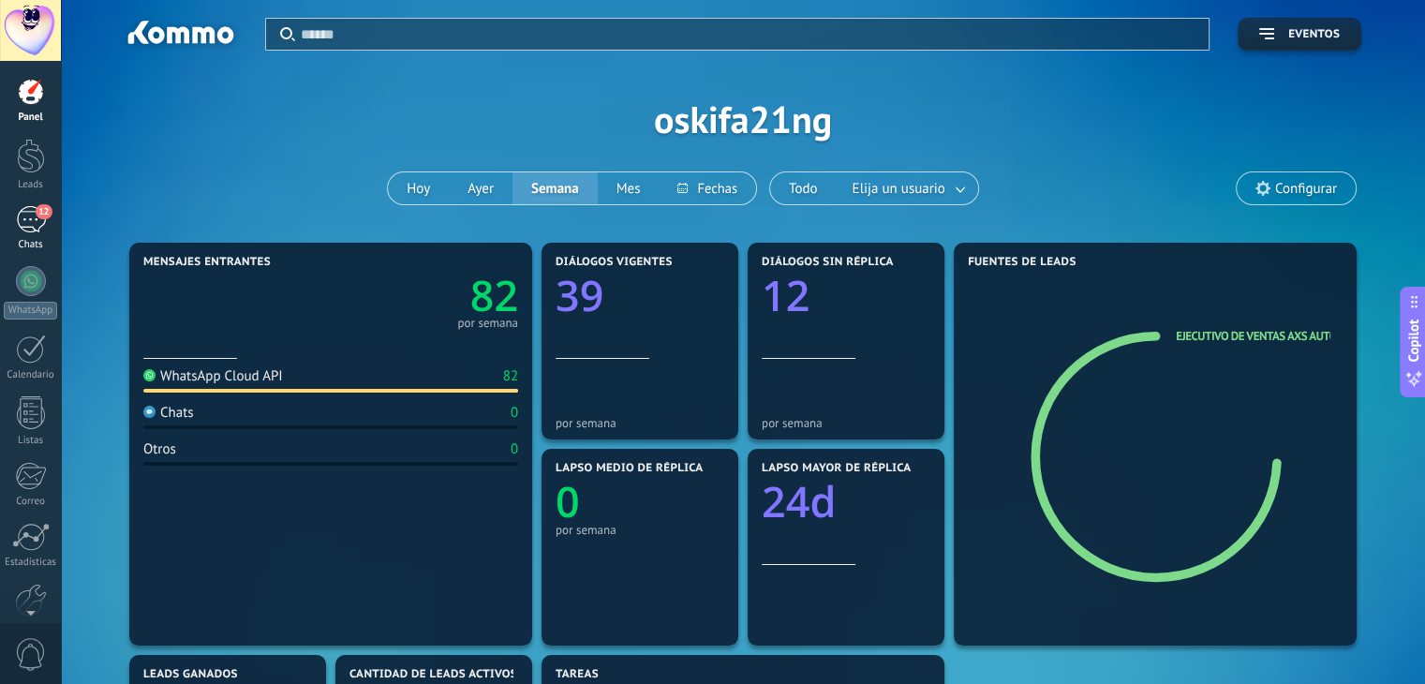
click at [29, 207] on div "12" at bounding box center [31, 219] width 30 height 27
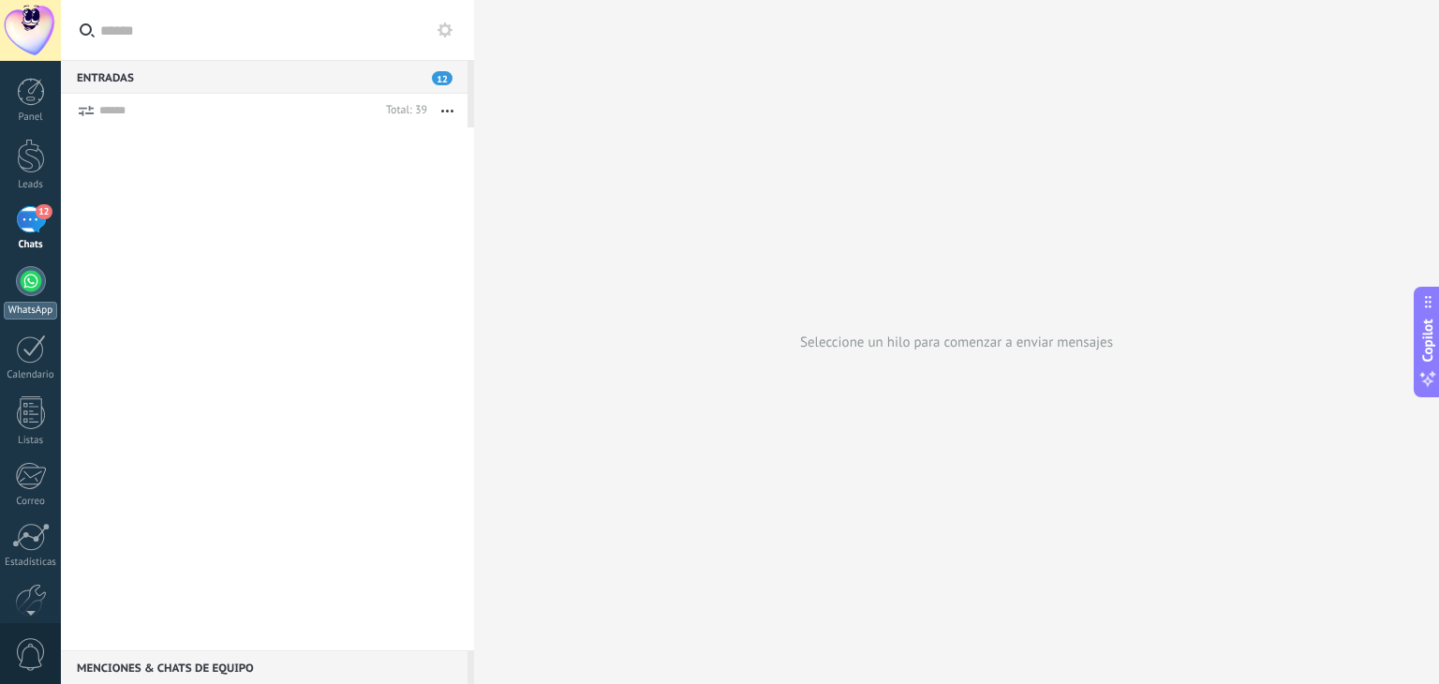
click at [30, 282] on div at bounding box center [31, 281] width 30 height 30
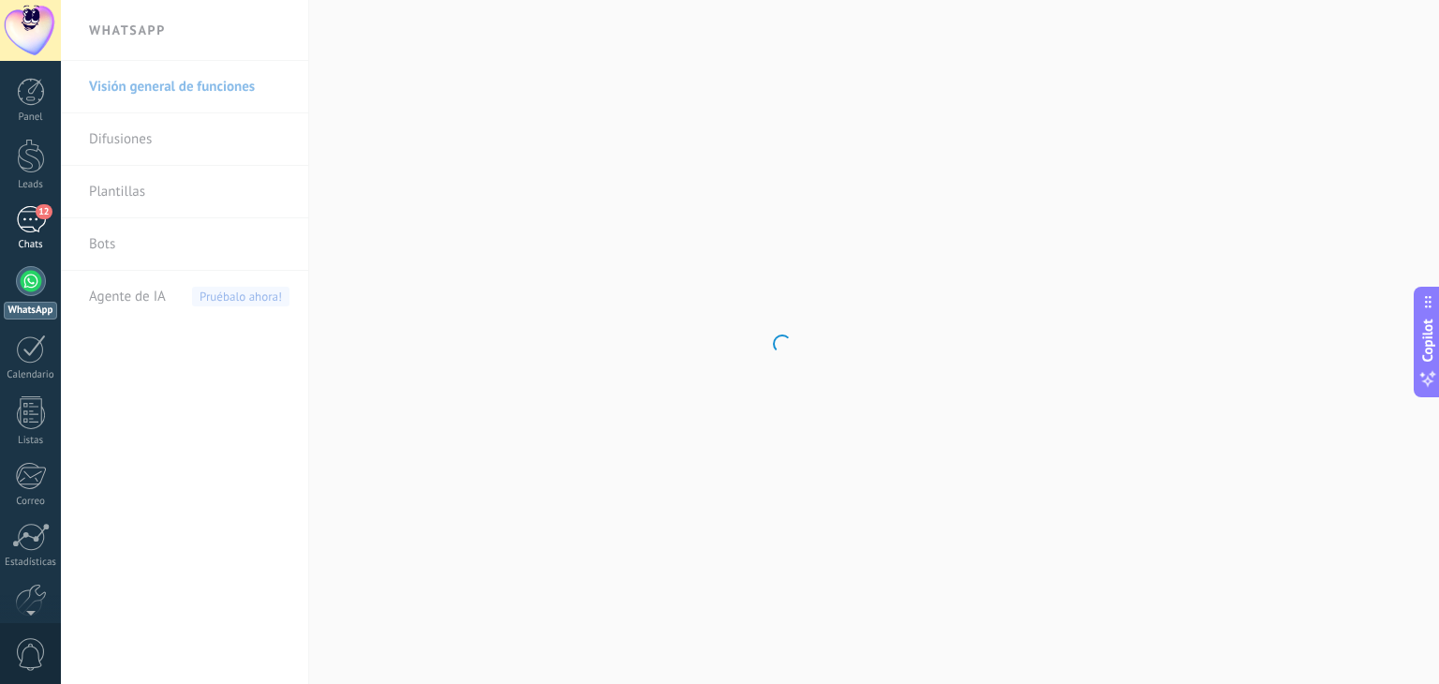
click at [28, 227] on div "12" at bounding box center [31, 219] width 30 height 27
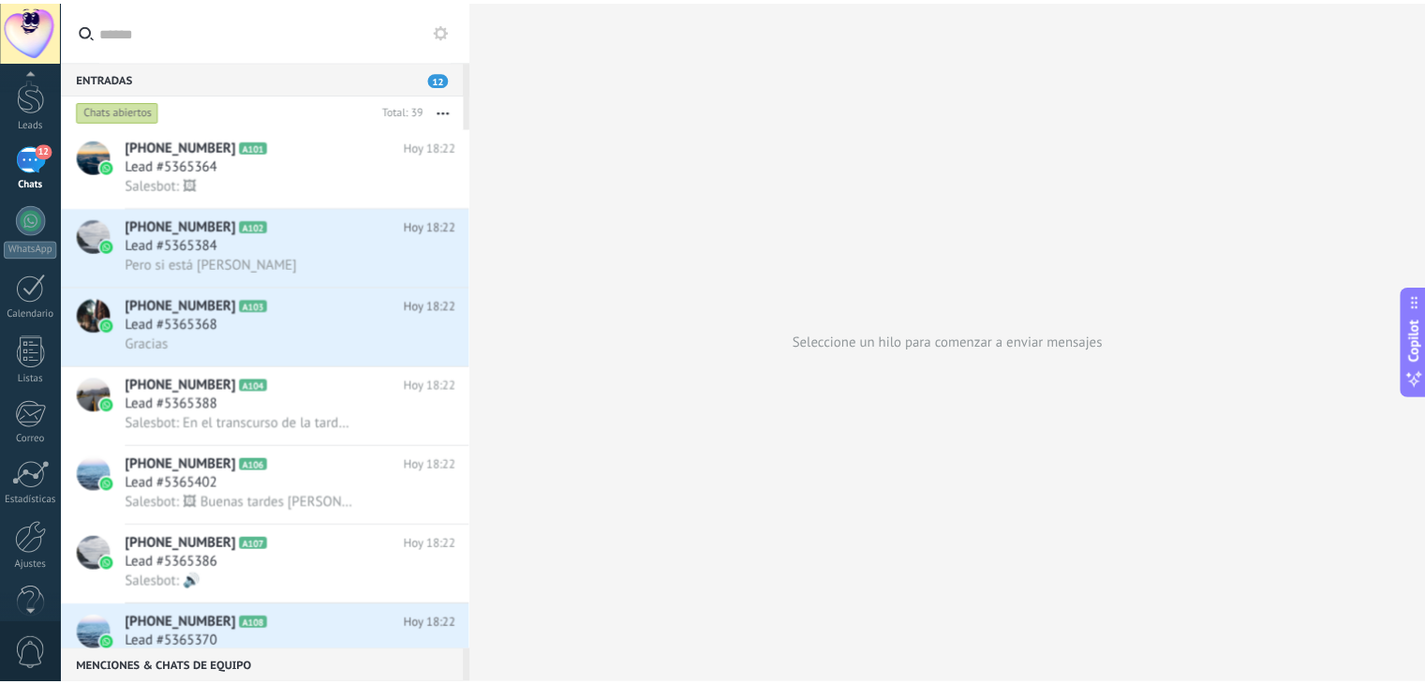
scroll to position [95, 0]
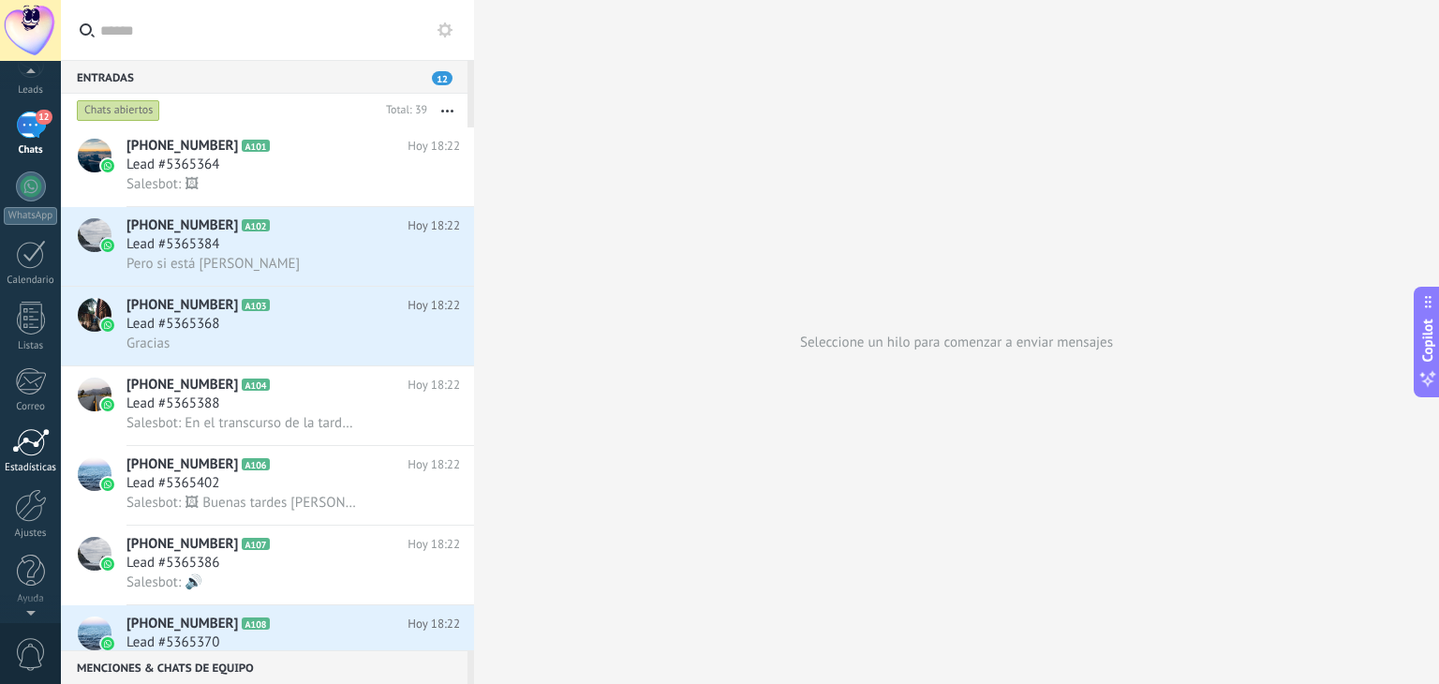
click at [34, 443] on div at bounding box center [30, 442] width 37 height 28
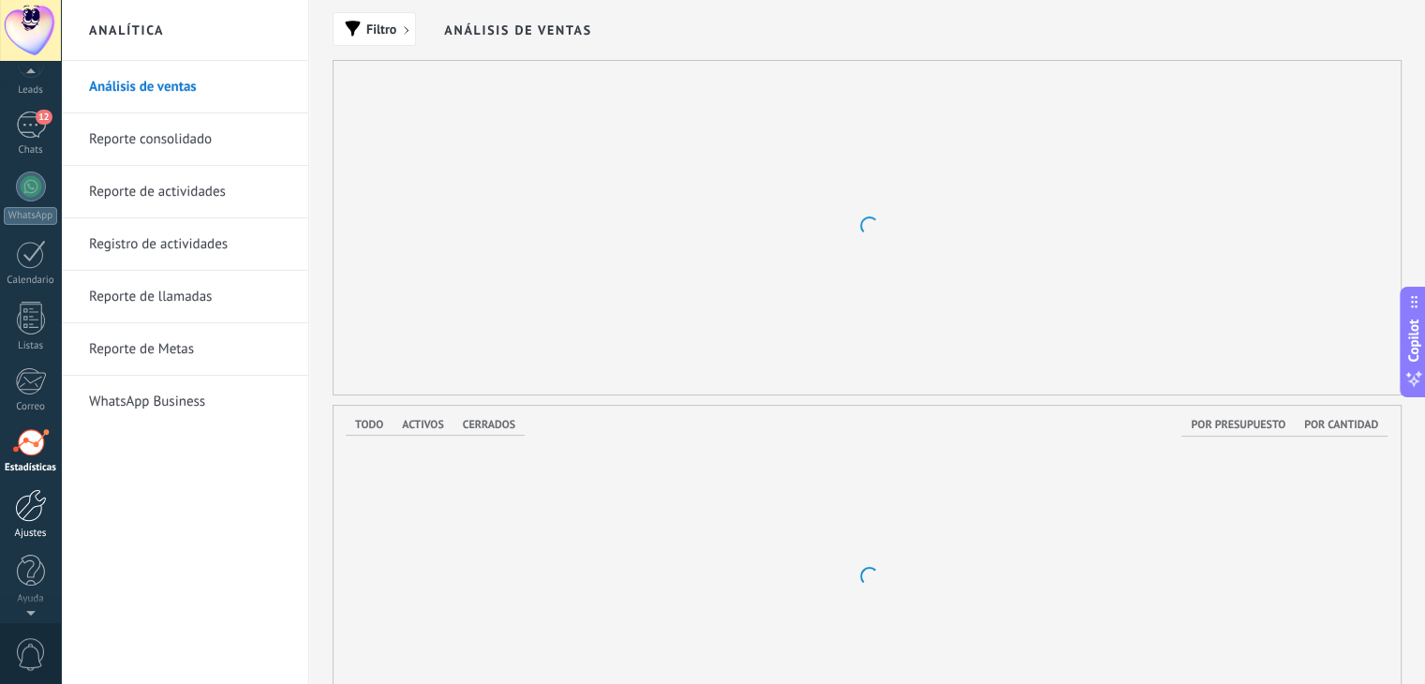
click at [31, 502] on div at bounding box center [31, 505] width 32 height 33
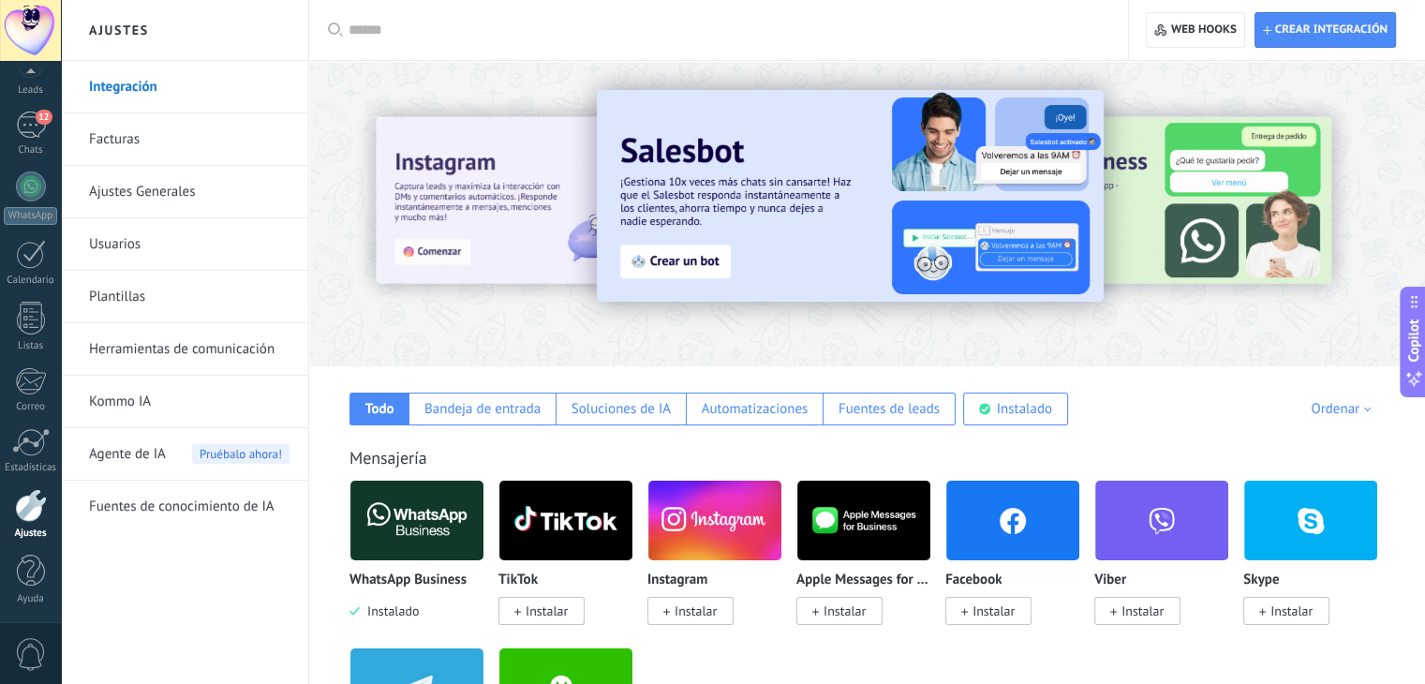
click at [384, 611] on span "Instalado" at bounding box center [389, 611] width 59 height 17
click at [420, 511] on body ".abccls-1,.abccls-2{fill-rule:evenodd}.abccls-2{fill:#fff} .abfcls-1{fill:none}…" at bounding box center [712, 342] width 1425 height 684
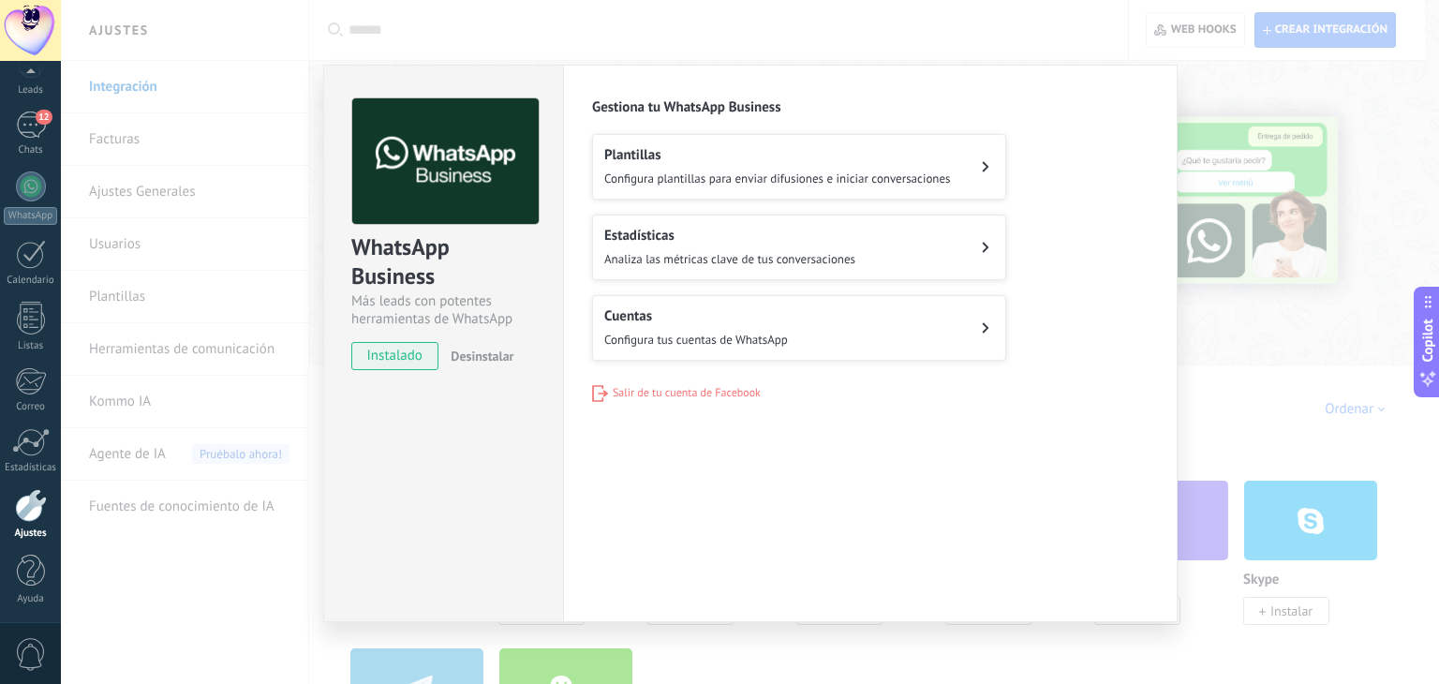
click at [652, 387] on span "Salir de tu cuenta de Facebook" at bounding box center [687, 393] width 148 height 14
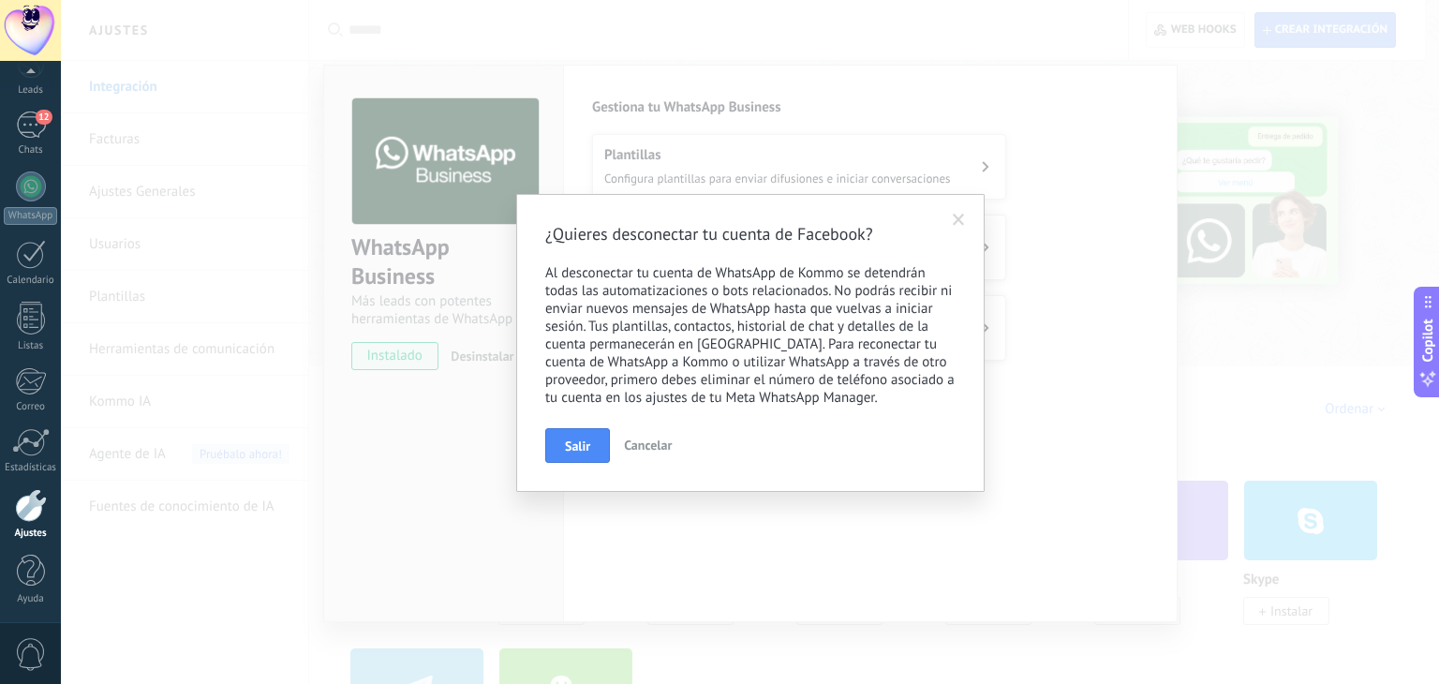
click at [589, 443] on span "Salir" at bounding box center [577, 445] width 25 height 13
